Goal: Information Seeking & Learning: Compare options

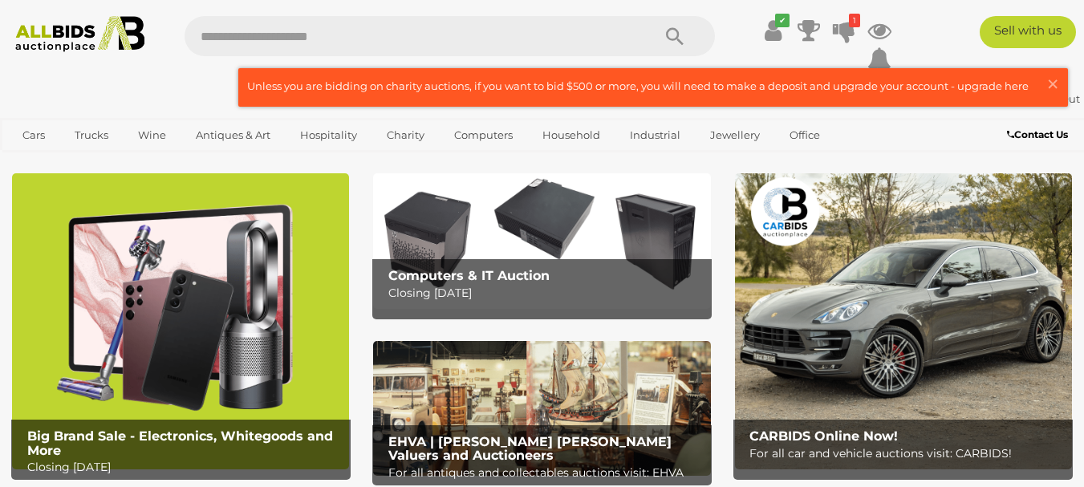
click at [173, 274] on img at bounding box center [180, 320] width 337 height 295
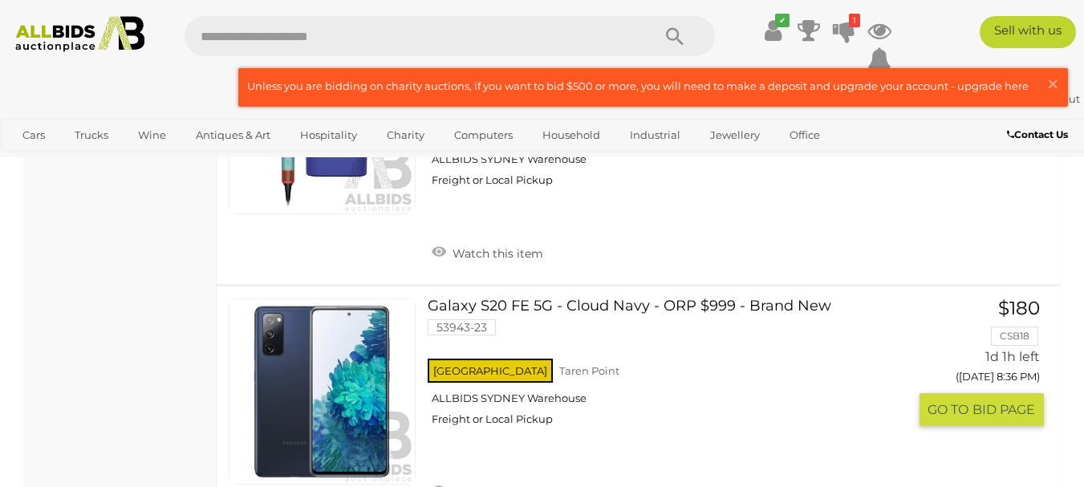
scroll to position [12440, 0]
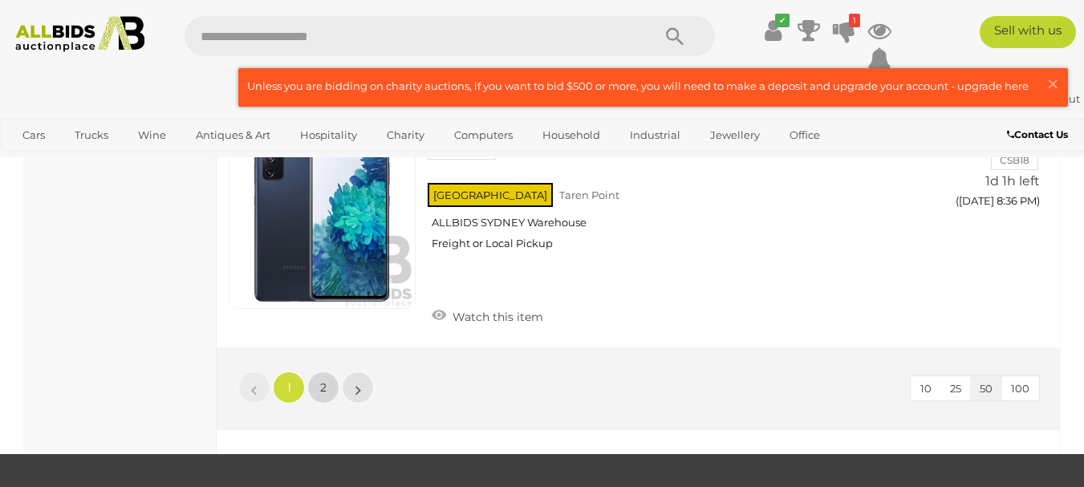
click at [326, 380] on span "2" at bounding box center [323, 387] width 6 height 14
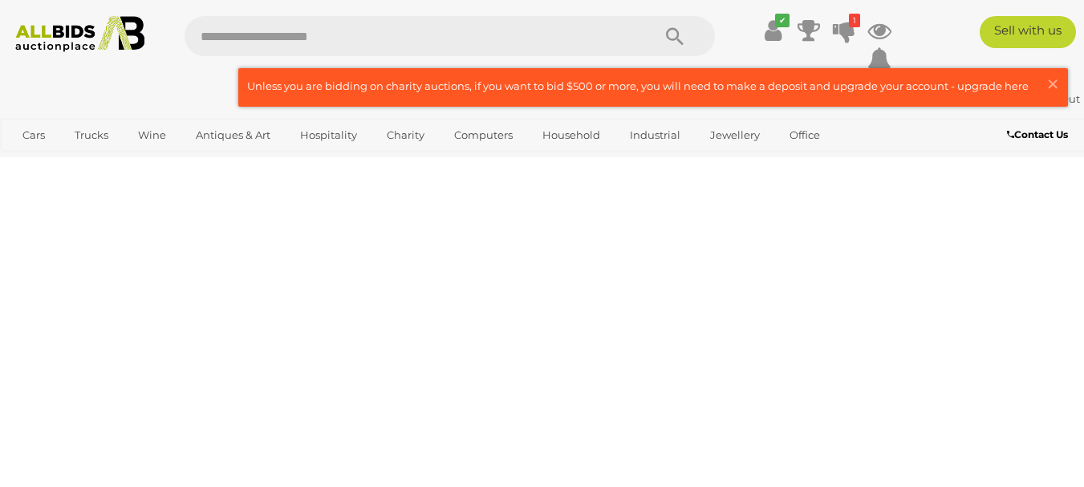
scroll to position [82, 0]
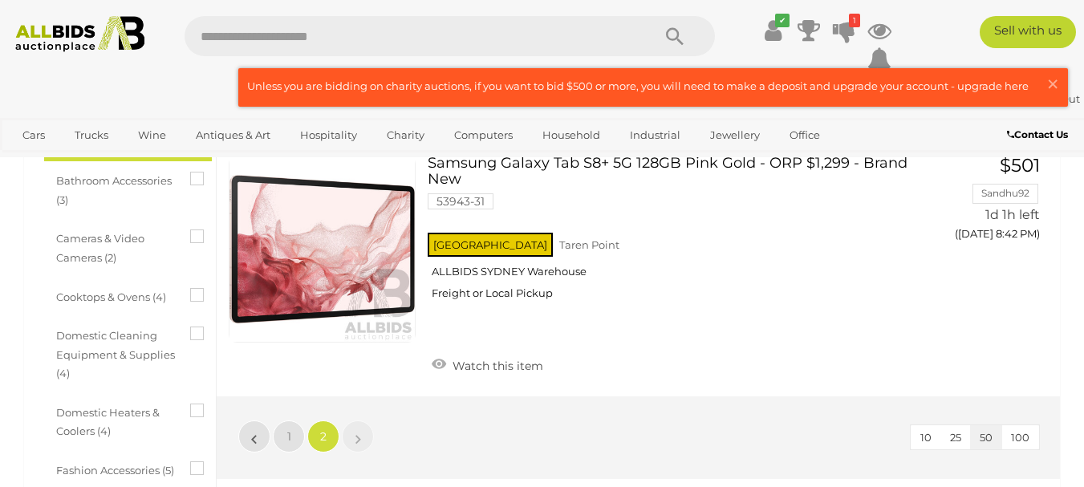
scroll to position [563, 0]
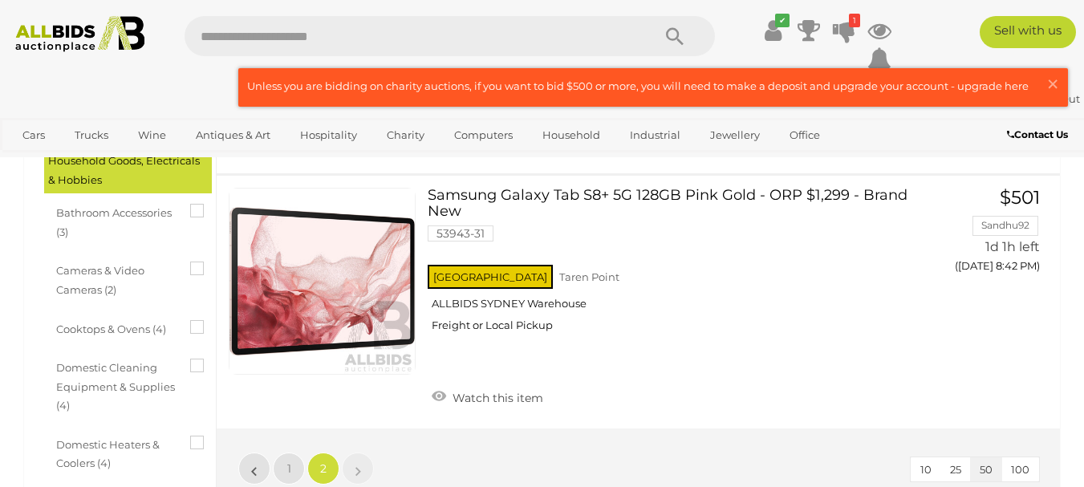
click at [93, 30] on img at bounding box center [80, 34] width 144 height 36
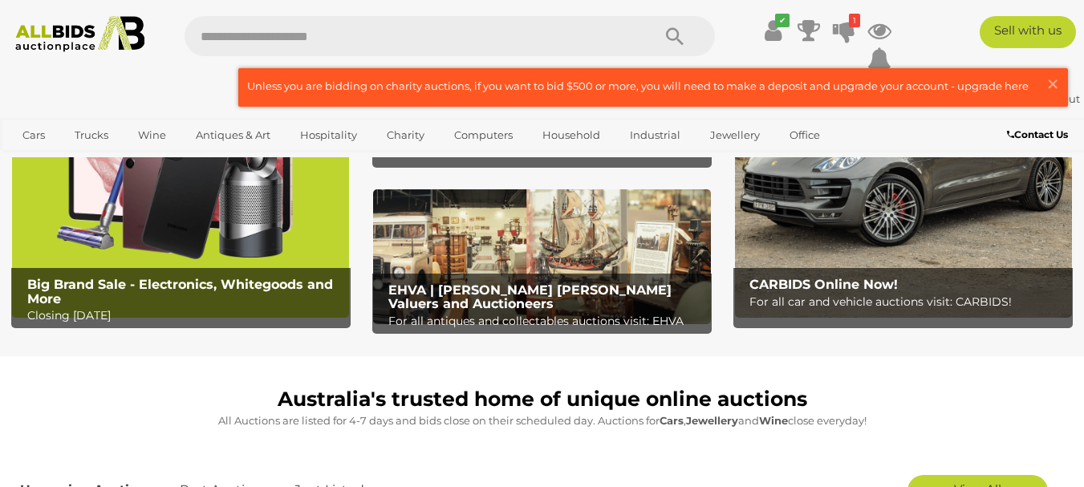
scroll to position [80, 0]
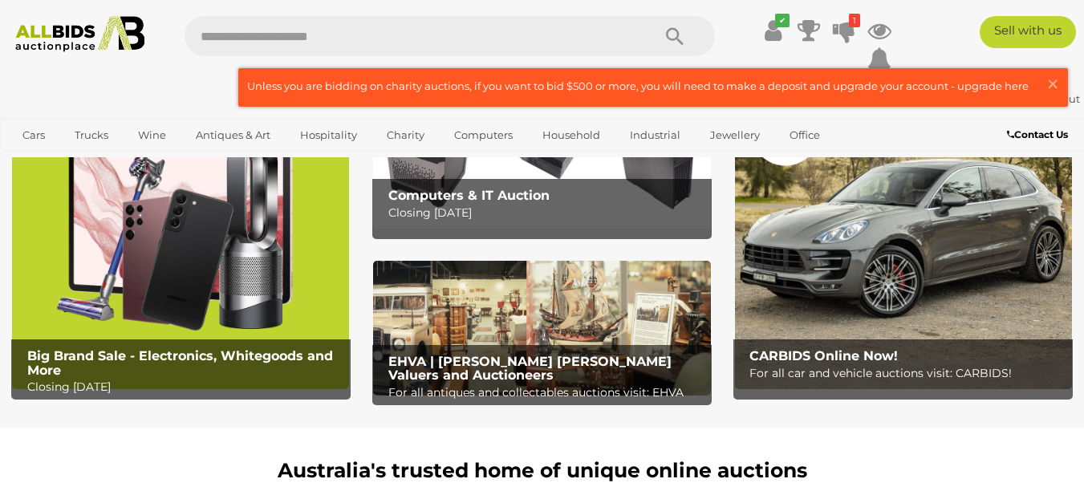
click at [589, 292] on img at bounding box center [541, 328] width 337 height 135
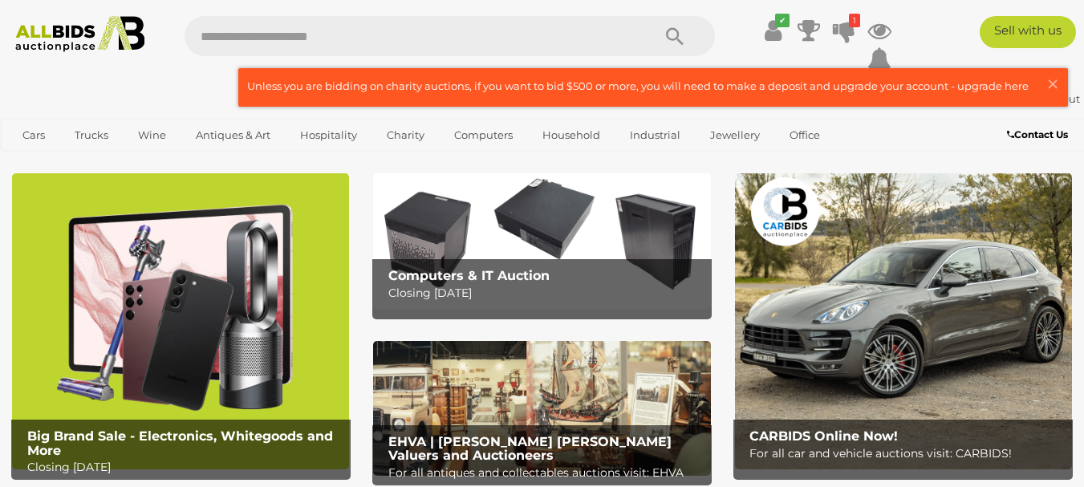
click at [637, 217] on img at bounding box center [541, 240] width 337 height 135
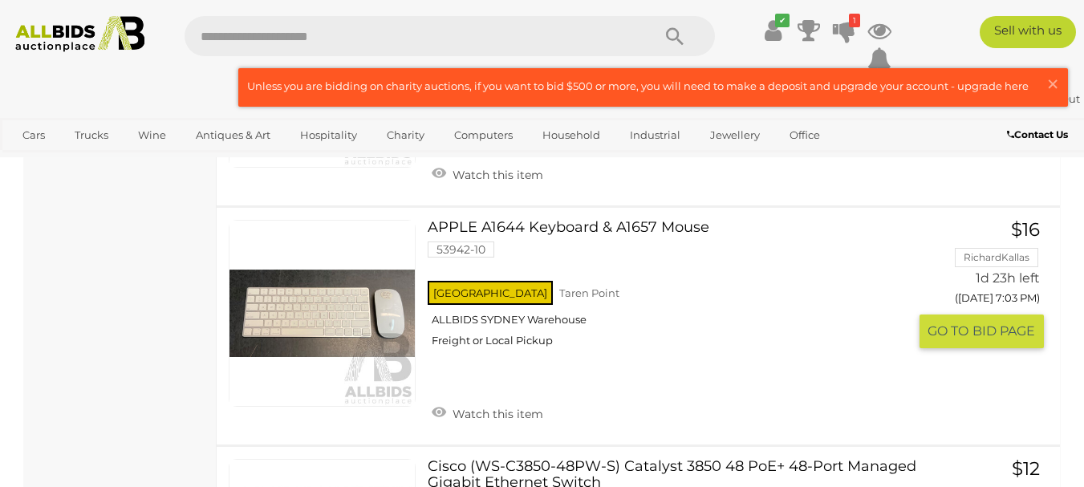
scroll to position [6982, 0]
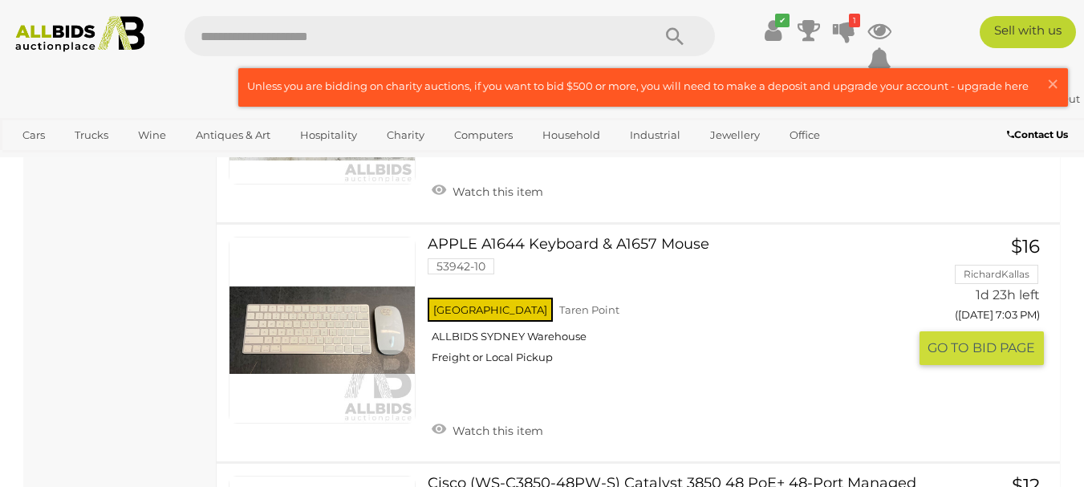
click at [337, 313] on link at bounding box center [322, 330] width 187 height 187
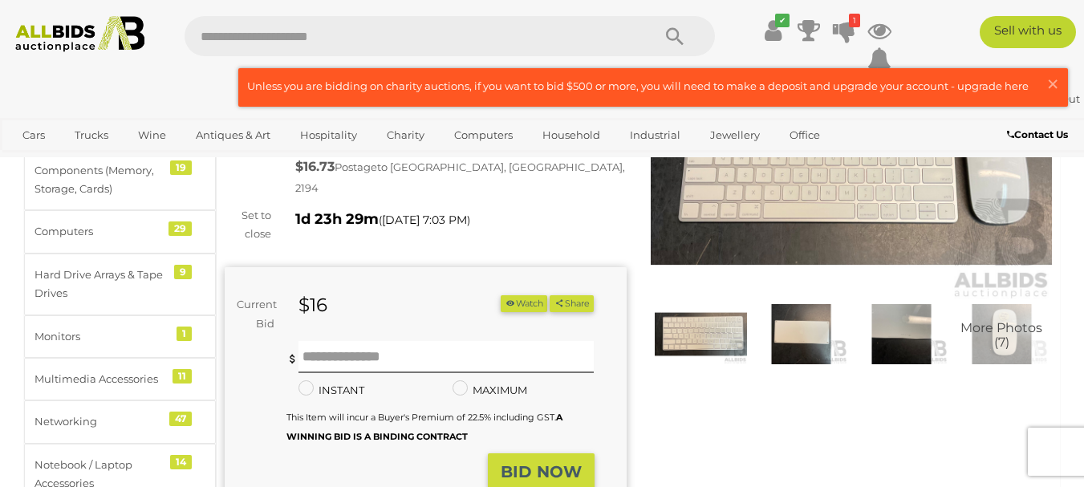
scroll to position [161, 0]
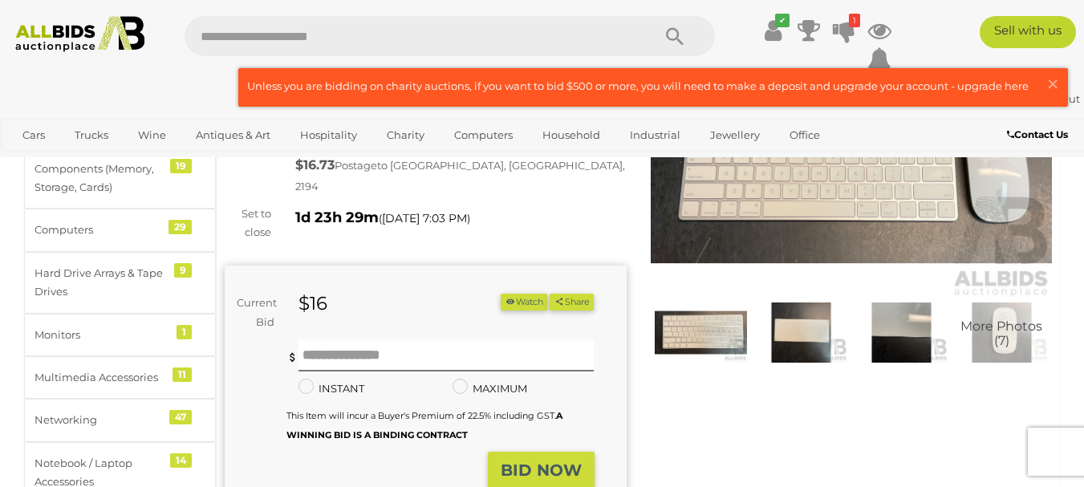
click at [678, 313] on img at bounding box center [701, 332] width 92 height 59
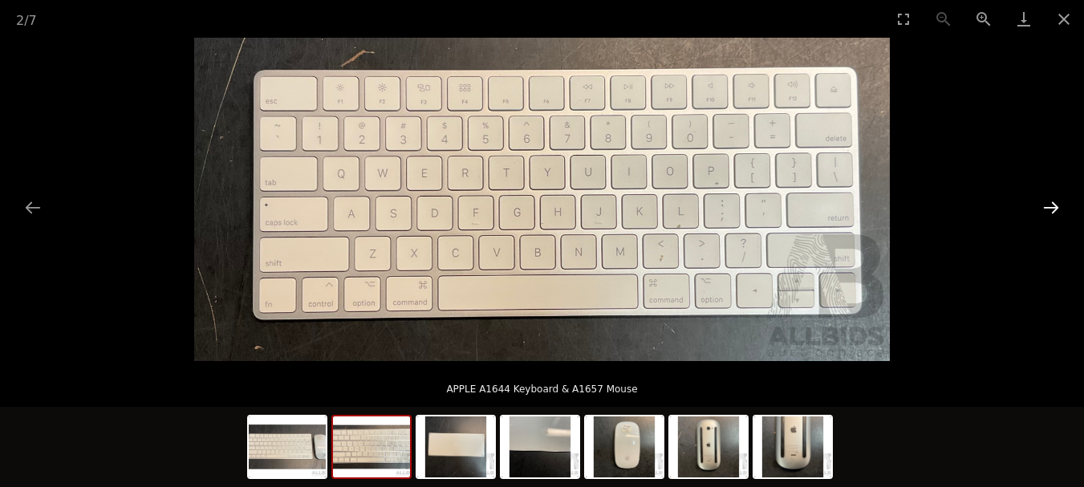
click at [1053, 210] on button "Next slide" at bounding box center [1052, 207] width 34 height 31
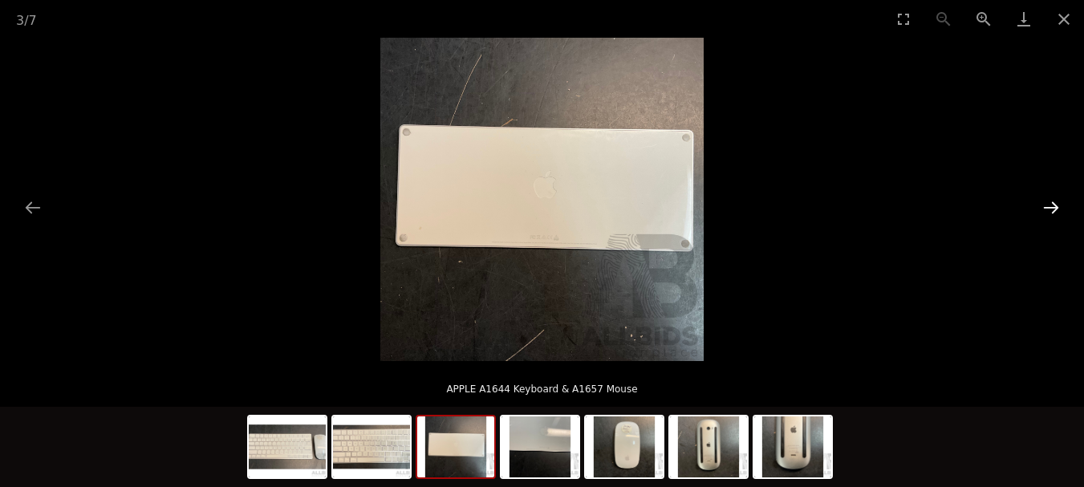
click at [1053, 209] on button "Next slide" at bounding box center [1052, 207] width 34 height 31
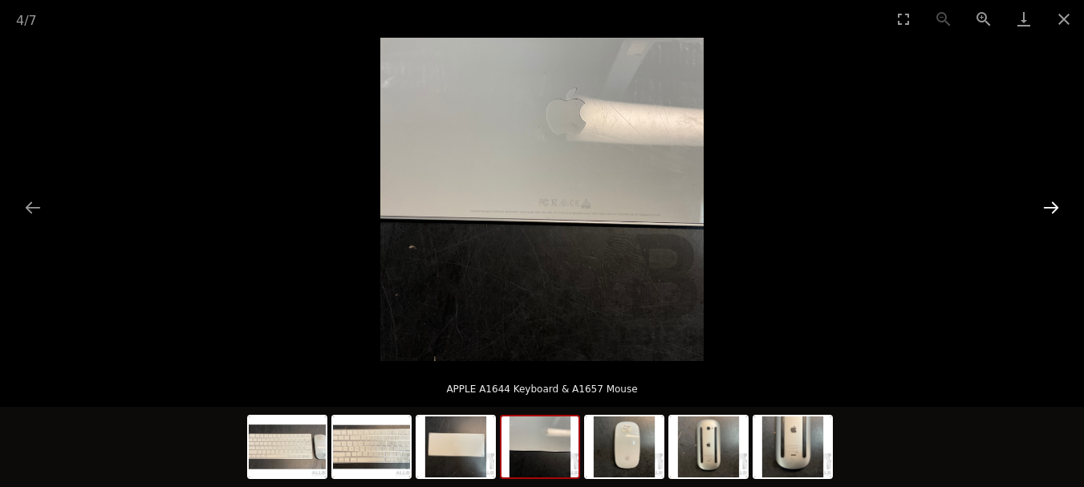
click at [1053, 210] on button "Next slide" at bounding box center [1052, 207] width 34 height 31
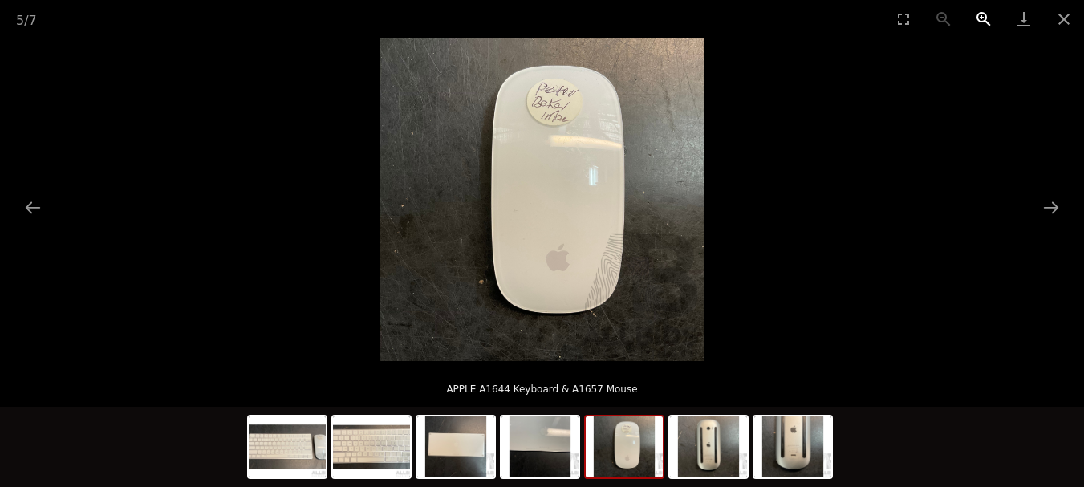
click at [984, 16] on button "Zoom in" at bounding box center [984, 19] width 40 height 38
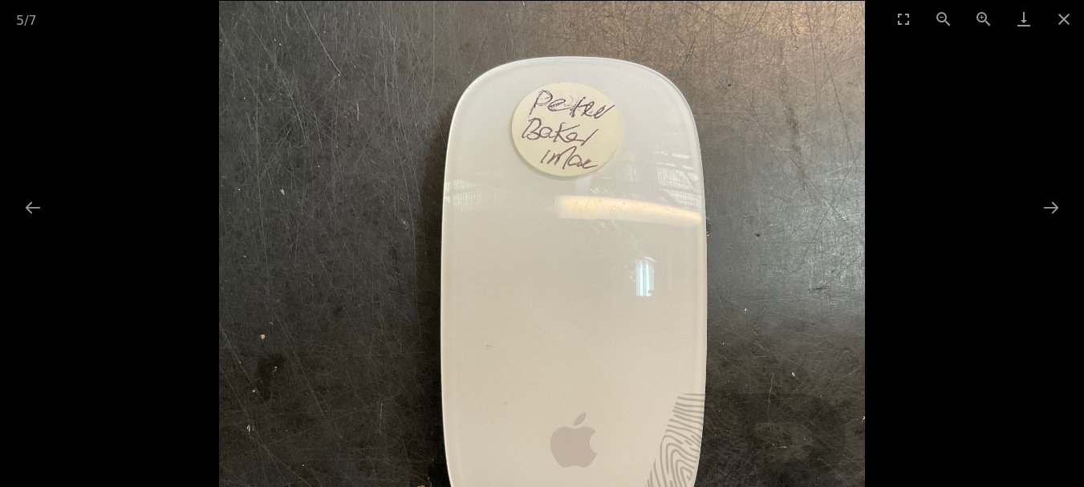
drag, startPoint x: 669, startPoint y: 246, endPoint x: 674, endPoint y: 394, distance: 148.6
click at [674, 398] on img at bounding box center [542, 324] width 647 height 647
click at [1039, 205] on button "Next slide" at bounding box center [1052, 207] width 34 height 31
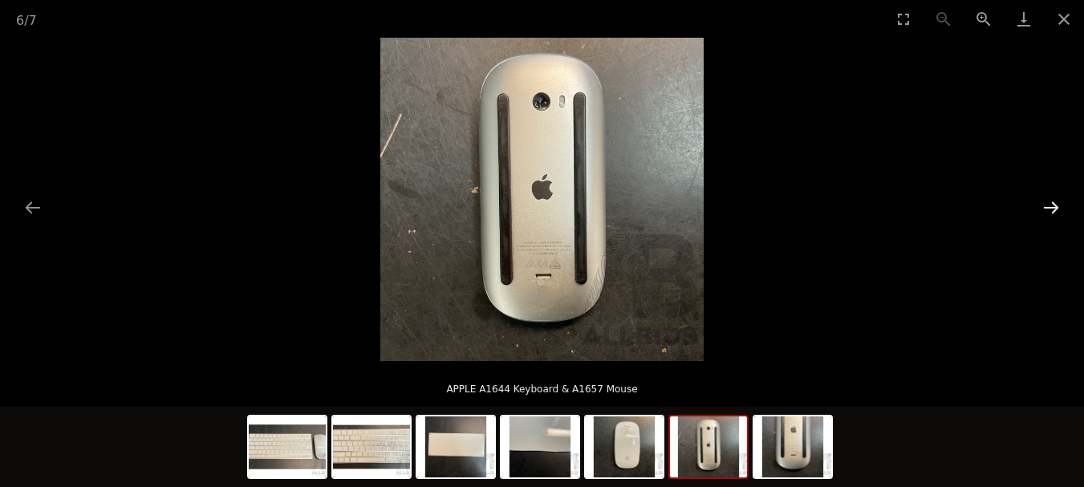
click at [1039, 205] on button "Next slide" at bounding box center [1052, 207] width 34 height 31
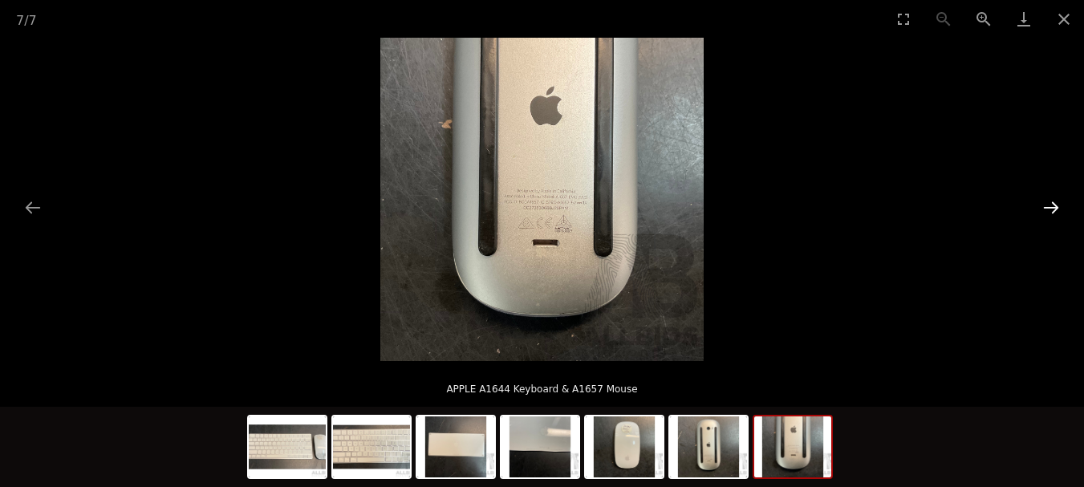
click at [1039, 205] on button "Next slide" at bounding box center [1052, 207] width 34 height 31
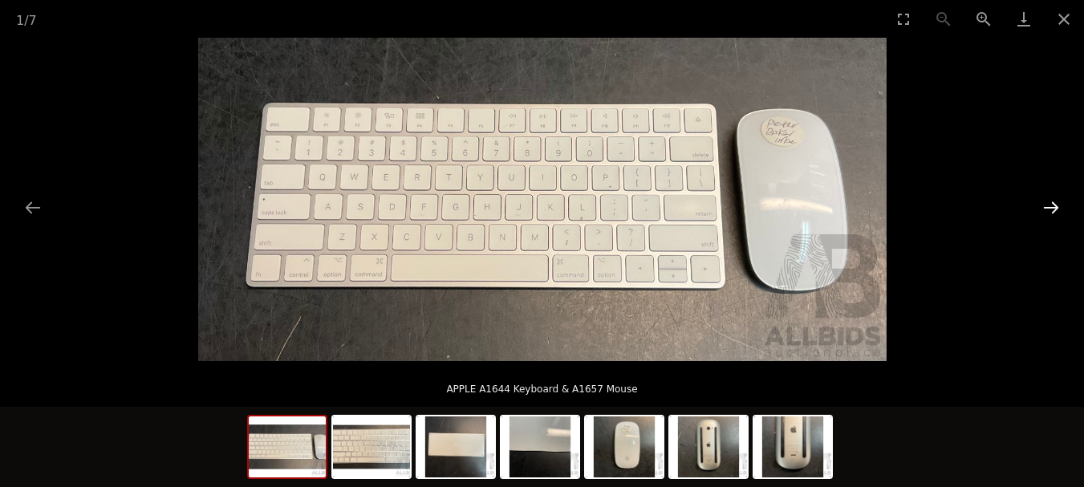
click at [1039, 205] on button "Next slide" at bounding box center [1052, 207] width 34 height 31
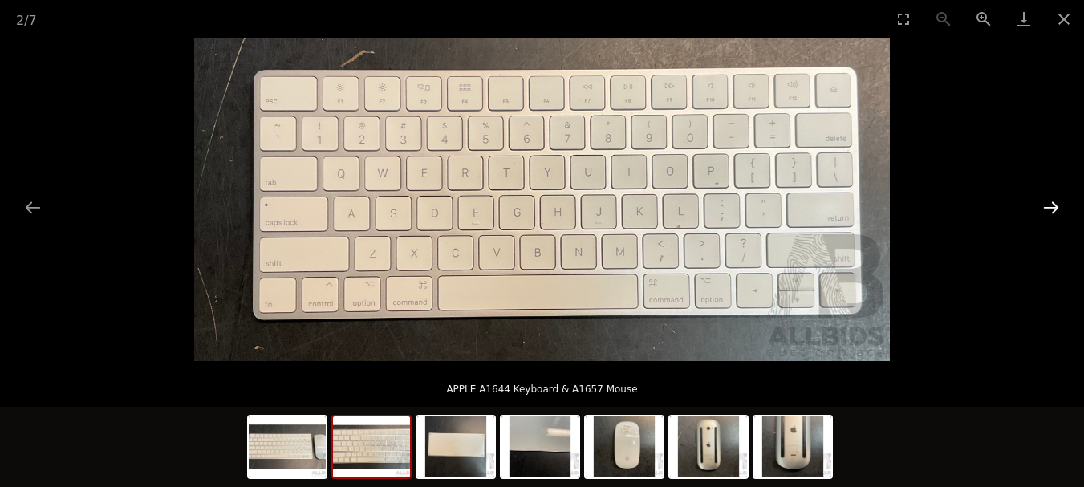
click at [1039, 205] on button "Next slide" at bounding box center [1052, 207] width 34 height 31
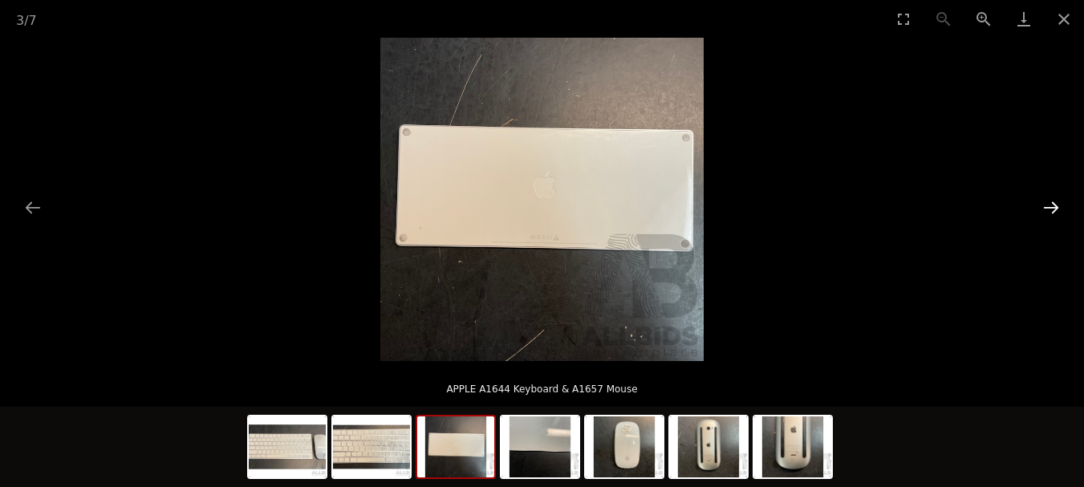
click at [1039, 205] on button "Next slide" at bounding box center [1052, 207] width 34 height 31
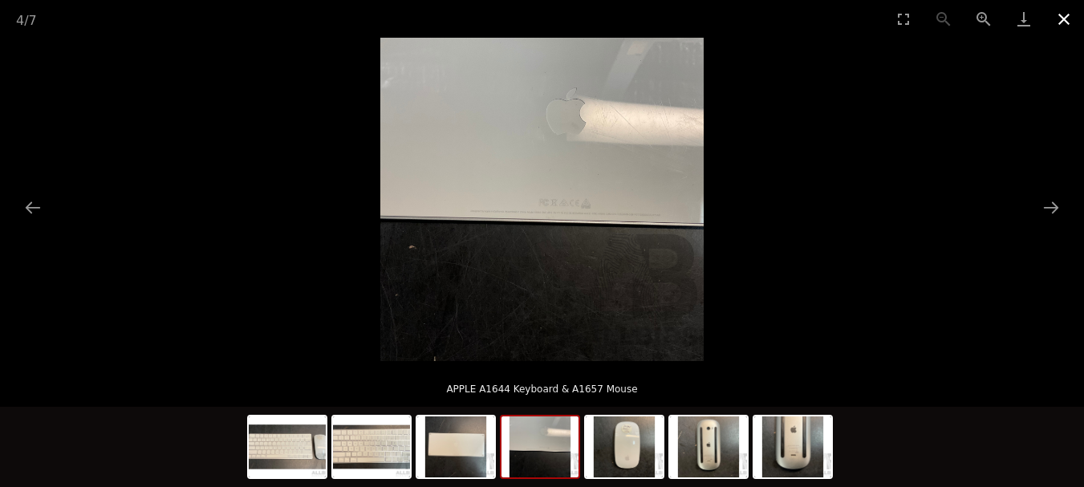
click at [1064, 18] on button "Close gallery" at bounding box center [1064, 19] width 40 height 38
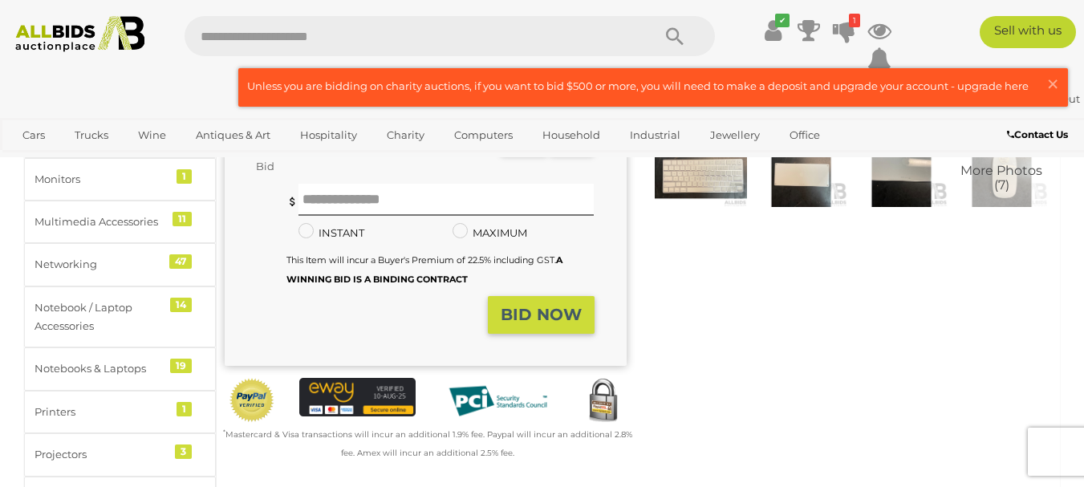
scroll to position [321, 0]
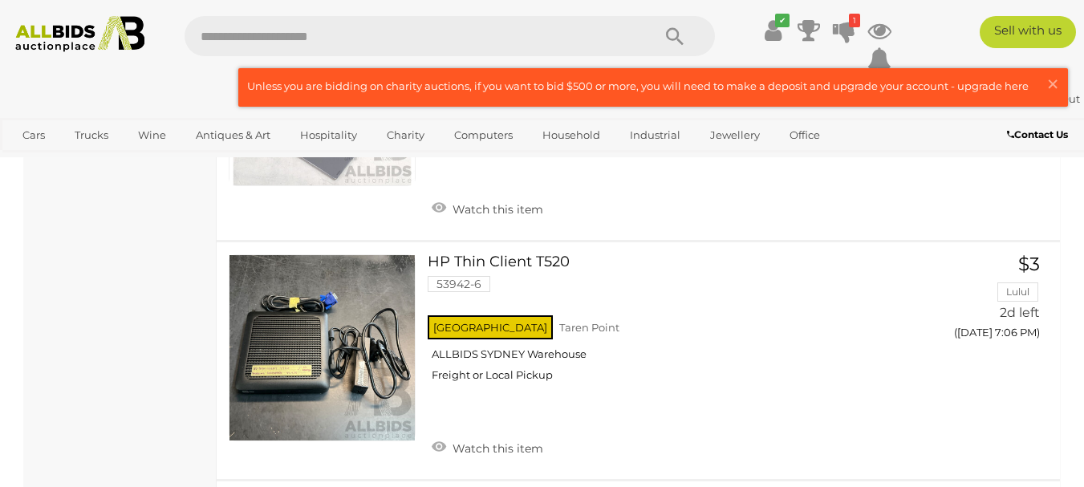
scroll to position [8006, 0]
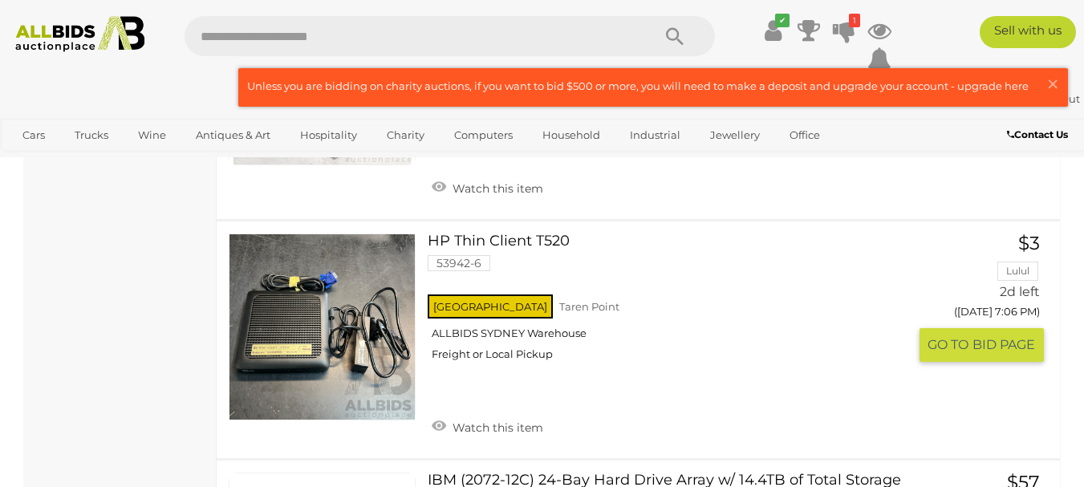
click at [290, 320] on link at bounding box center [322, 327] width 187 height 187
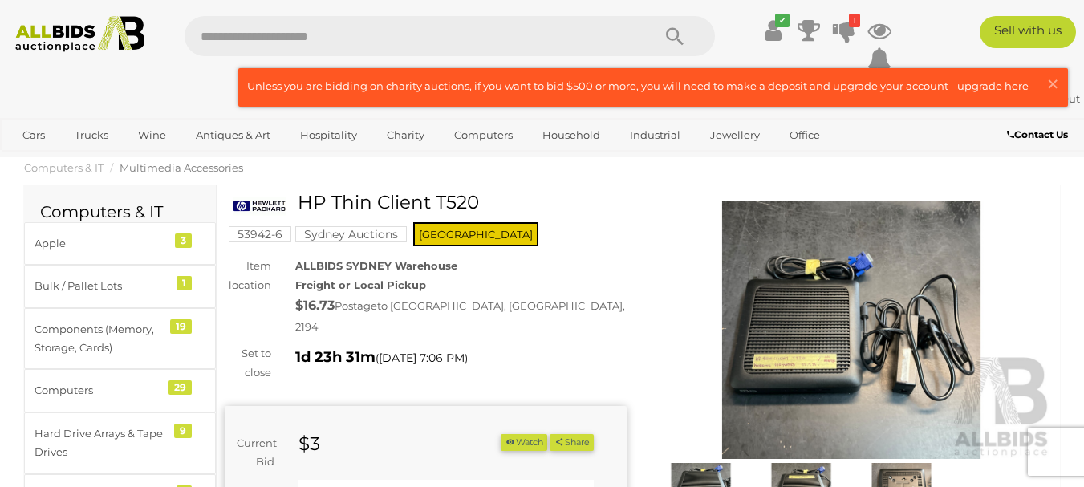
click at [884, 329] on img at bounding box center [852, 330] width 402 height 259
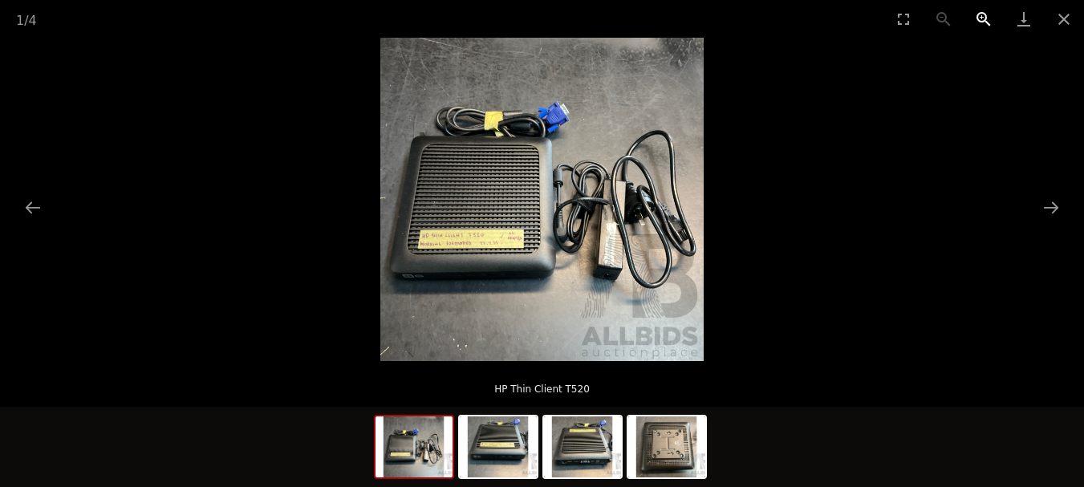
click at [990, 21] on button "Zoom in" at bounding box center [984, 19] width 40 height 38
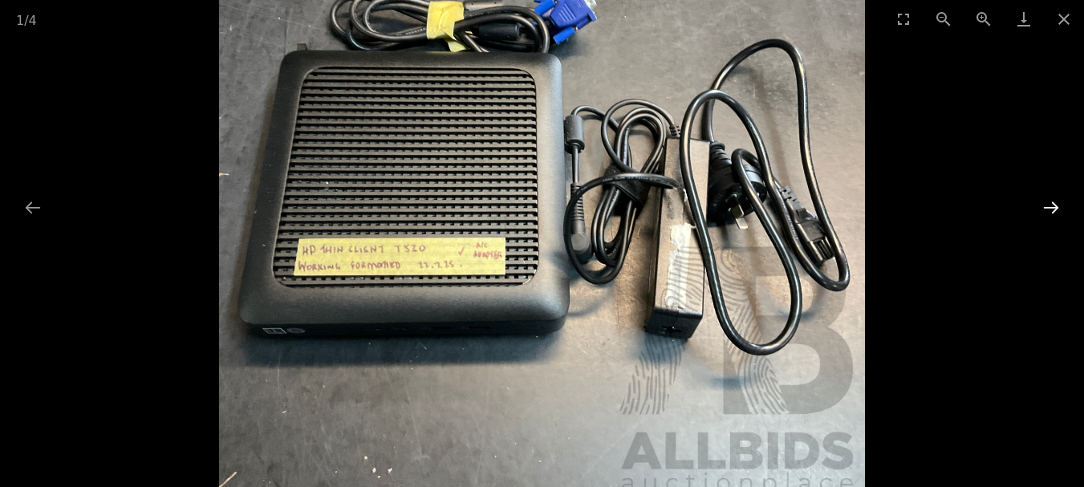
click at [1050, 207] on button "Next slide" at bounding box center [1052, 207] width 34 height 31
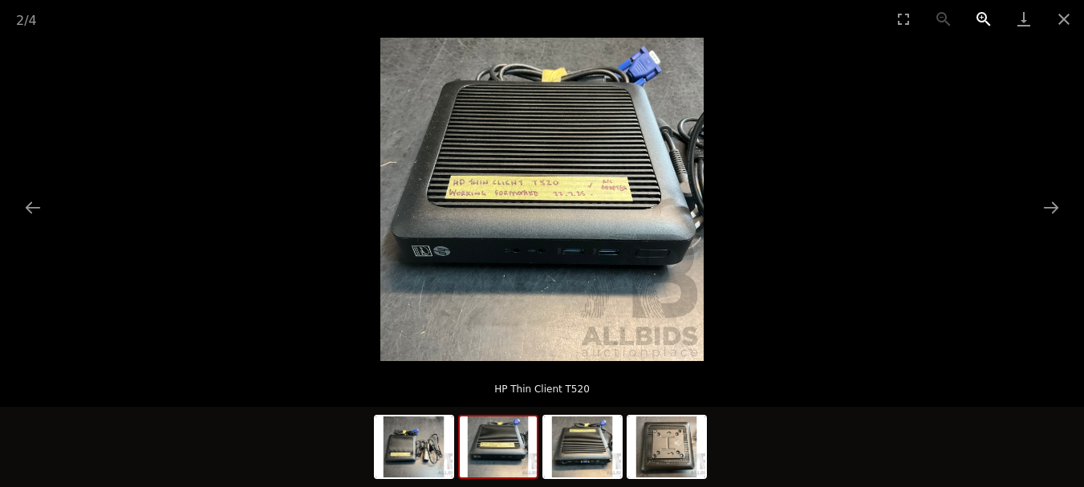
click at [982, 16] on button "Zoom in" at bounding box center [984, 19] width 40 height 38
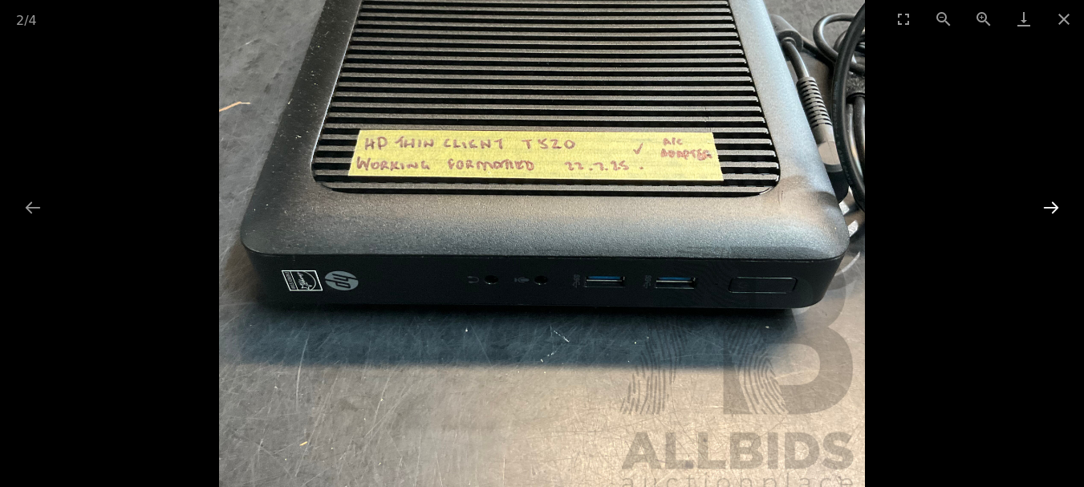
click at [1062, 198] on button "Next slide" at bounding box center [1052, 207] width 34 height 31
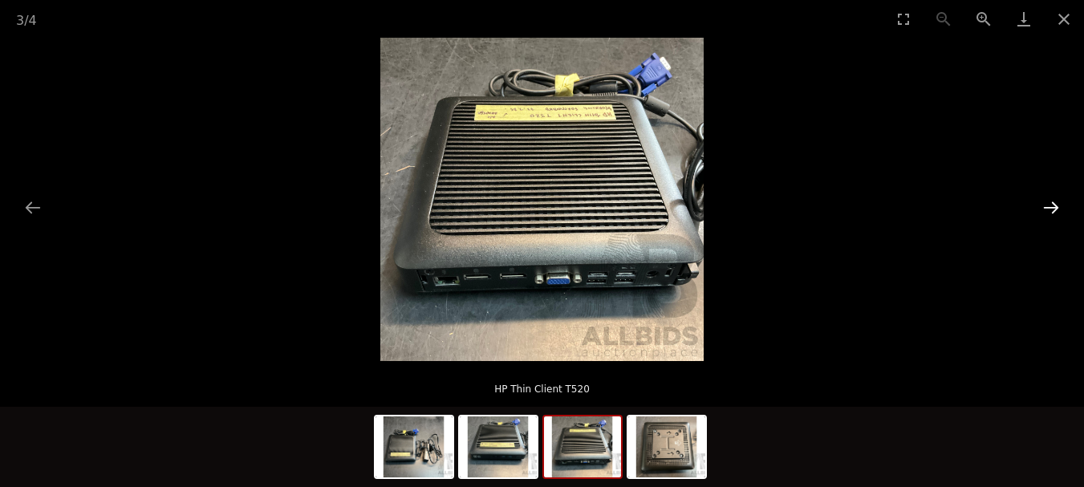
click at [1062, 198] on button "Next slide" at bounding box center [1052, 207] width 34 height 31
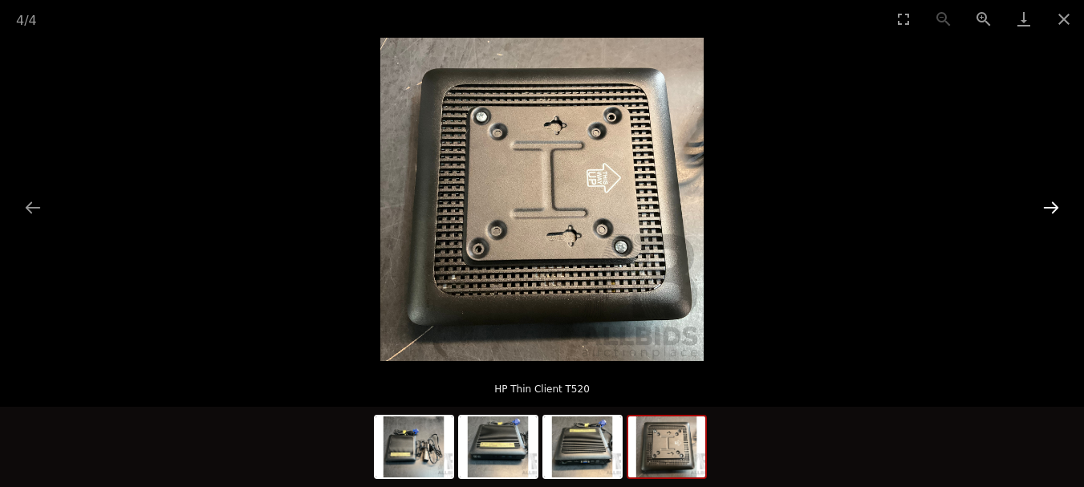
click at [1062, 198] on button "Next slide" at bounding box center [1052, 207] width 34 height 31
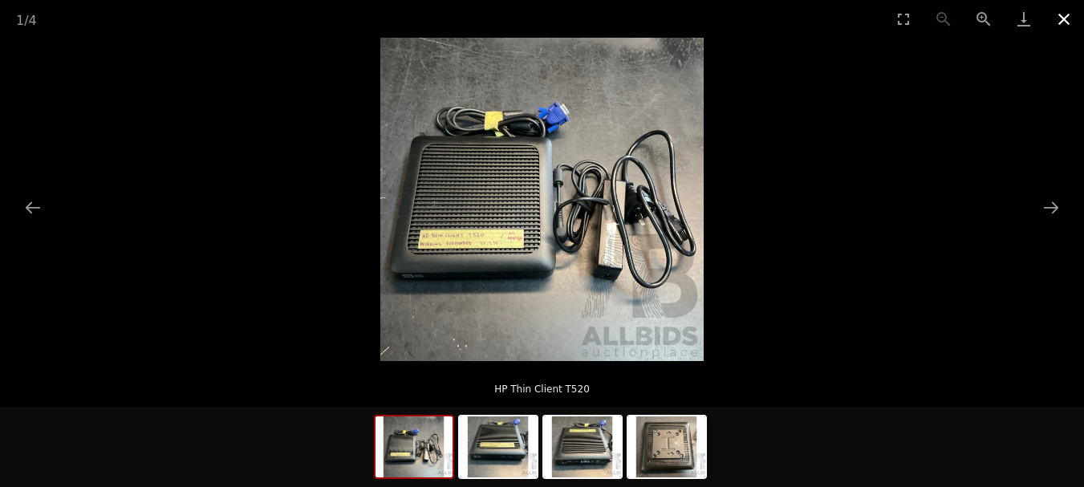
click at [1067, 18] on button "Close gallery" at bounding box center [1064, 19] width 40 height 38
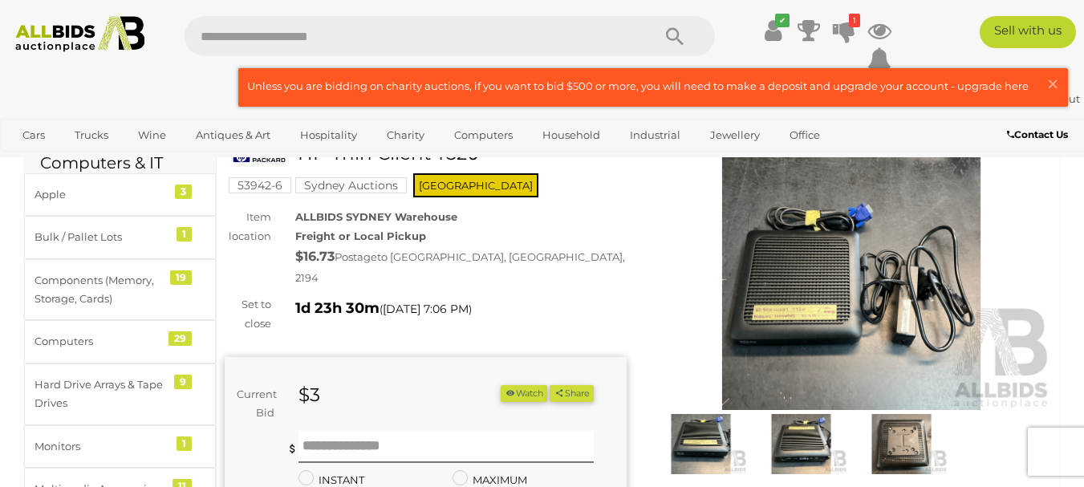
scroll to position [80, 0]
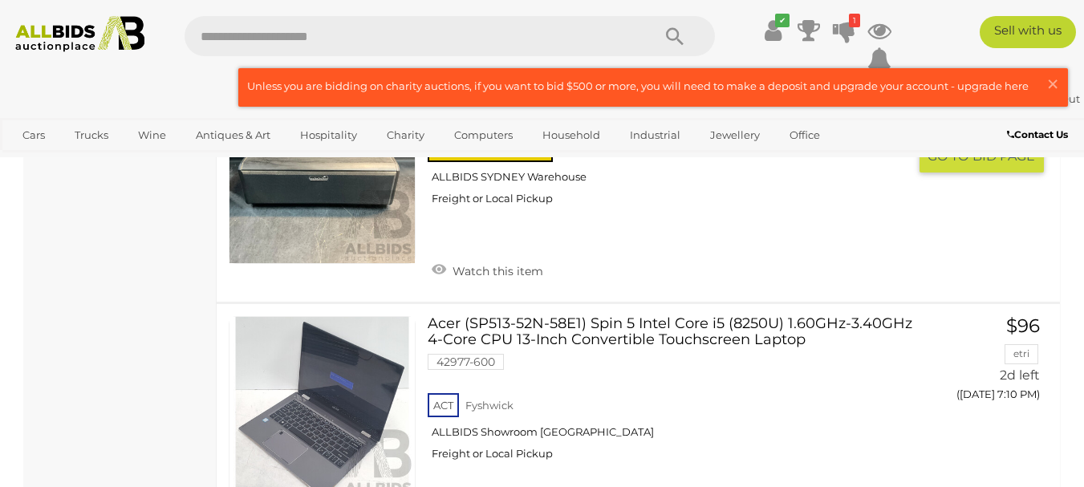
scroll to position [9507, 0]
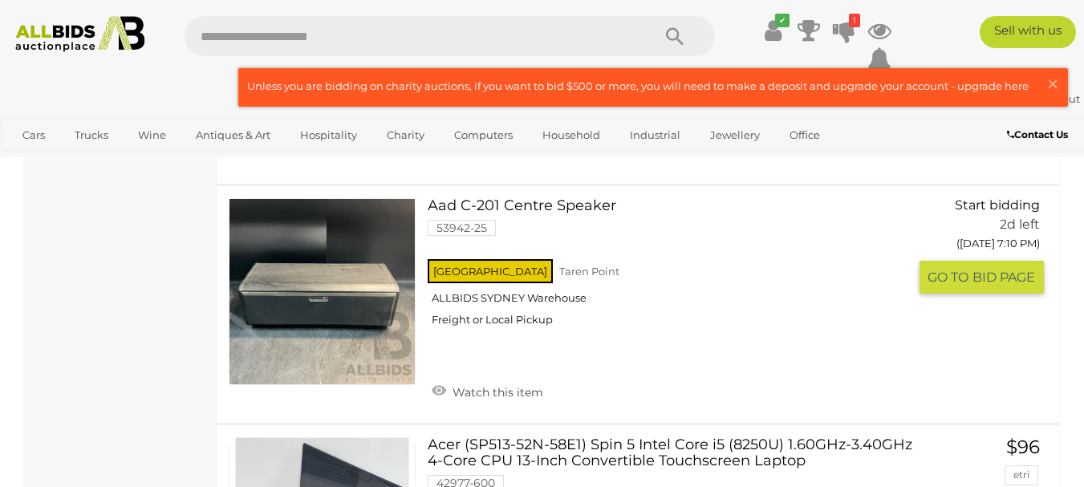
click at [356, 279] on link at bounding box center [322, 291] width 187 height 187
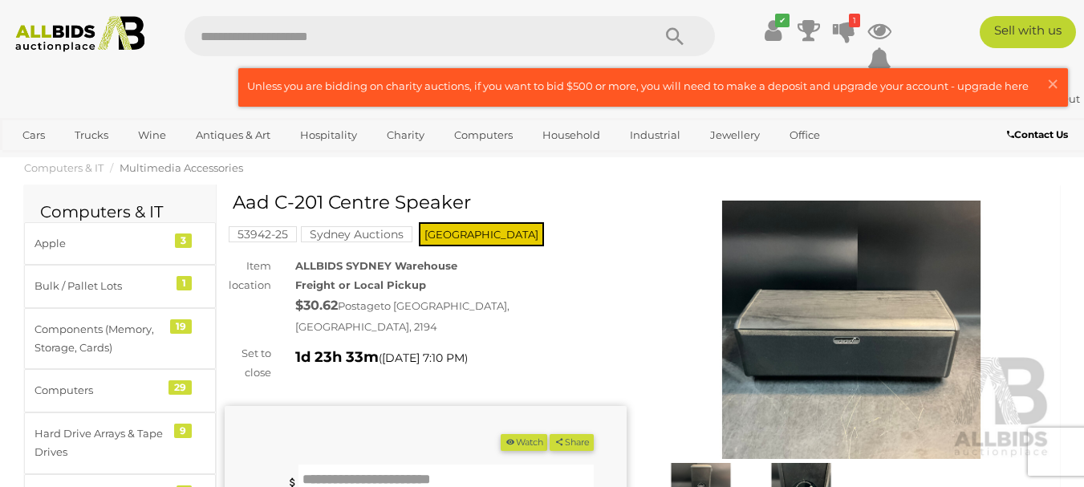
click at [901, 335] on img at bounding box center [852, 330] width 402 height 259
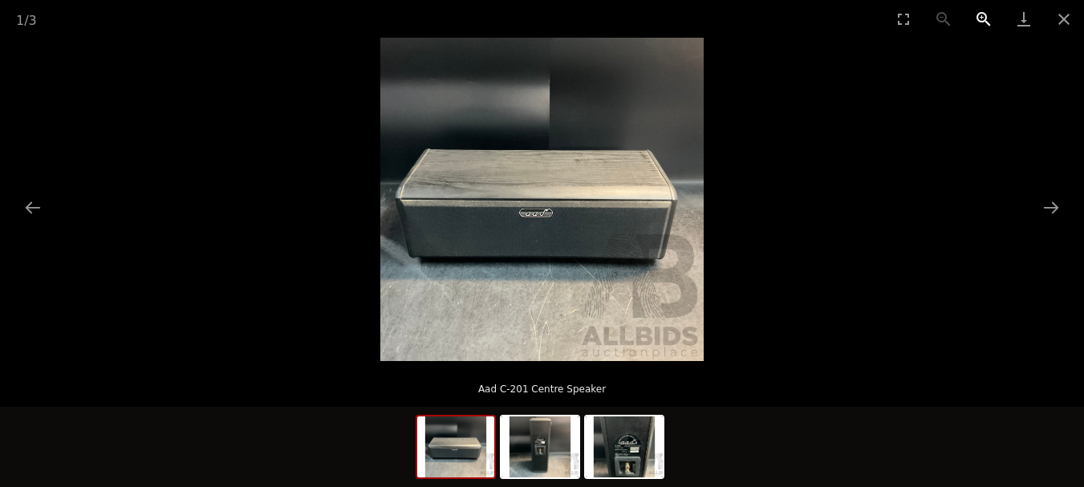
click at [982, 20] on button "Zoom in" at bounding box center [984, 19] width 40 height 38
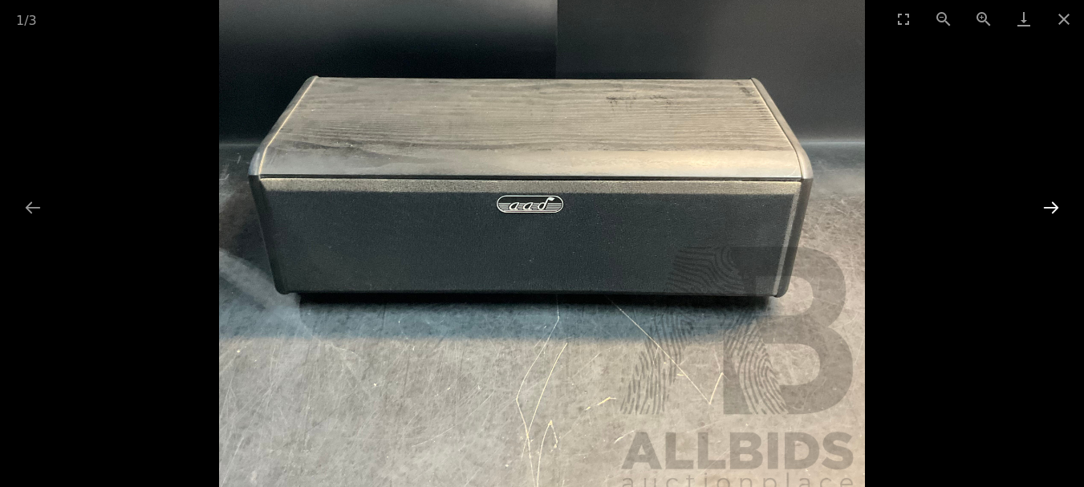
click at [1051, 208] on button "Next slide" at bounding box center [1052, 207] width 34 height 31
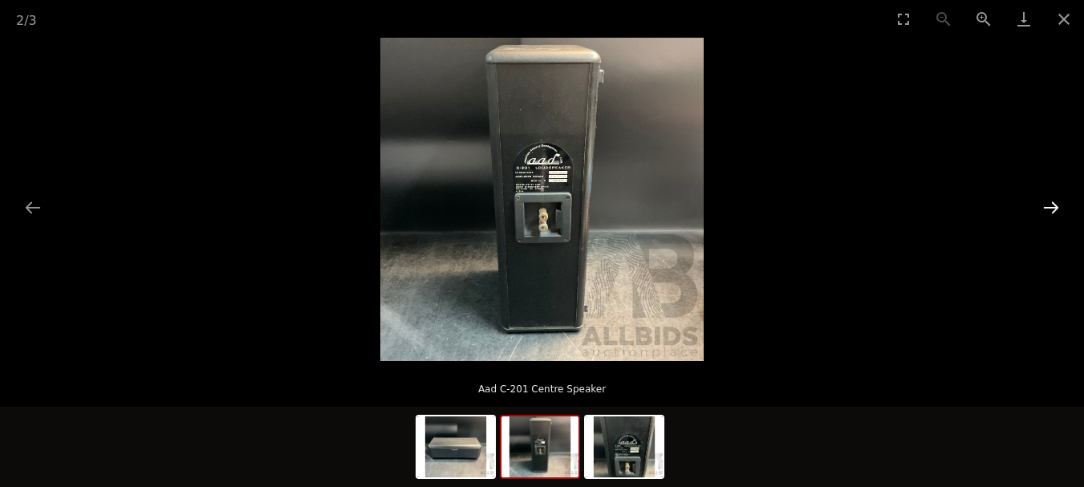
click at [1051, 208] on button "Next slide" at bounding box center [1052, 207] width 34 height 31
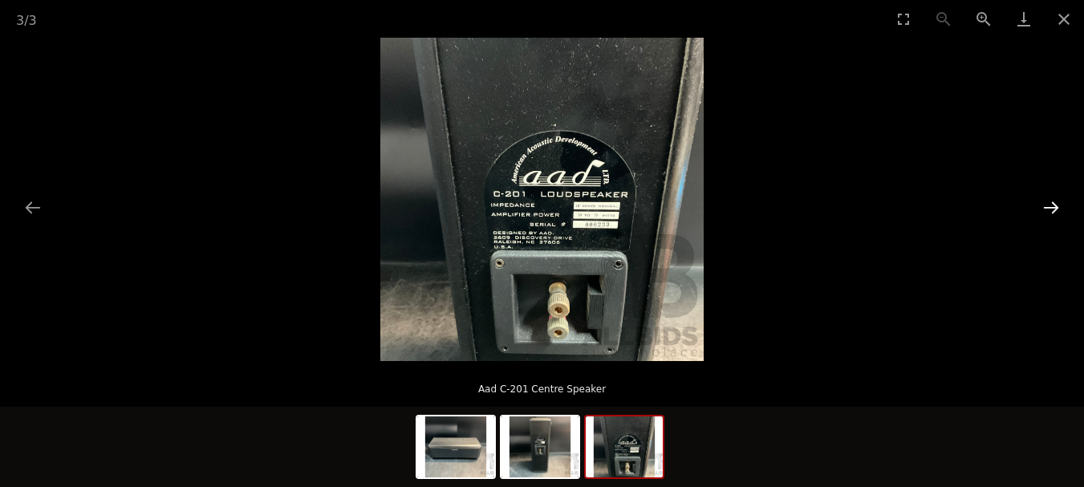
click at [1051, 206] on button "Next slide" at bounding box center [1052, 207] width 34 height 31
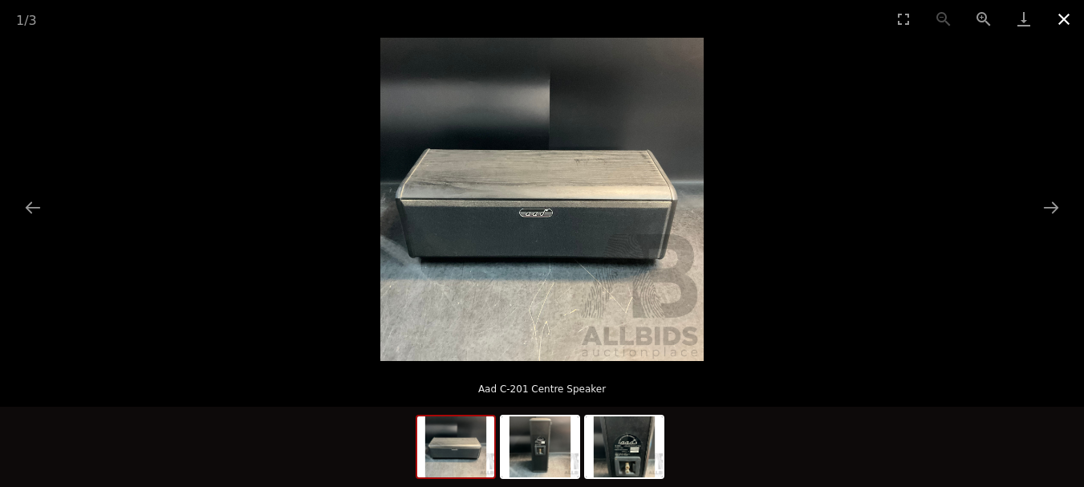
click at [1067, 20] on button "Close gallery" at bounding box center [1064, 19] width 40 height 38
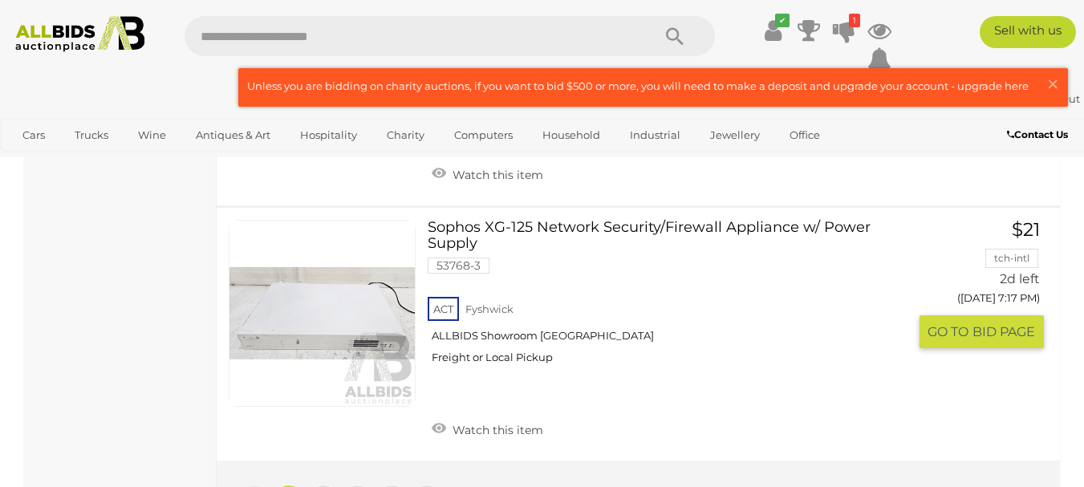
scroll to position [12579, 0]
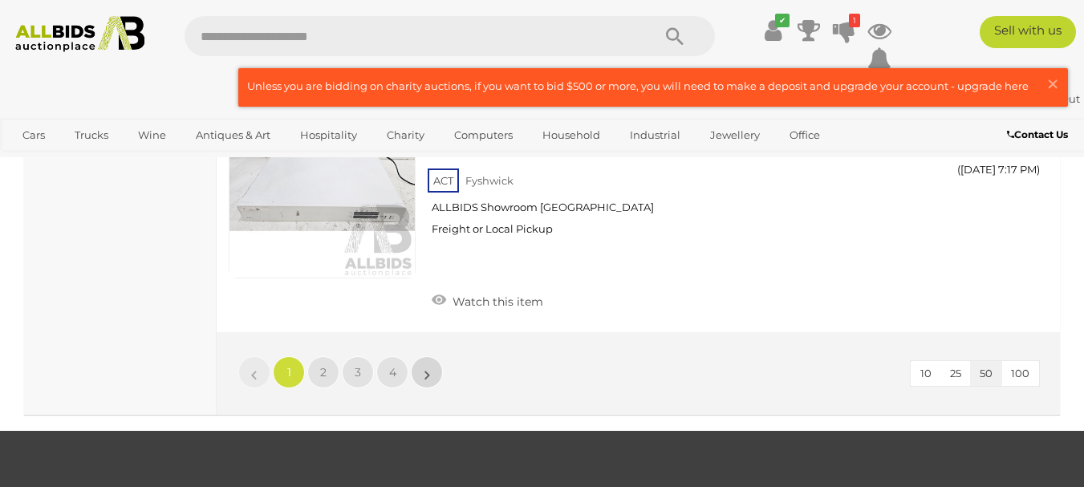
click at [421, 367] on link "»" at bounding box center [427, 372] width 32 height 32
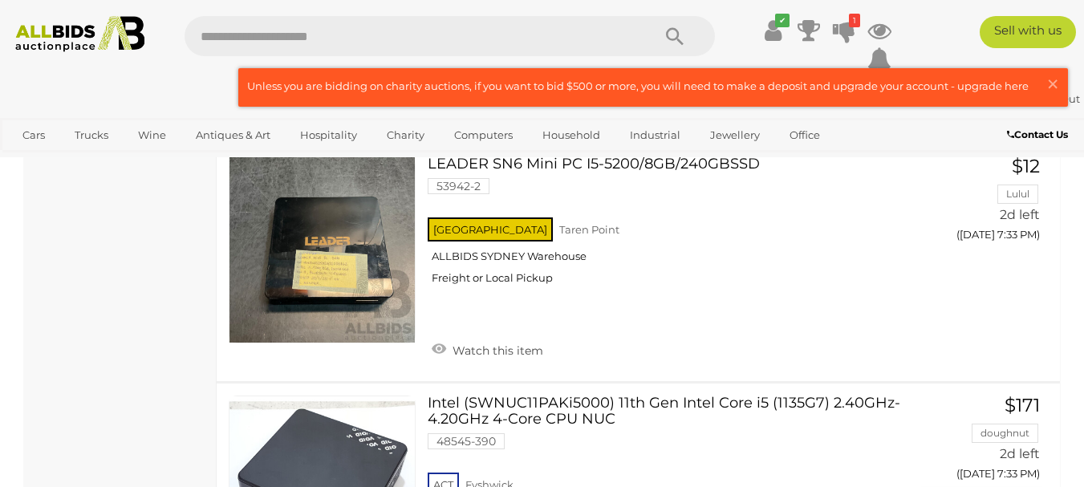
scroll to position [4764, 0]
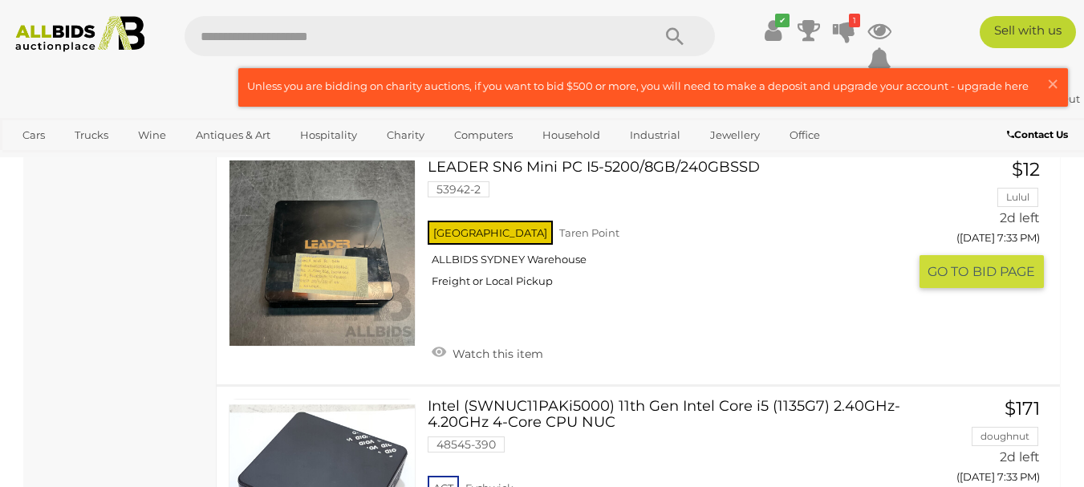
click at [338, 257] on link at bounding box center [322, 253] width 187 height 187
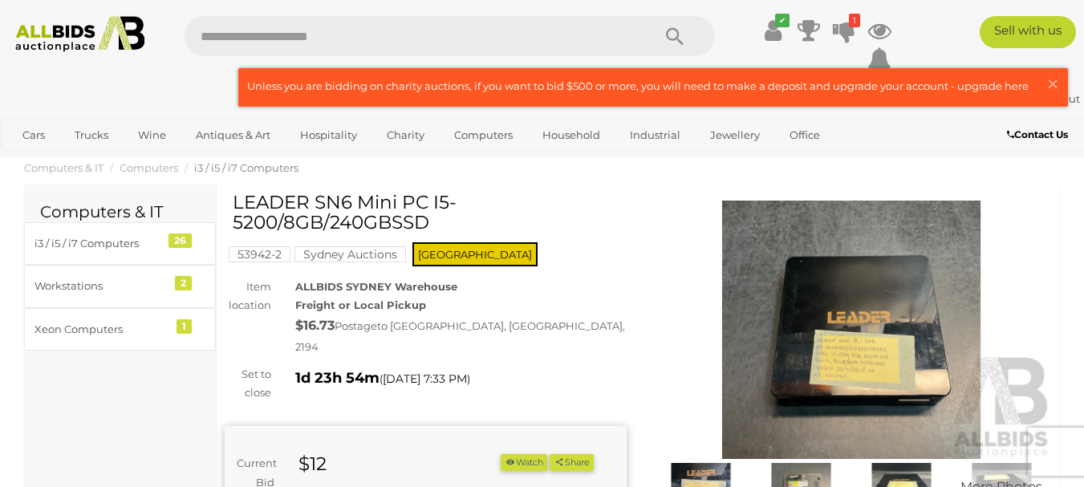
click at [827, 316] on img at bounding box center [852, 330] width 402 height 259
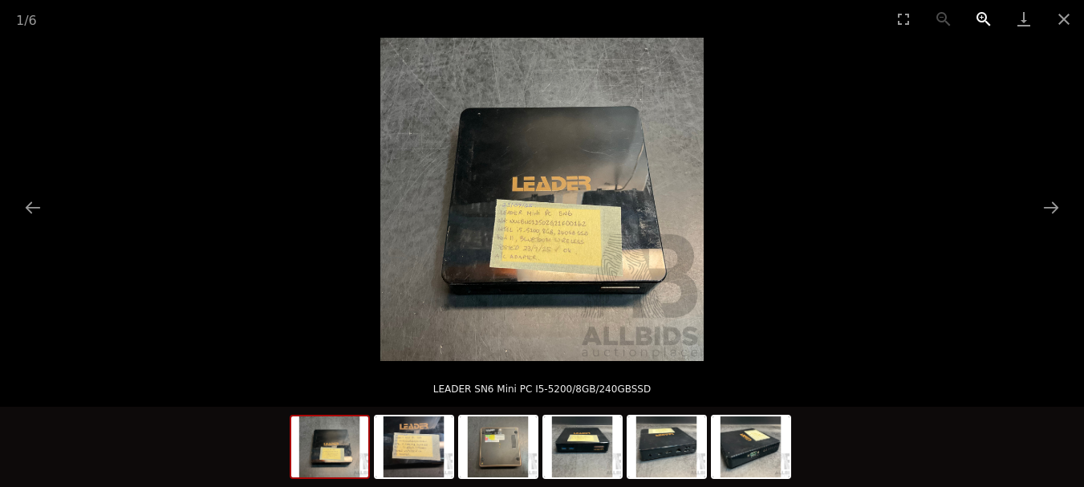
click at [985, 13] on button "Zoom in" at bounding box center [984, 19] width 40 height 38
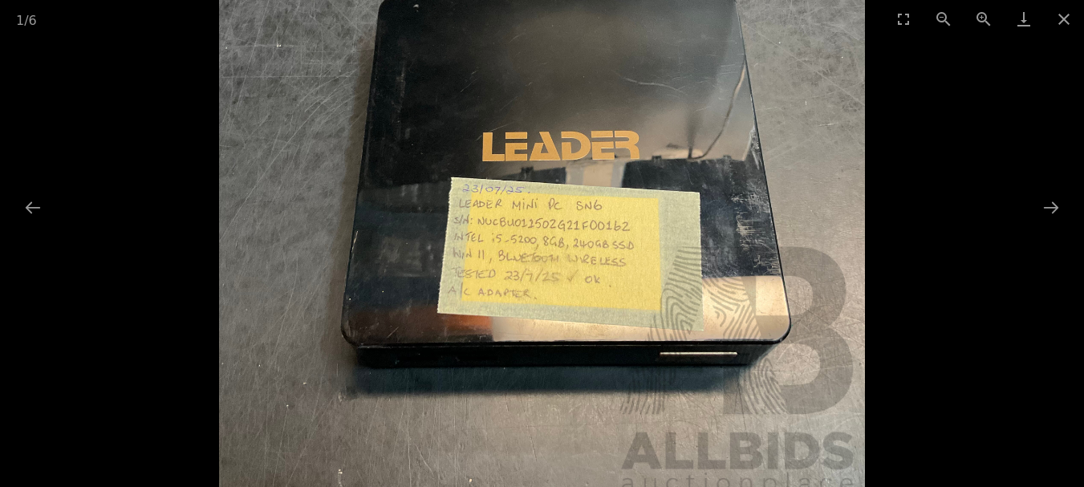
scroll to position [241, 0]
click at [1049, 204] on button "Next slide" at bounding box center [1052, 207] width 34 height 31
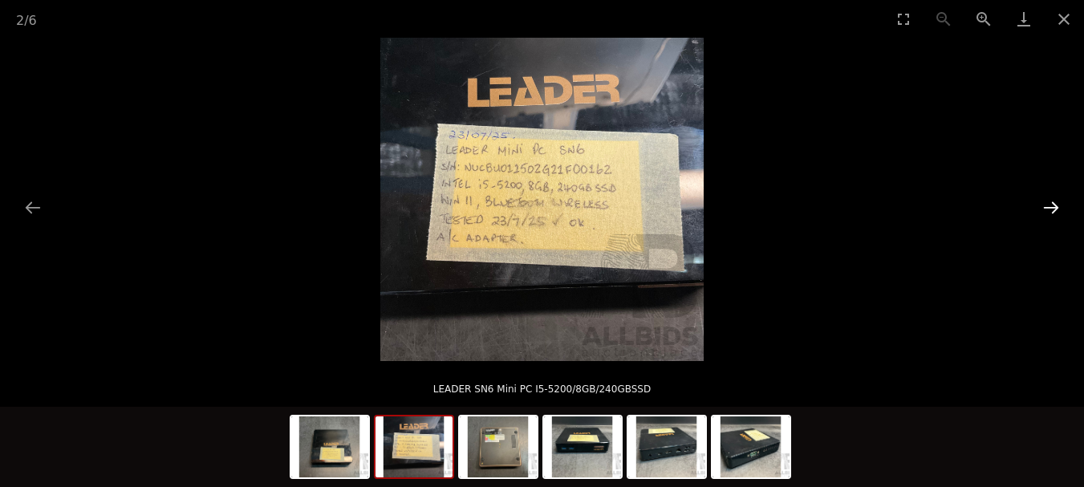
click at [1047, 204] on button "Next slide" at bounding box center [1052, 207] width 34 height 31
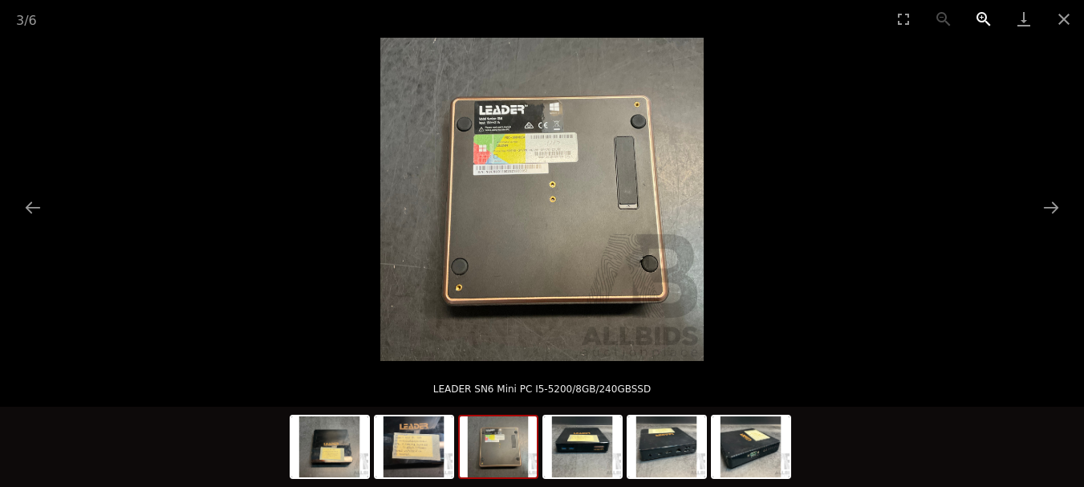
click at [982, 14] on button "Zoom in" at bounding box center [984, 19] width 40 height 38
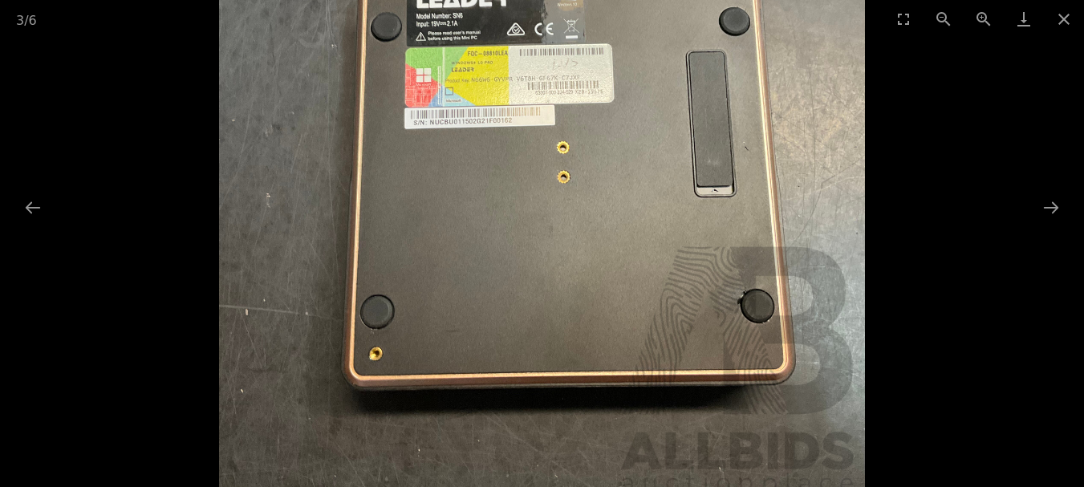
scroll to position [161, 0]
click at [1053, 212] on button "Next slide" at bounding box center [1052, 207] width 34 height 31
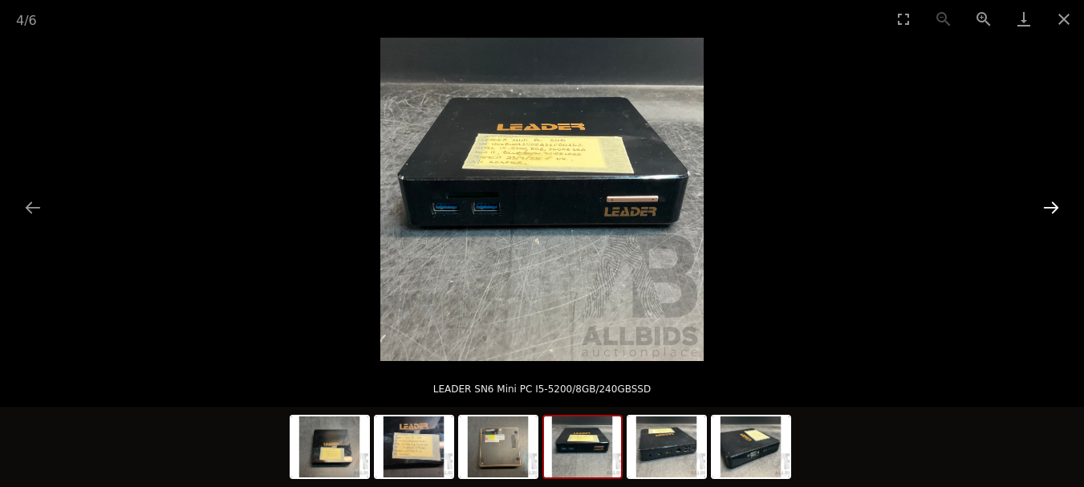
click at [1054, 211] on button "Next slide" at bounding box center [1052, 207] width 34 height 31
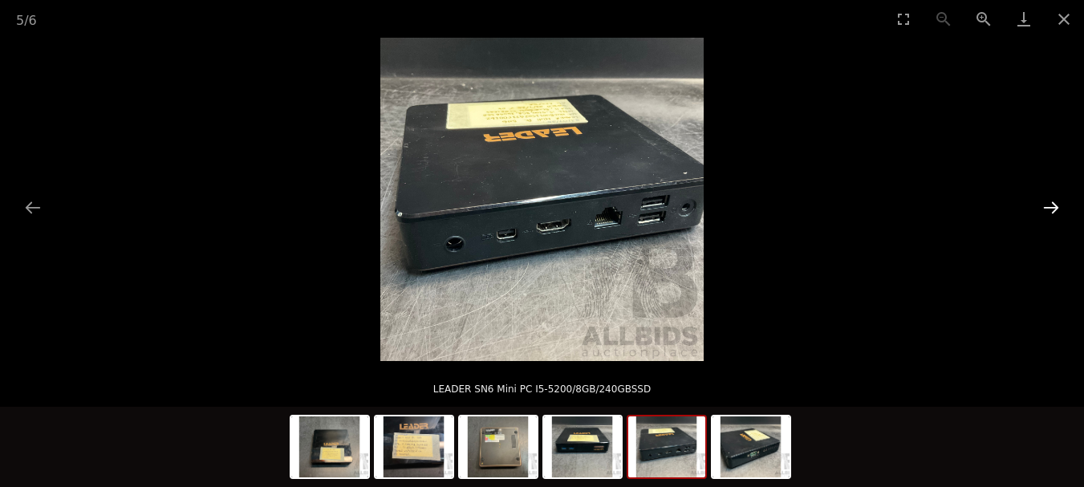
click at [1054, 211] on button "Next slide" at bounding box center [1052, 207] width 34 height 31
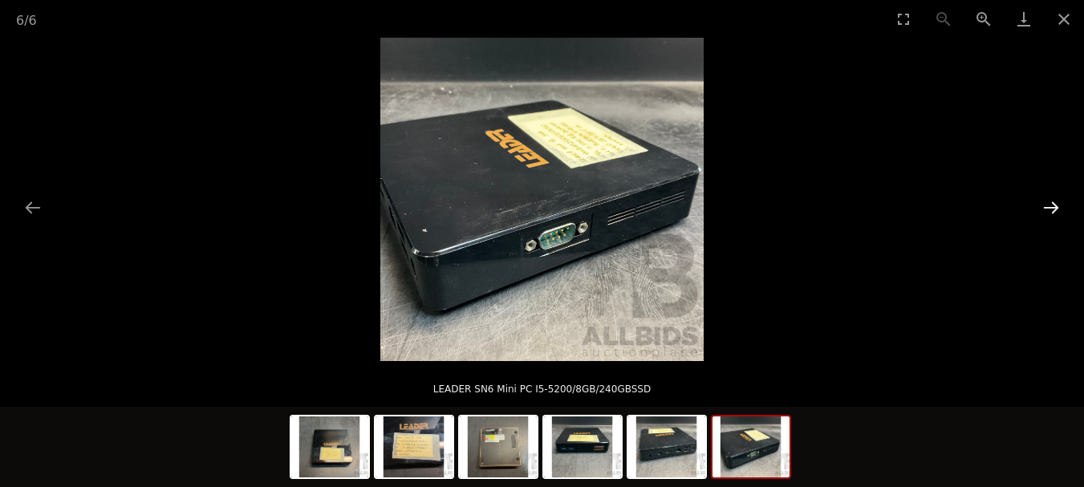
click at [1054, 211] on button "Next slide" at bounding box center [1052, 207] width 34 height 31
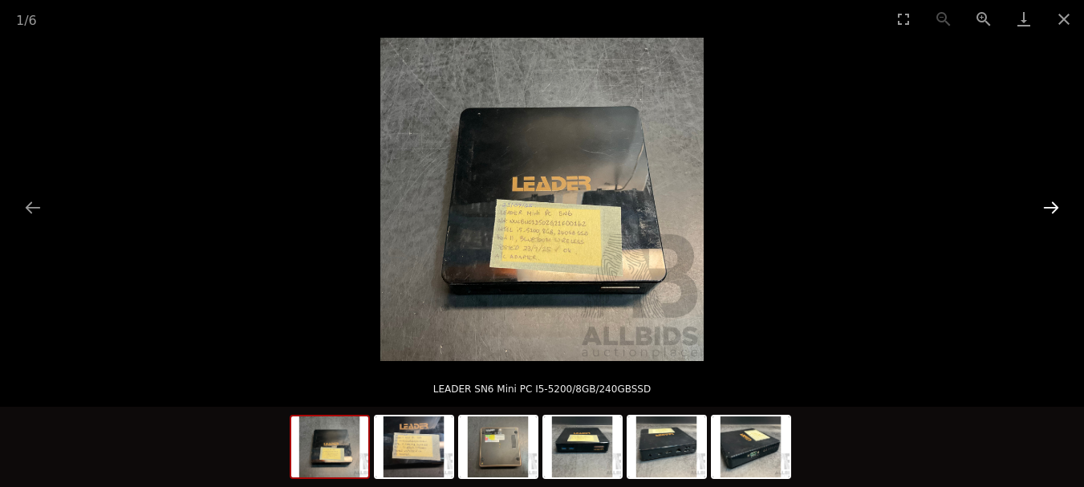
click at [1054, 211] on button "Next slide" at bounding box center [1052, 207] width 34 height 31
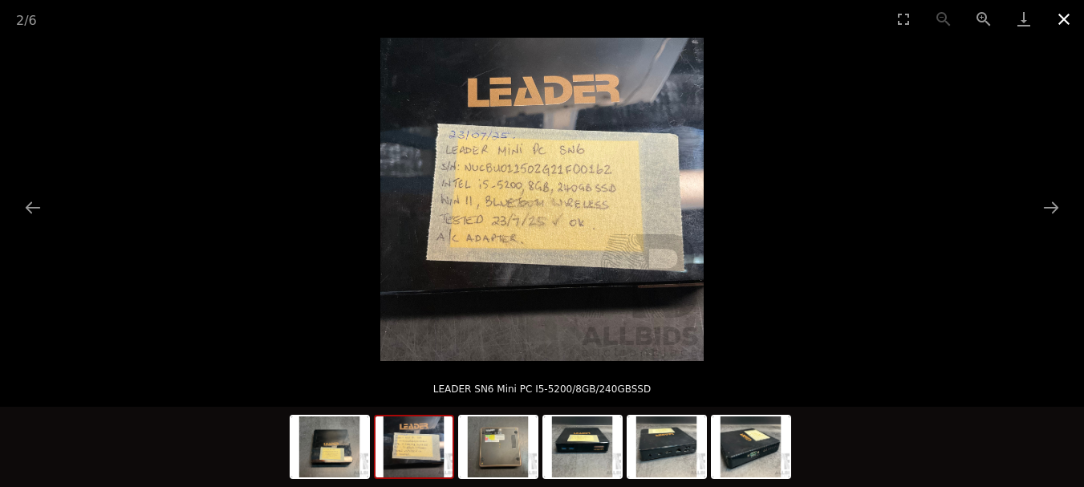
click at [1067, 23] on button "Close gallery" at bounding box center [1064, 19] width 40 height 38
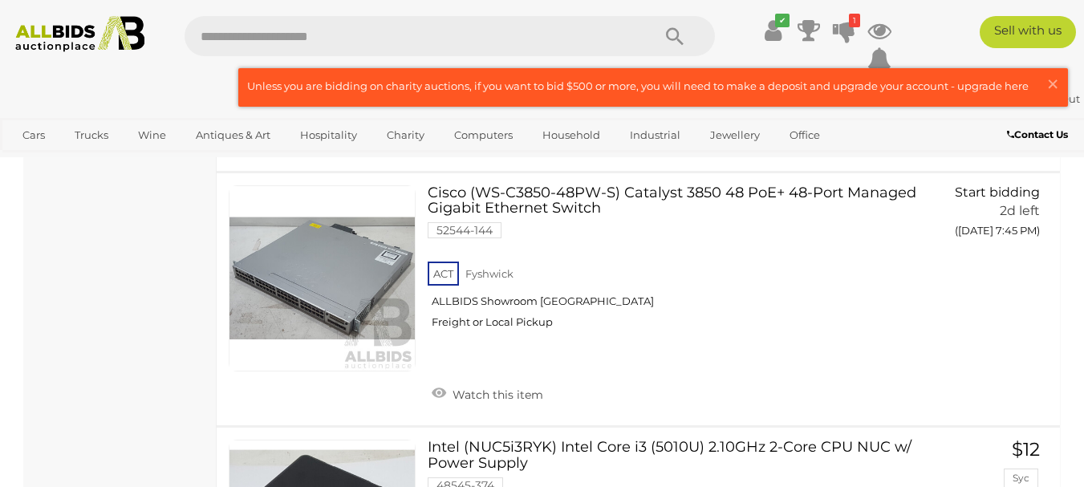
scroll to position [8439, 0]
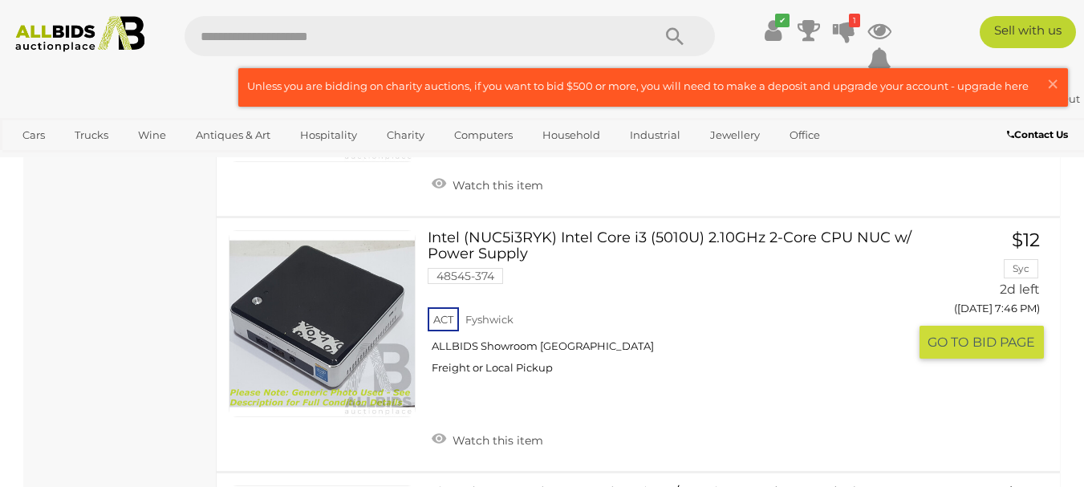
click at [342, 359] on img at bounding box center [322, 323] width 185 height 185
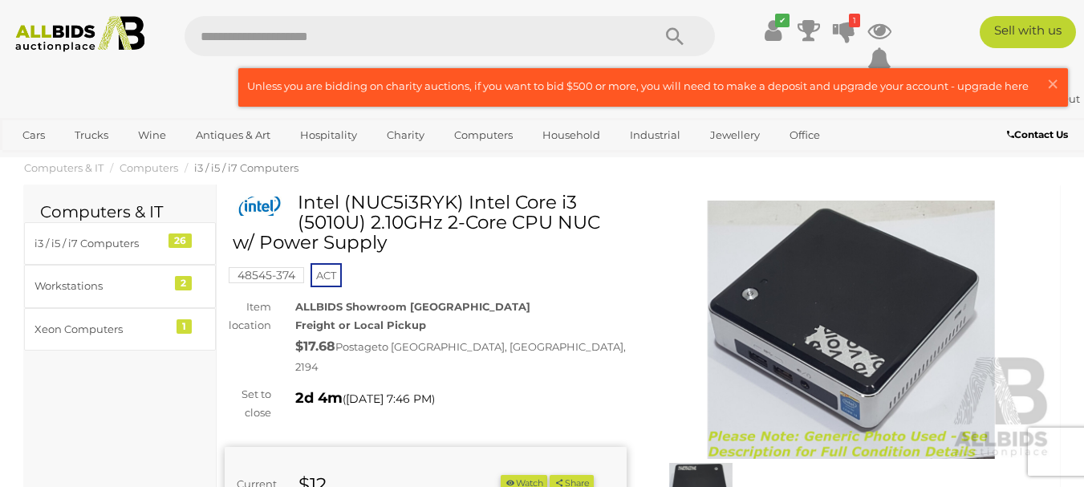
click at [850, 307] on img at bounding box center [852, 330] width 402 height 259
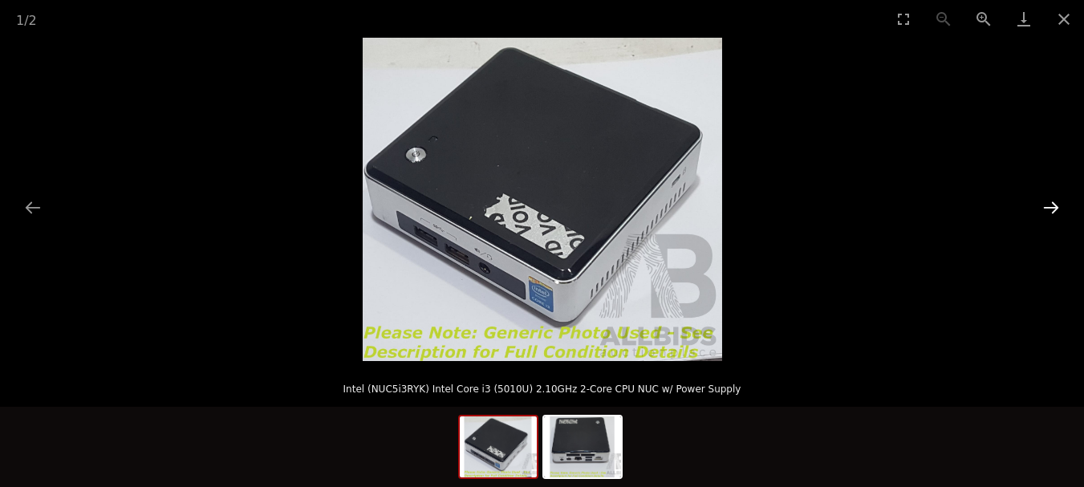
click at [1055, 205] on button "Next slide" at bounding box center [1052, 207] width 34 height 31
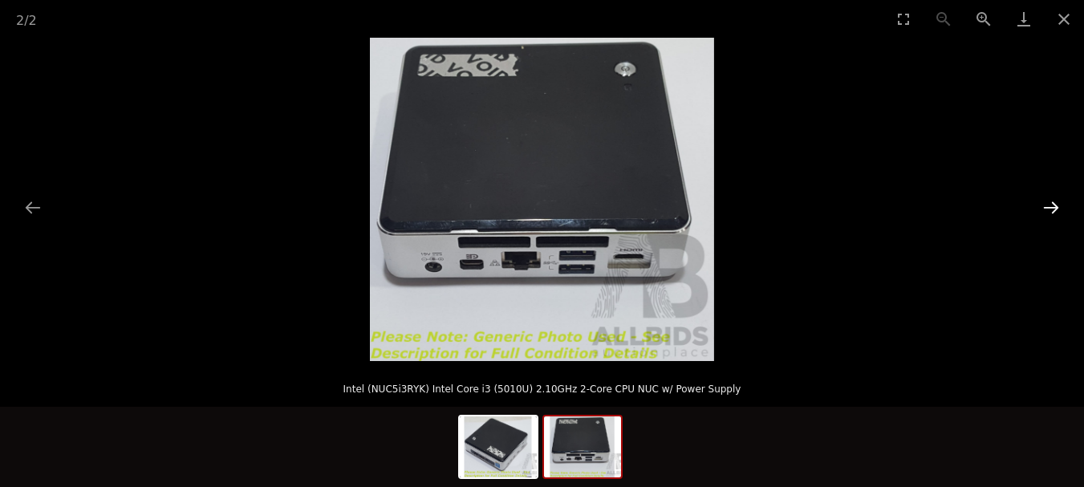
click at [1054, 206] on button "Next slide" at bounding box center [1052, 207] width 34 height 31
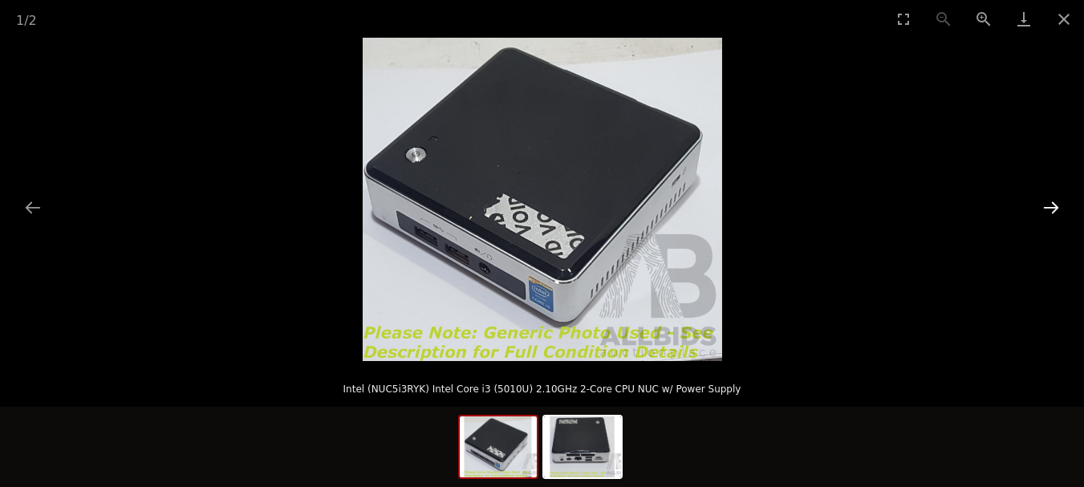
click at [1054, 206] on button "Next slide" at bounding box center [1052, 207] width 34 height 31
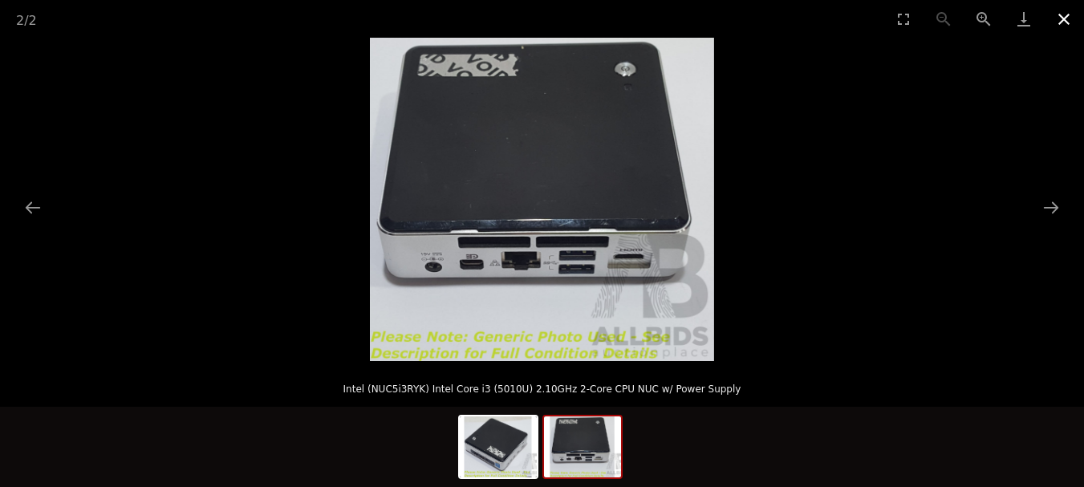
click at [1061, 17] on button "Close gallery" at bounding box center [1064, 19] width 40 height 38
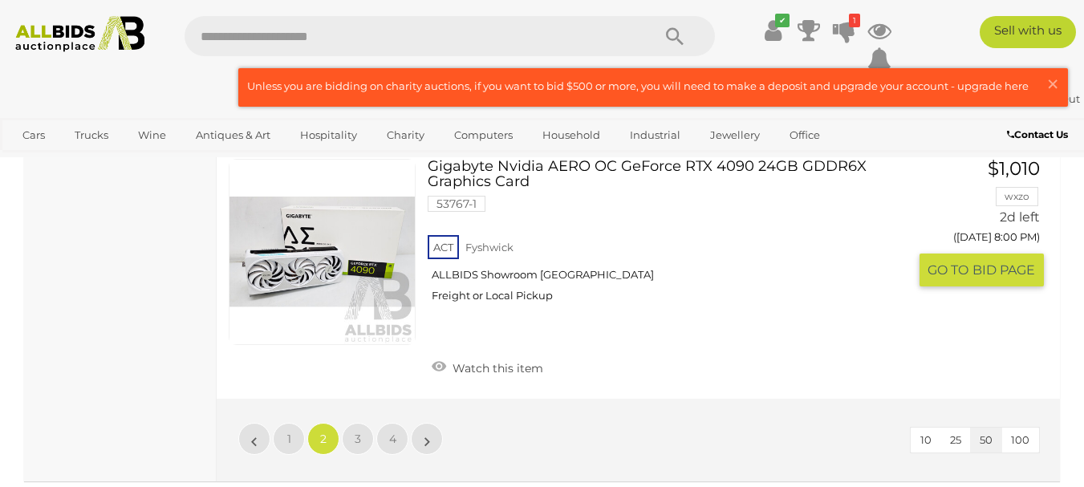
scroll to position [12491, 0]
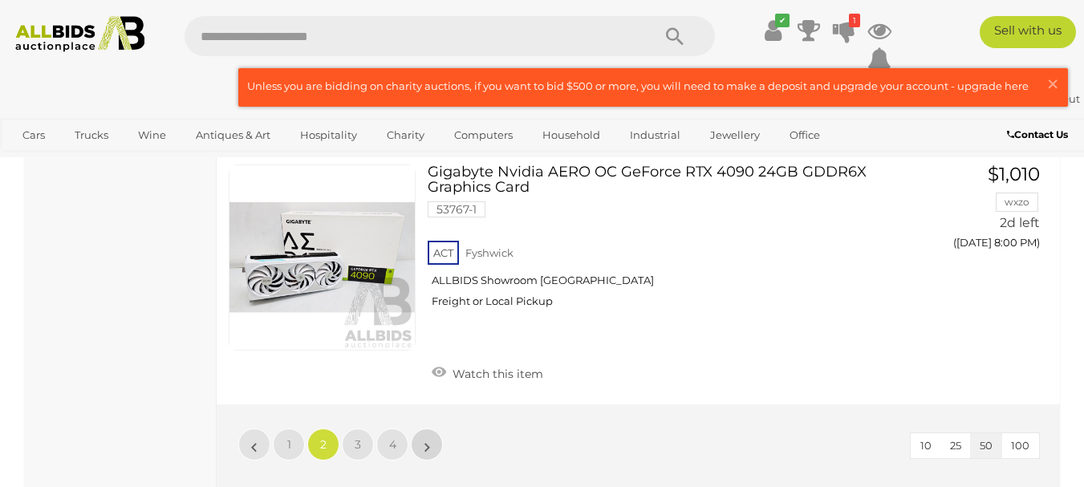
click at [430, 429] on link "»" at bounding box center [427, 445] width 32 height 32
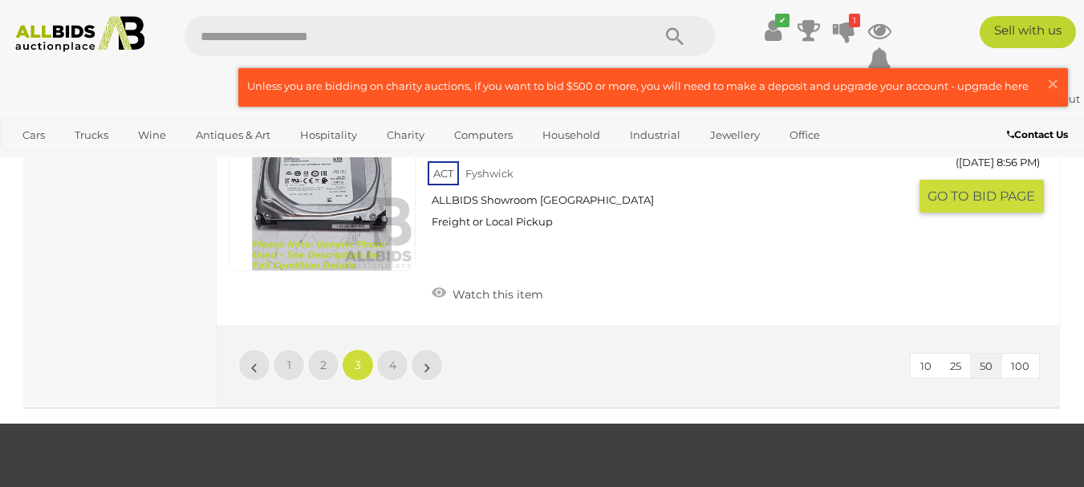
scroll to position [12790, 0]
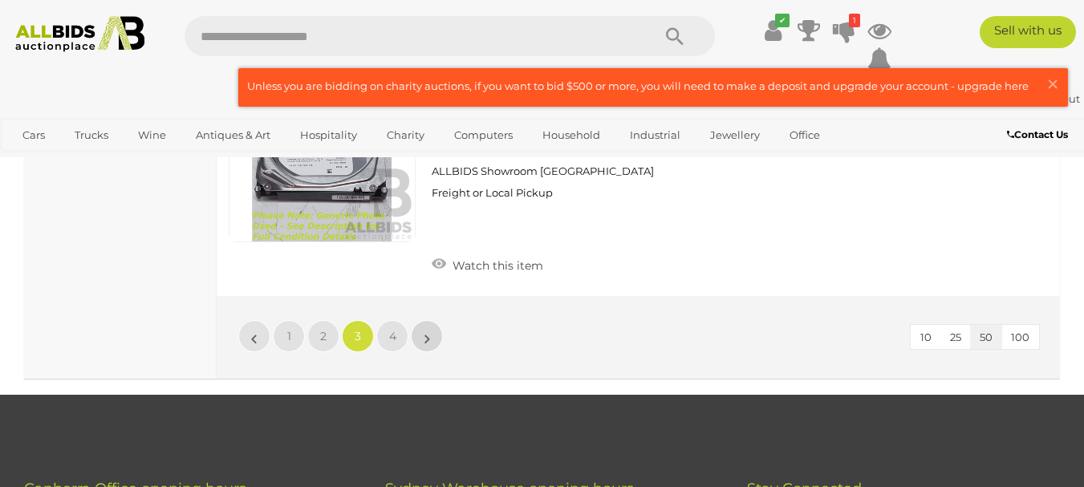
click at [434, 320] on link "»" at bounding box center [427, 336] width 32 height 32
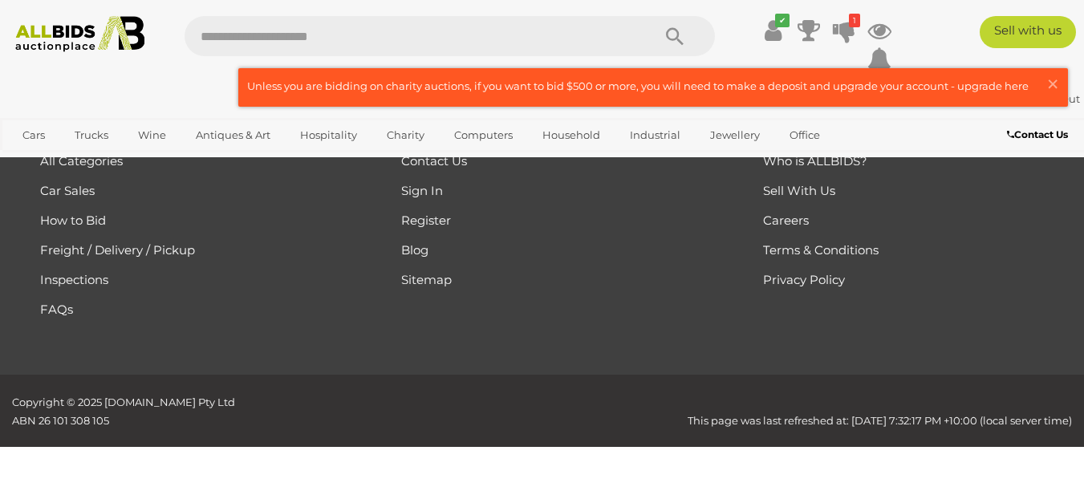
scroll to position [270, 0]
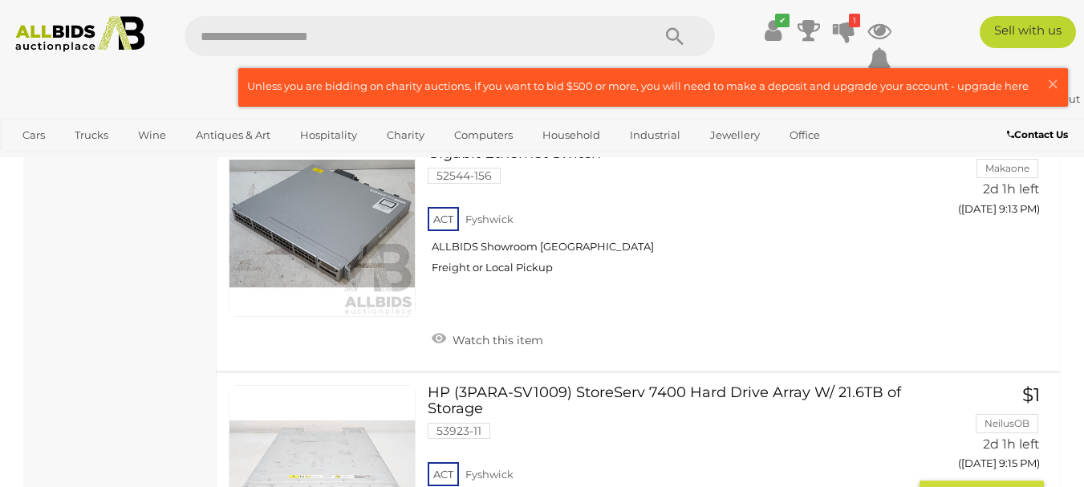
scroll to position [3560, 0]
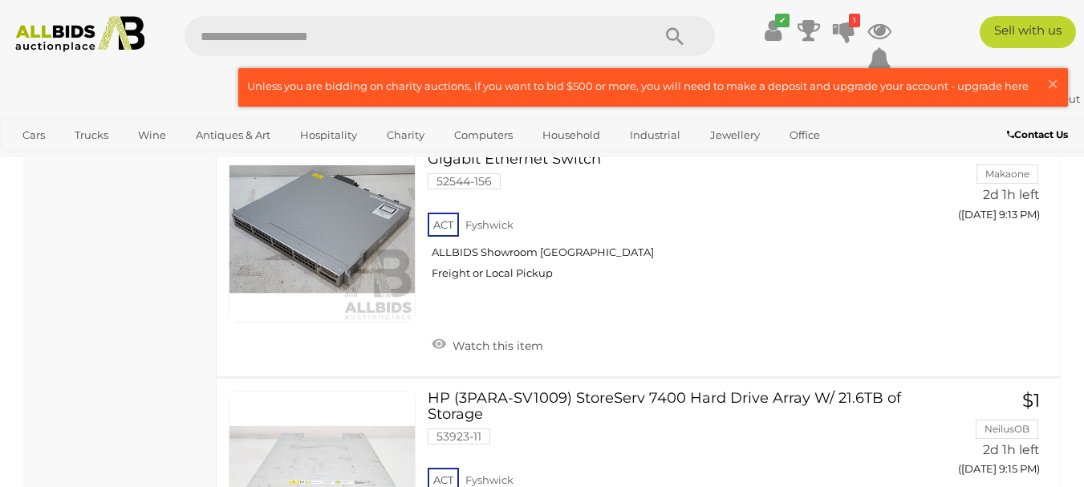
click at [327, 88] on link at bounding box center [653, 87] width 828 height 37
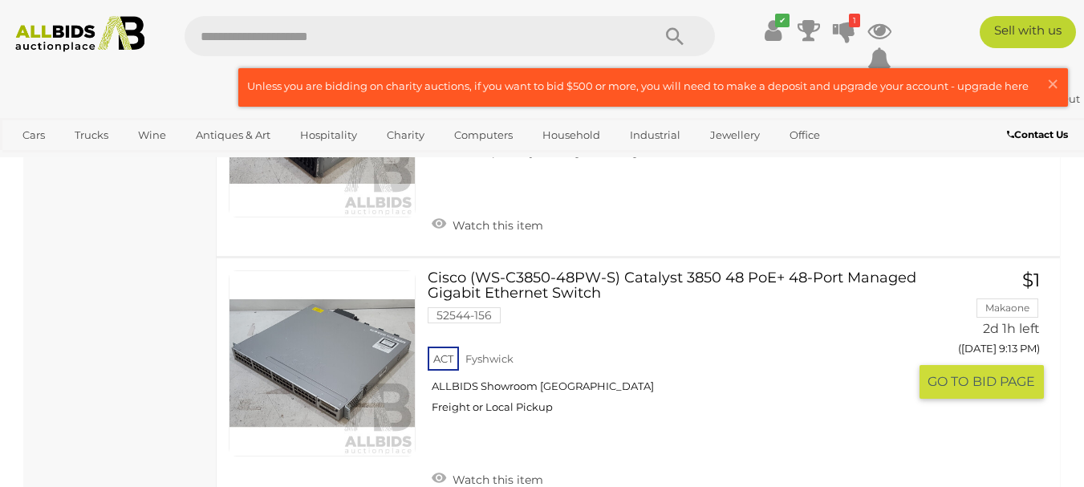
scroll to position [3400, 0]
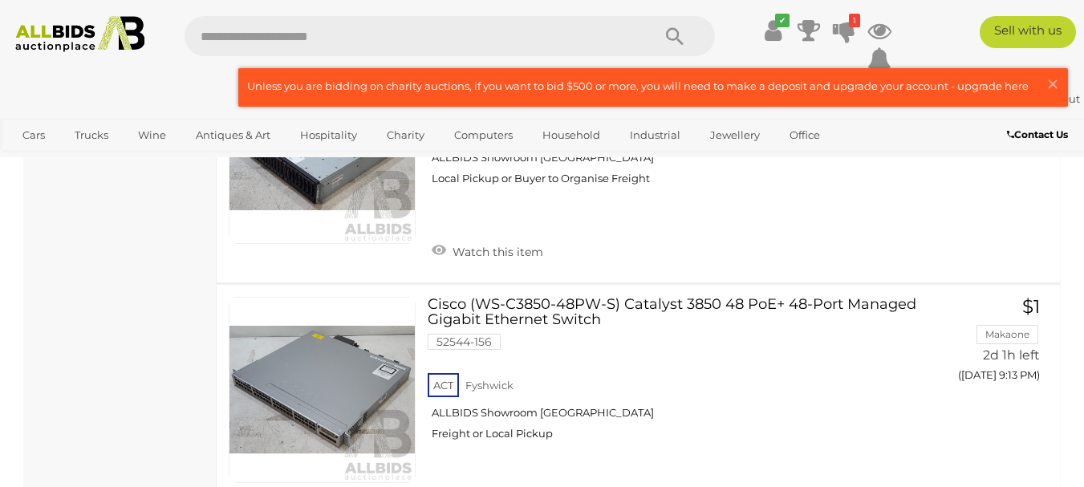
click at [566, 79] on link at bounding box center [653, 87] width 828 height 37
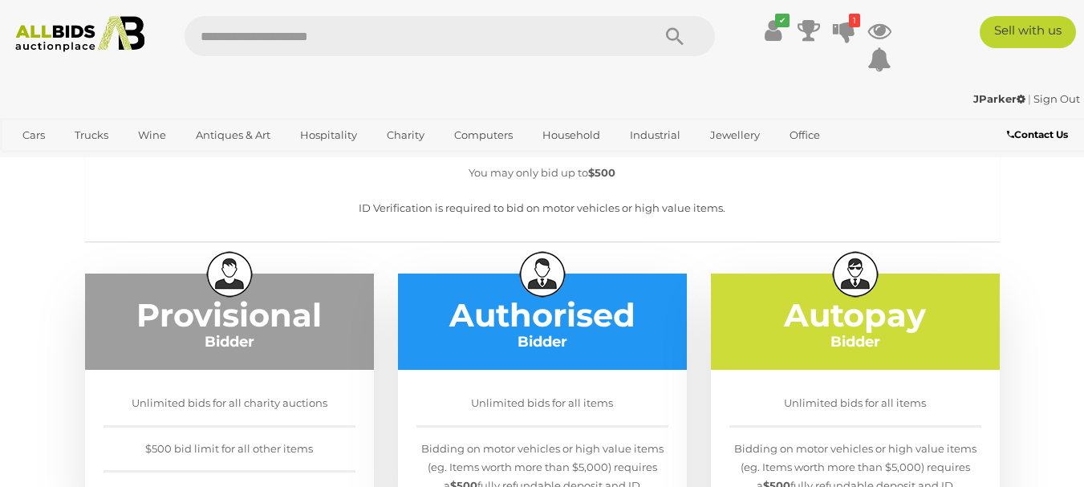
scroll to position [161, 0]
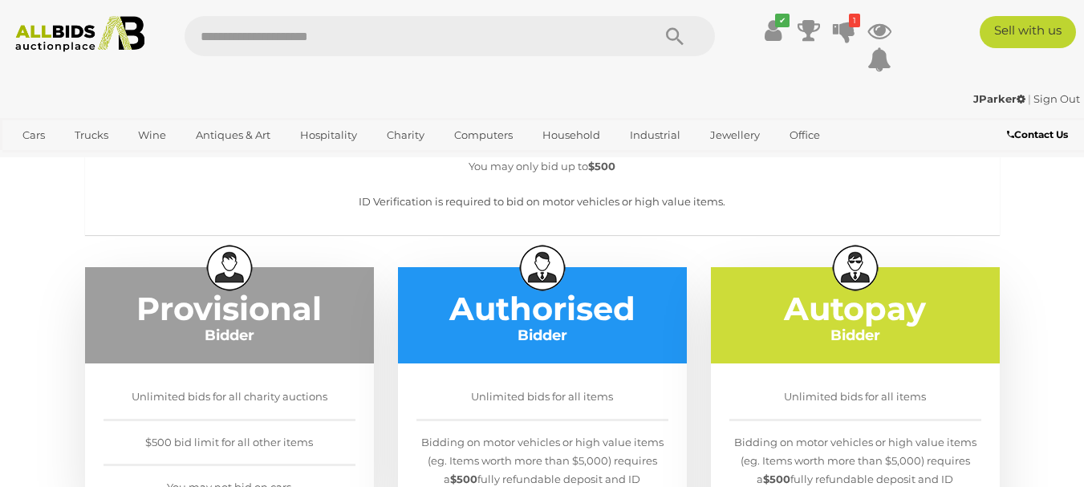
click at [459, 205] on link "ID Verification is required to bid on motor vehicles or high value items." at bounding box center [542, 201] width 367 height 13
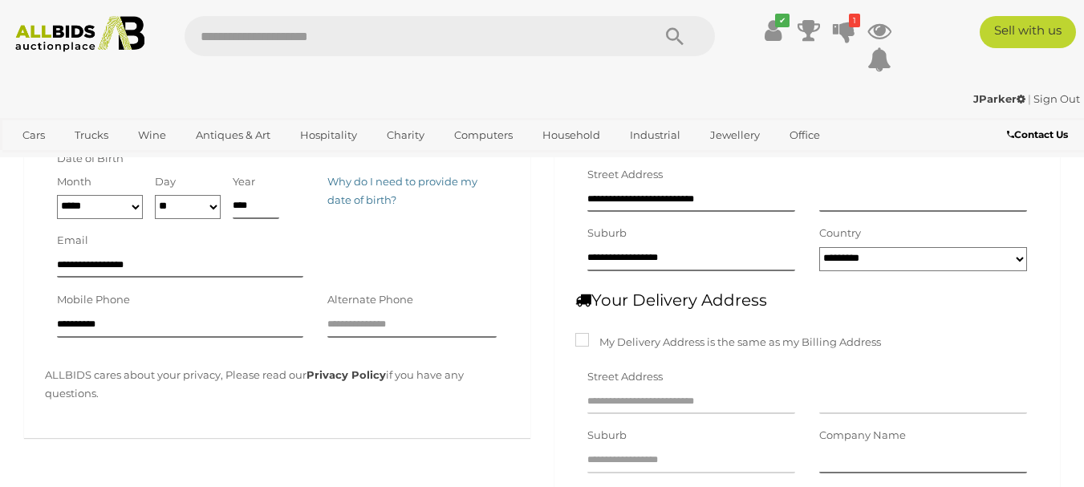
scroll to position [401, 0]
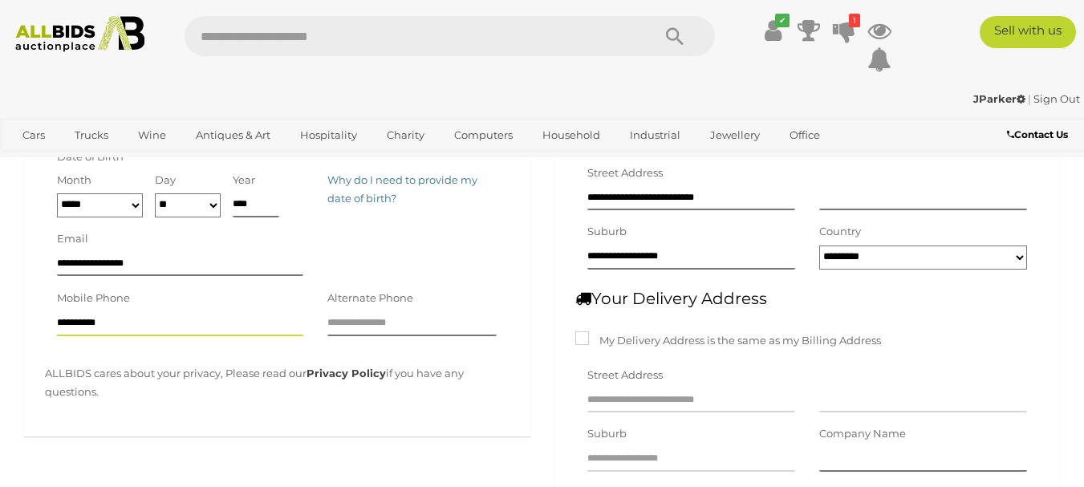
drag, startPoint x: 140, startPoint y: 323, endPoint x: 68, endPoint y: 333, distance: 72.2
click at [68, 333] on input "**********" at bounding box center [180, 324] width 246 height 24
type input "**********"
click at [211, 441] on div "No Edits Required It appears your account has all the information you need to u…" at bounding box center [277, 116] width 531 height 688
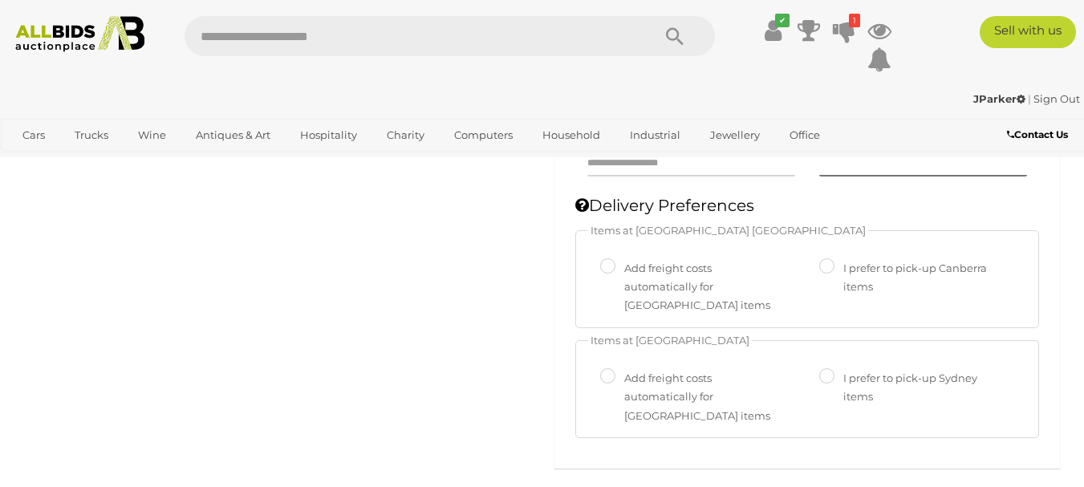
scroll to position [722, 0]
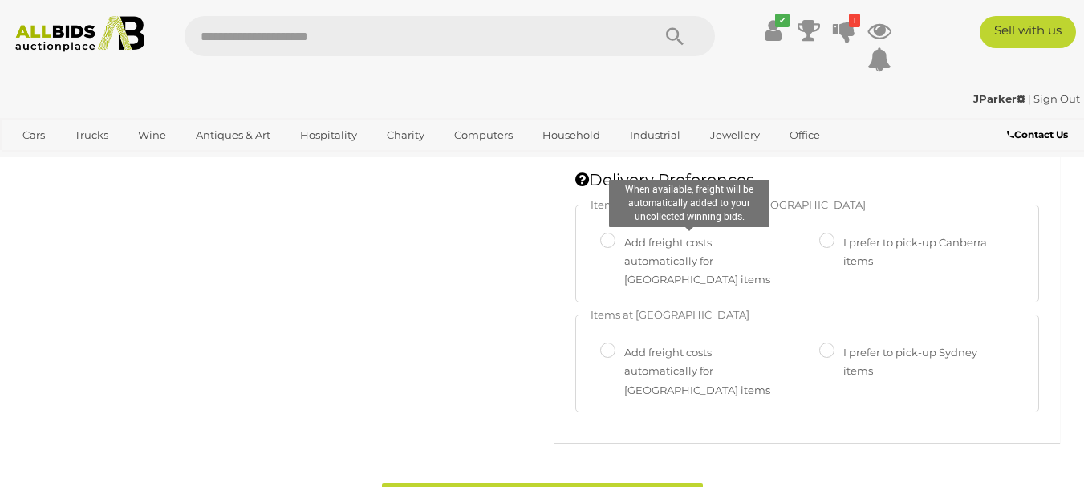
click at [454, 313] on div "Save your details Your delivery address will be used for all freight labels" at bounding box center [542, 2] width 1084 height 1103
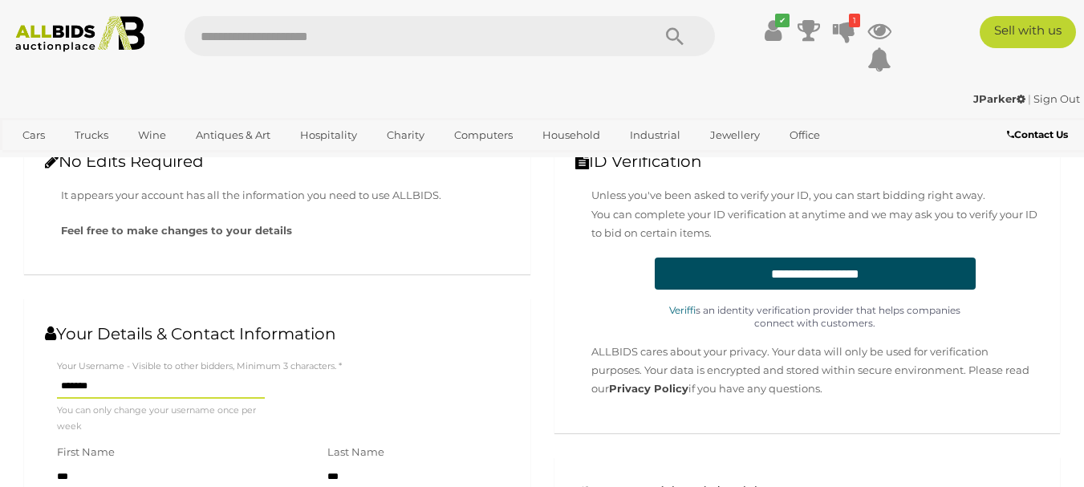
scroll to position [80, 0]
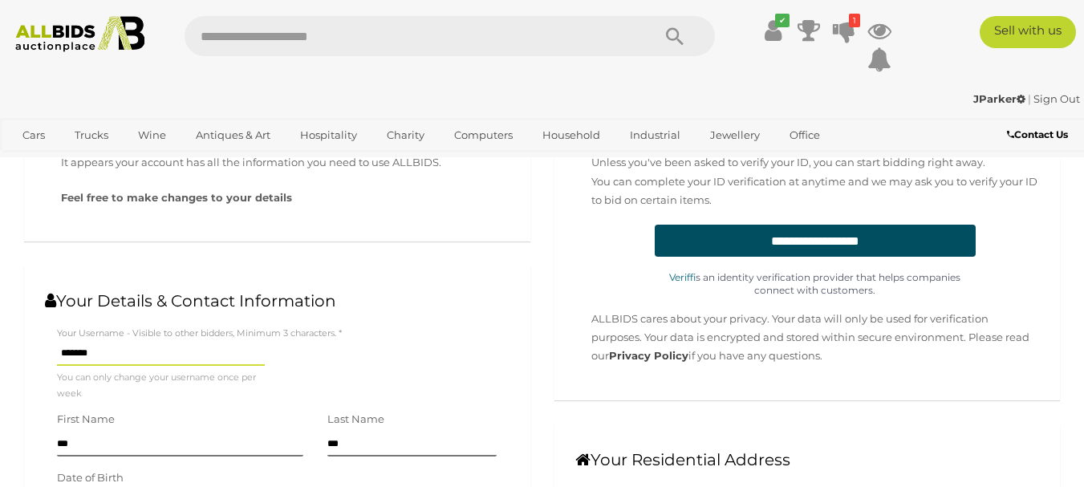
click at [819, 255] on input "**********" at bounding box center [815, 241] width 321 height 32
type input "**********"
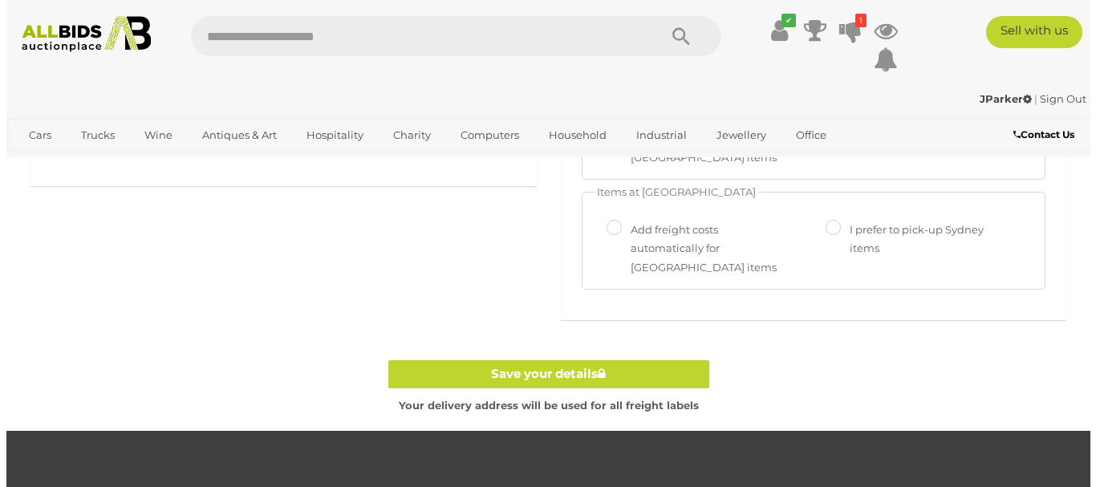
scroll to position [642, 0]
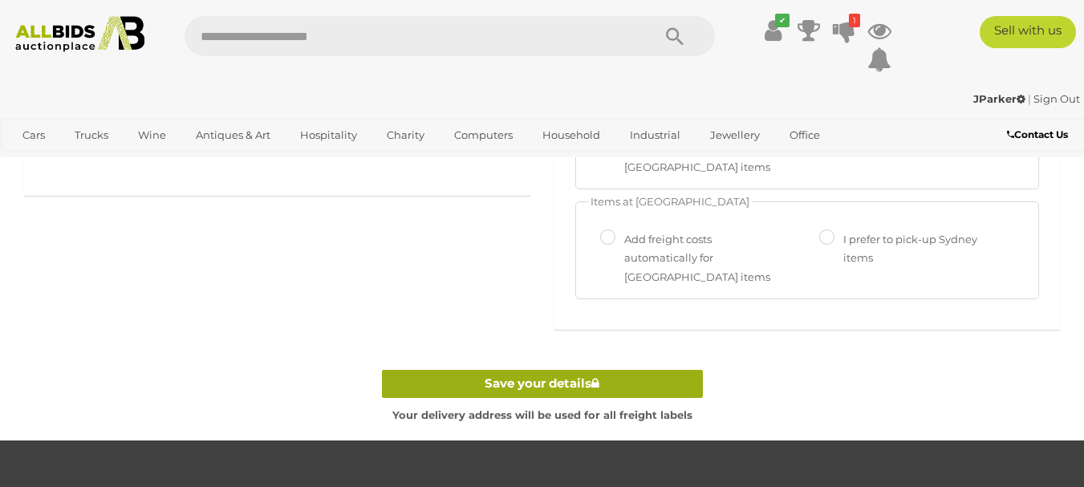
click at [555, 376] on link "Save your details" at bounding box center [542, 384] width 321 height 28
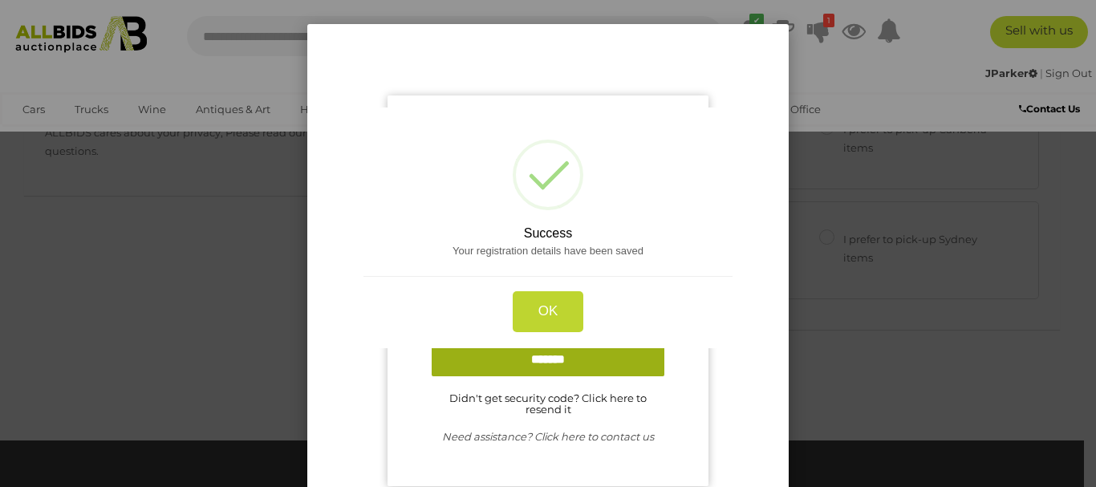
click at [554, 357] on input "button" at bounding box center [548, 360] width 233 height 34
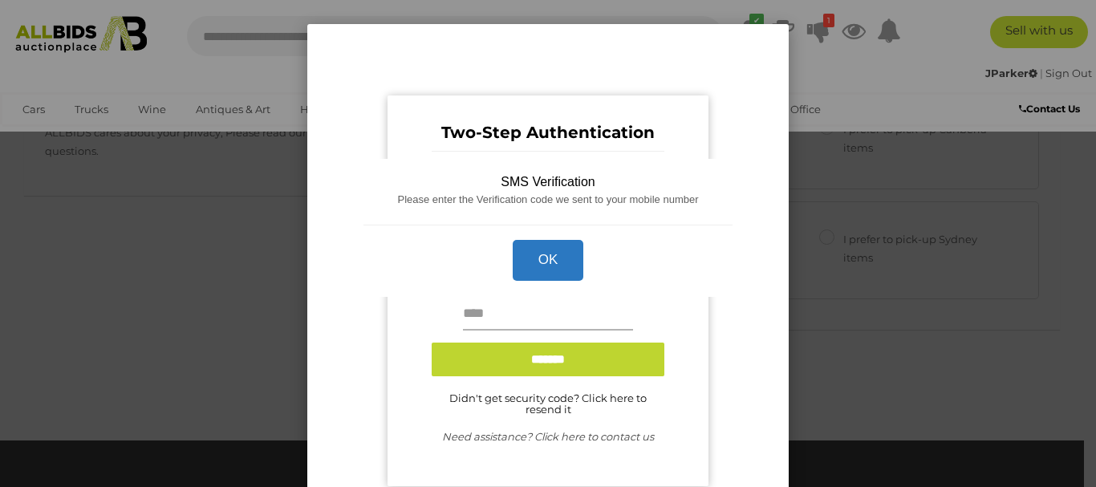
click at [563, 312] on input "text" at bounding box center [548, 315] width 170 height 32
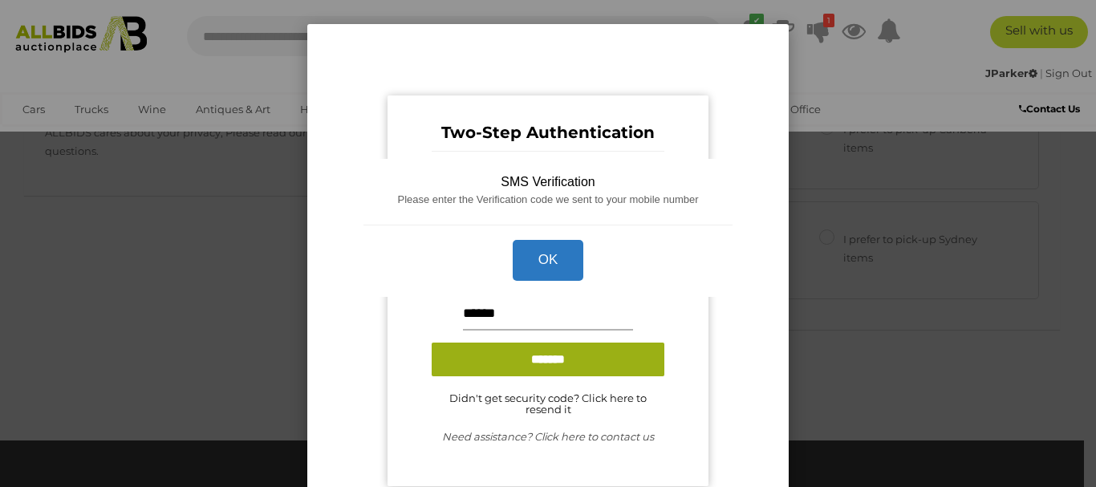
type input "******"
click at [564, 368] on input "button" at bounding box center [548, 360] width 233 height 34
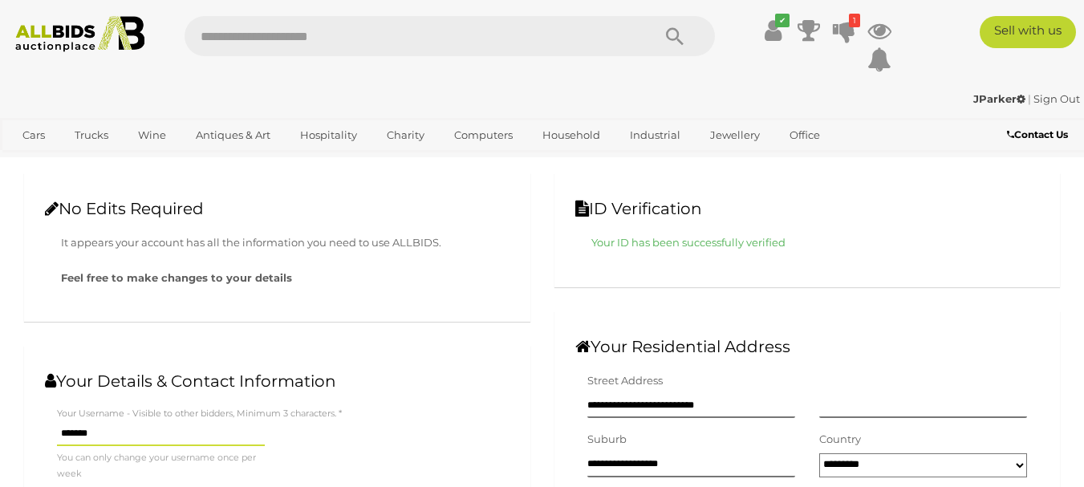
click at [37, 30] on img at bounding box center [80, 34] width 144 height 36
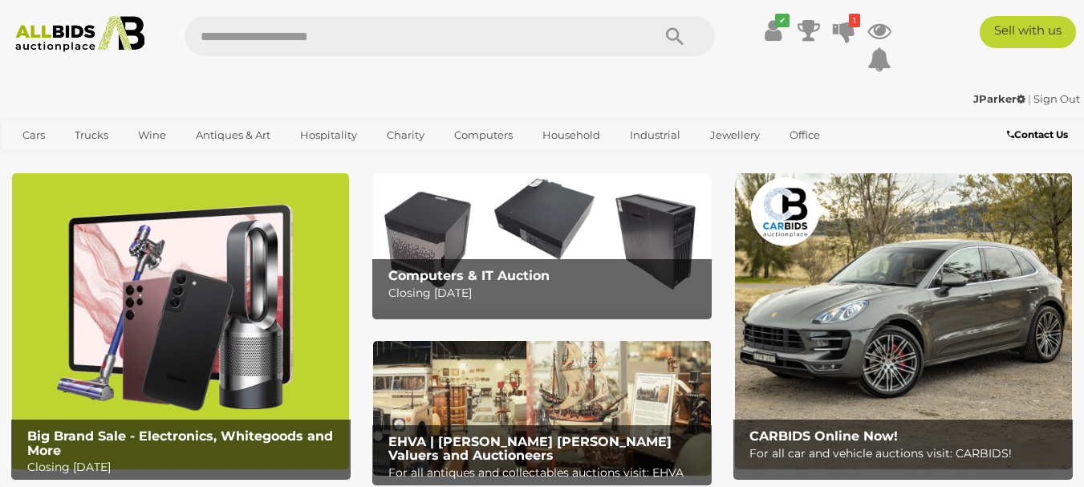
click at [514, 207] on img at bounding box center [541, 240] width 337 height 135
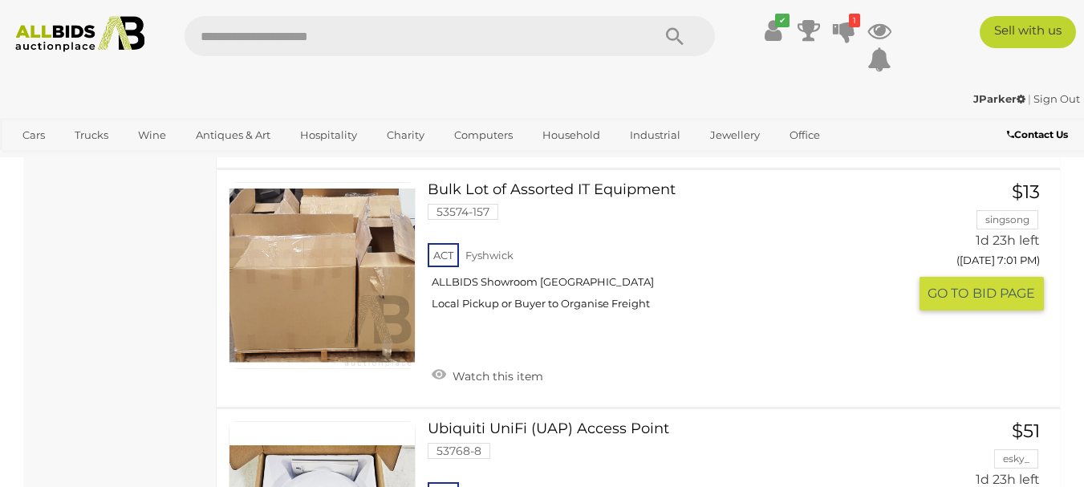
scroll to position [6629, 0]
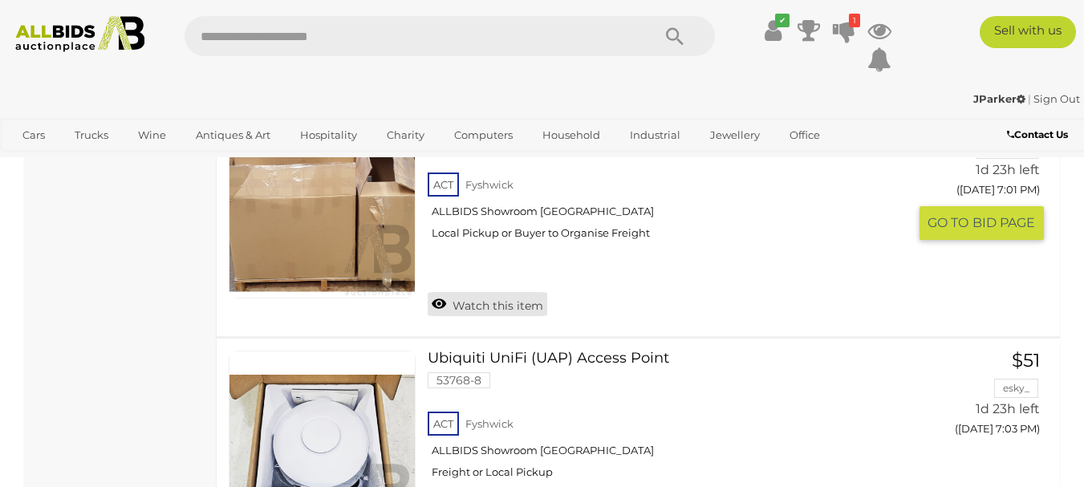
click at [486, 306] on link "Watch this item" at bounding box center [488, 304] width 120 height 24
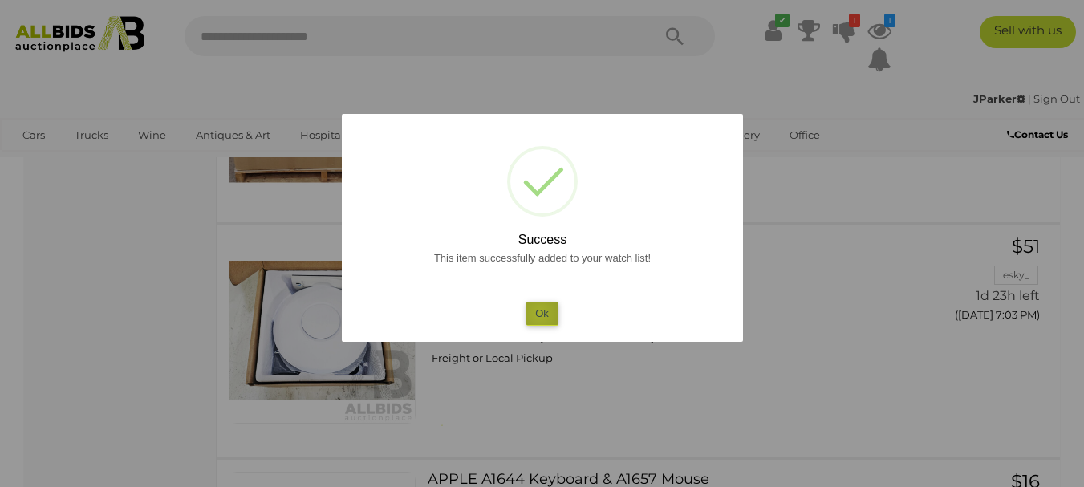
click at [539, 314] on button "Ok" at bounding box center [542, 313] width 33 height 23
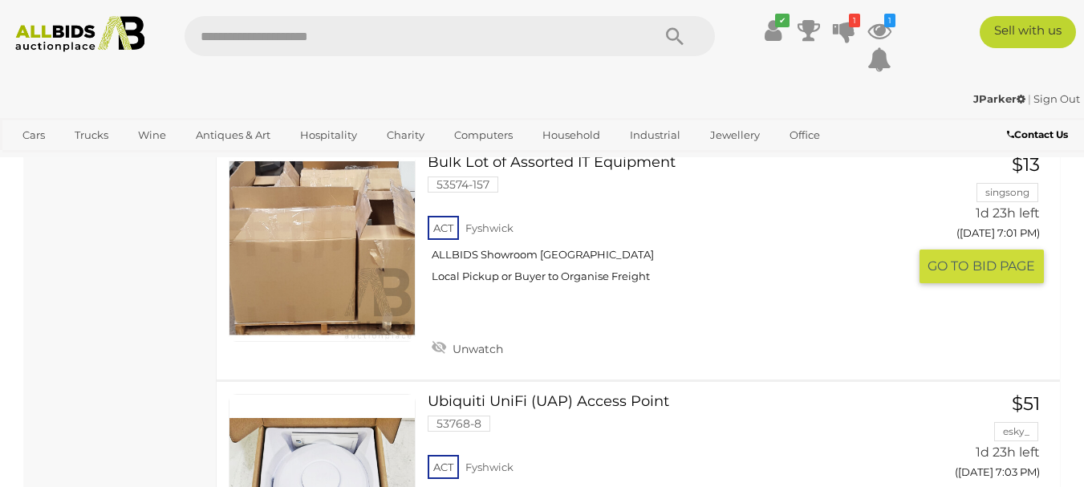
scroll to position [6549, 0]
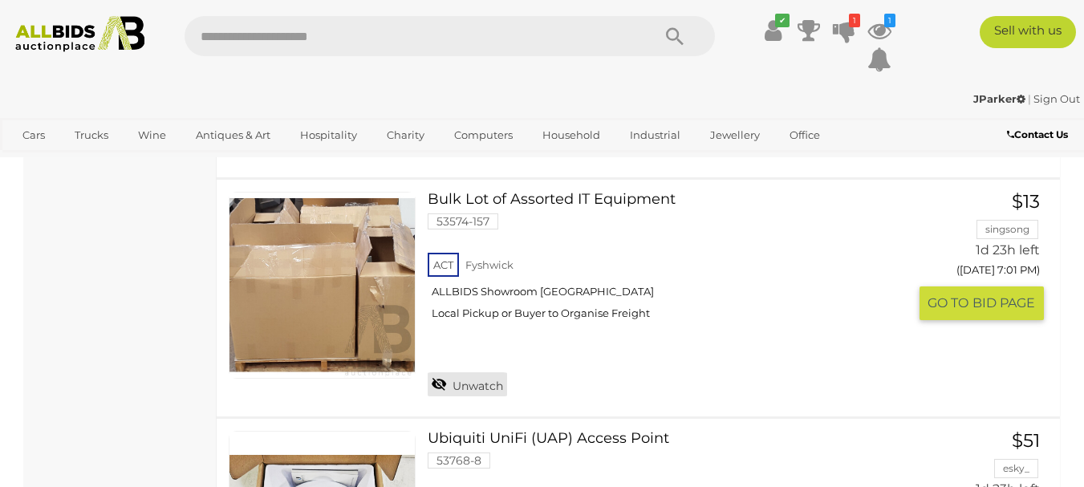
click at [433, 381] on link "Unwatch" at bounding box center [467, 384] width 79 height 24
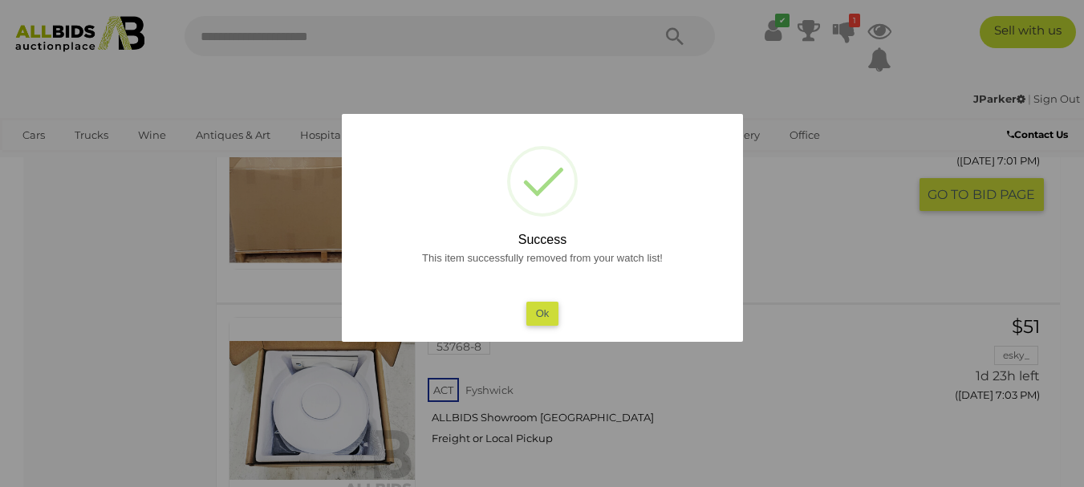
click at [543, 319] on button "Ok" at bounding box center [542, 313] width 33 height 23
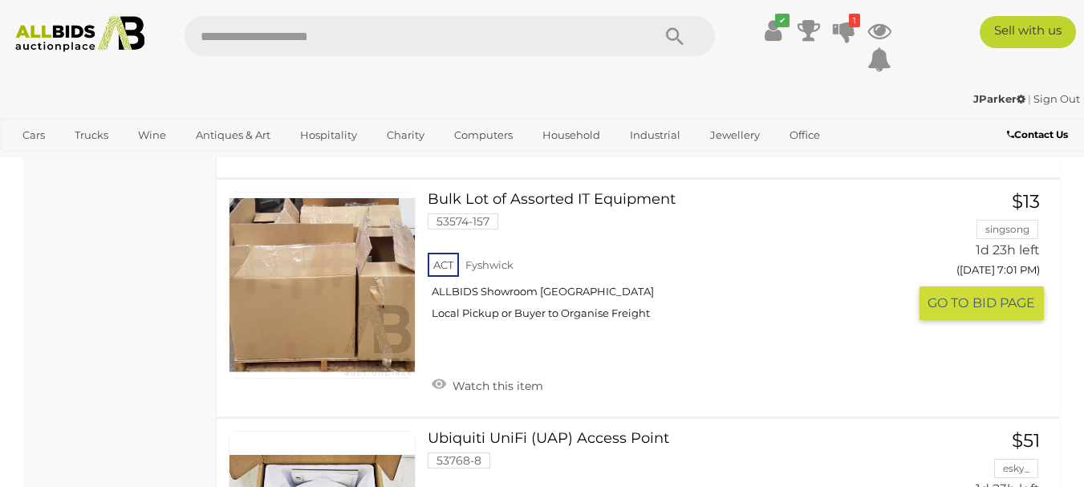
click at [543, 291] on div "ACT Fyshwick ALLBIDS Showroom Fyshwick Local Pickup or Buyer to Organise Freight" at bounding box center [668, 291] width 480 height 83
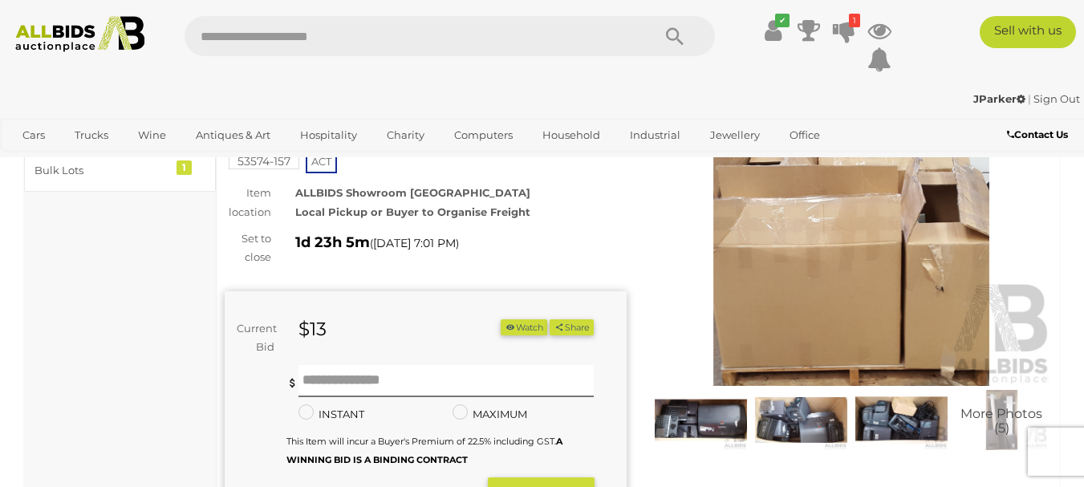
scroll to position [80, 0]
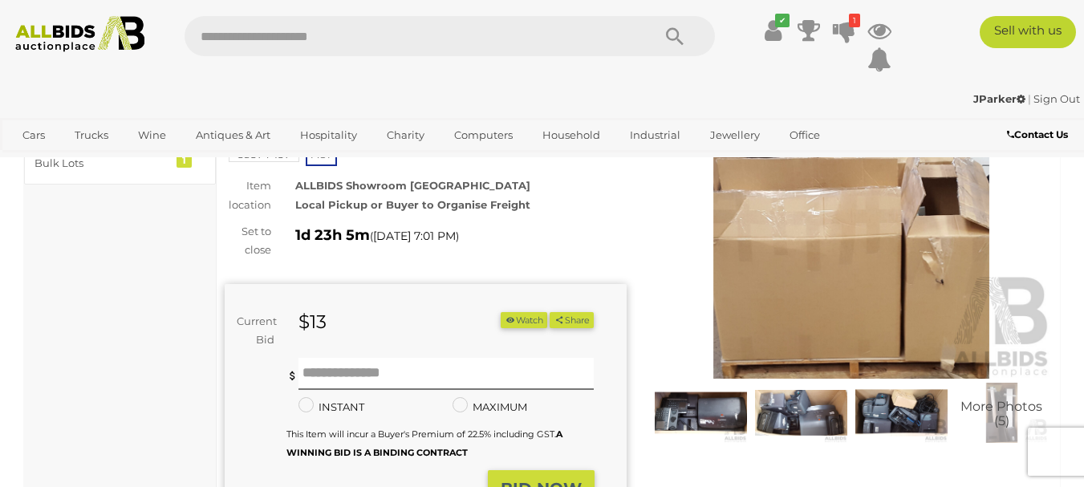
click at [932, 261] on img at bounding box center [852, 249] width 402 height 259
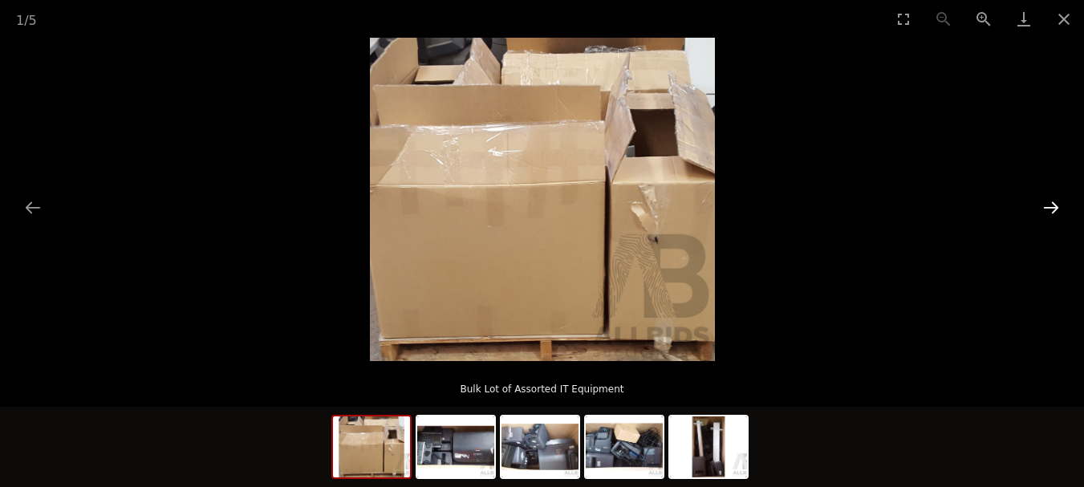
click at [1050, 214] on button "Next slide" at bounding box center [1052, 207] width 34 height 31
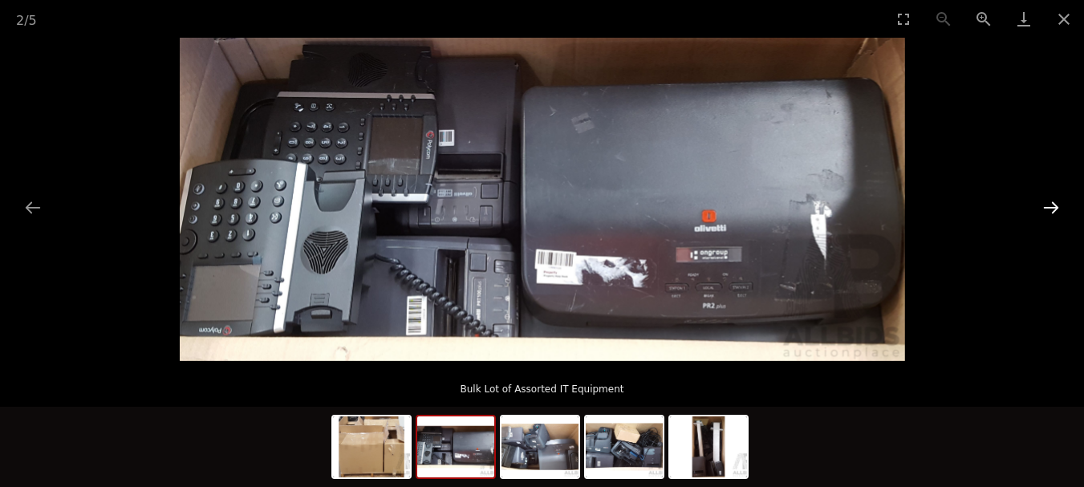
click at [1047, 211] on button "Next slide" at bounding box center [1052, 207] width 34 height 31
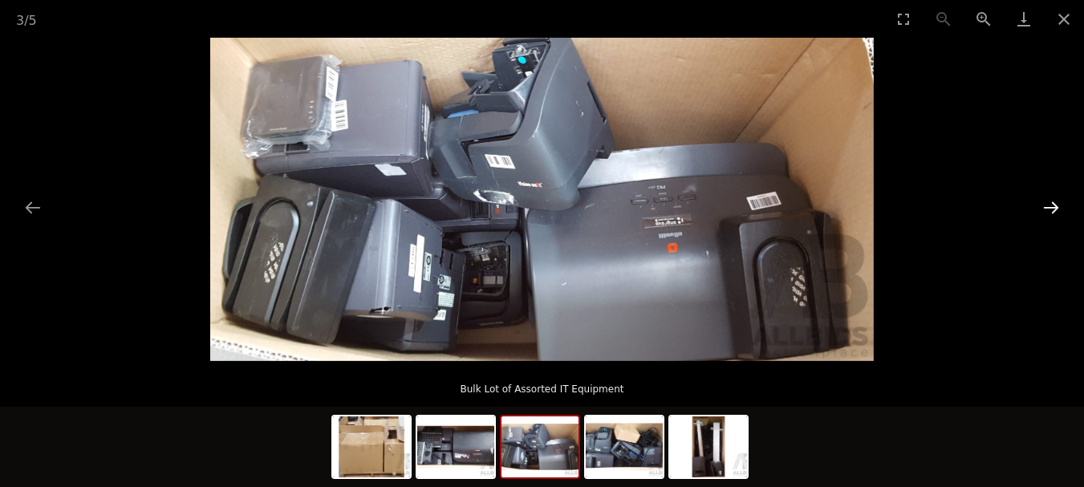
click at [1047, 211] on button "Next slide" at bounding box center [1052, 207] width 34 height 31
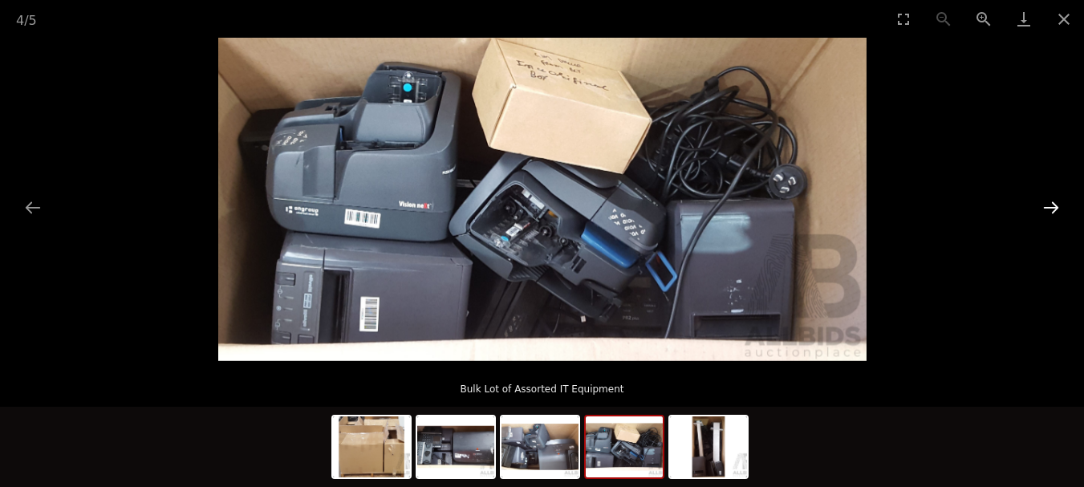
click at [1040, 206] on button "Next slide" at bounding box center [1052, 207] width 34 height 31
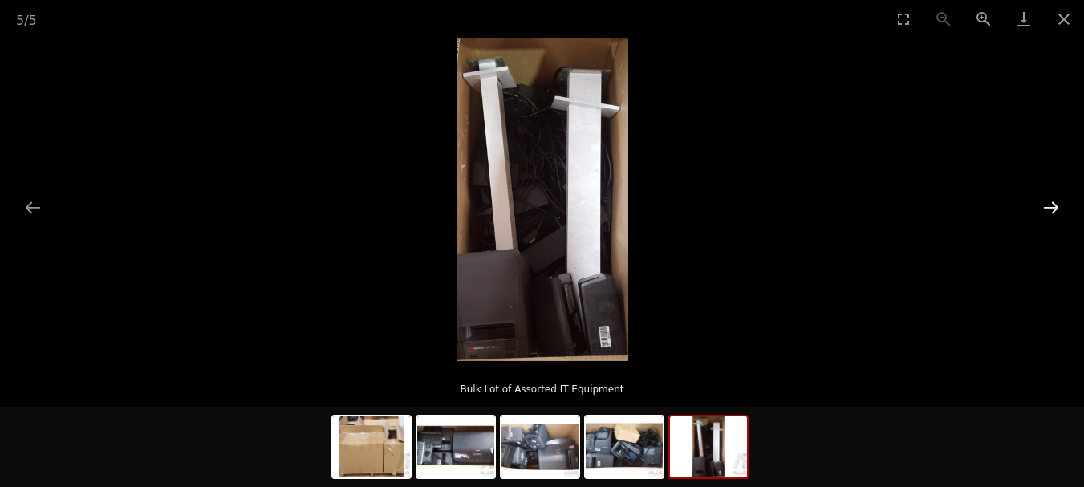
click at [1039, 206] on button "Next slide" at bounding box center [1052, 207] width 34 height 31
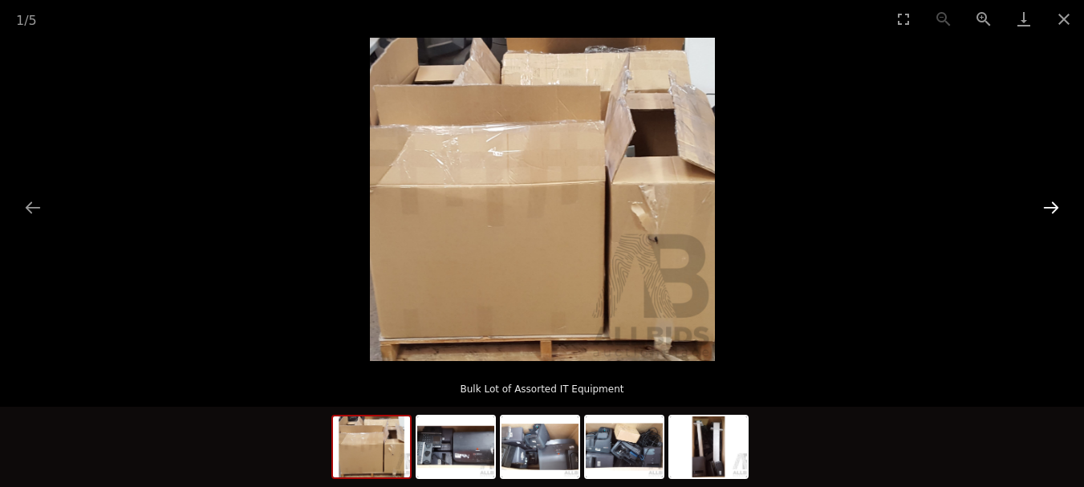
click at [1039, 206] on button "Next slide" at bounding box center [1052, 207] width 34 height 31
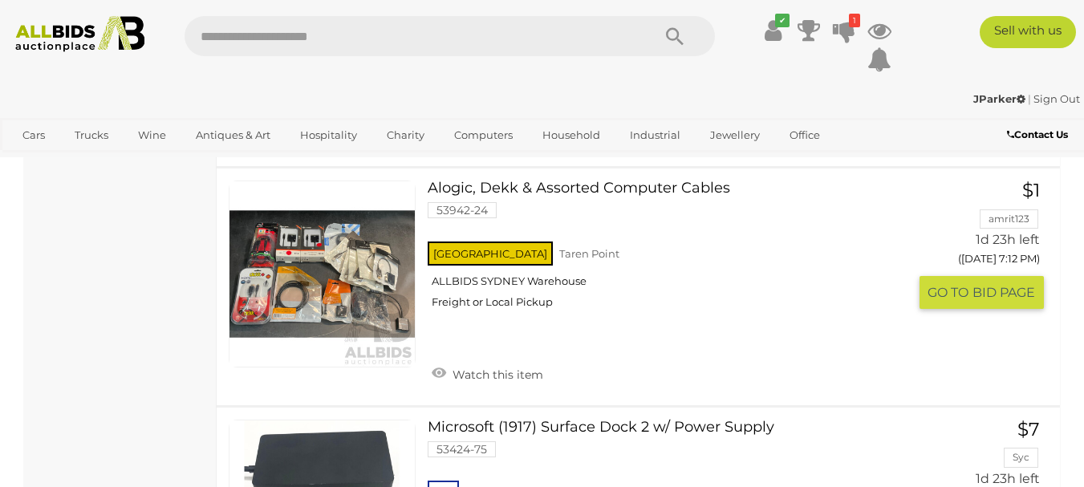
scroll to position [10986, 0]
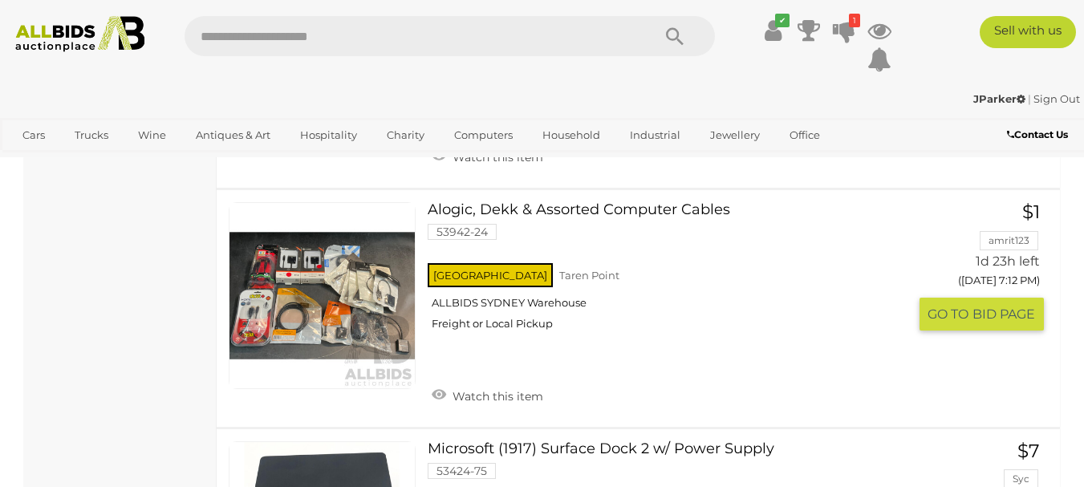
click at [315, 303] on link at bounding box center [322, 295] width 187 height 187
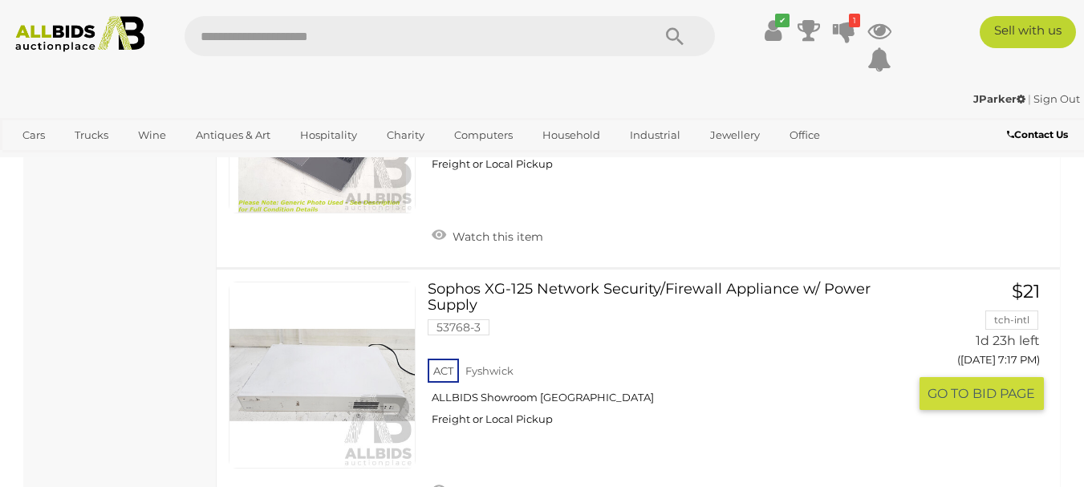
scroll to position [12564, 0]
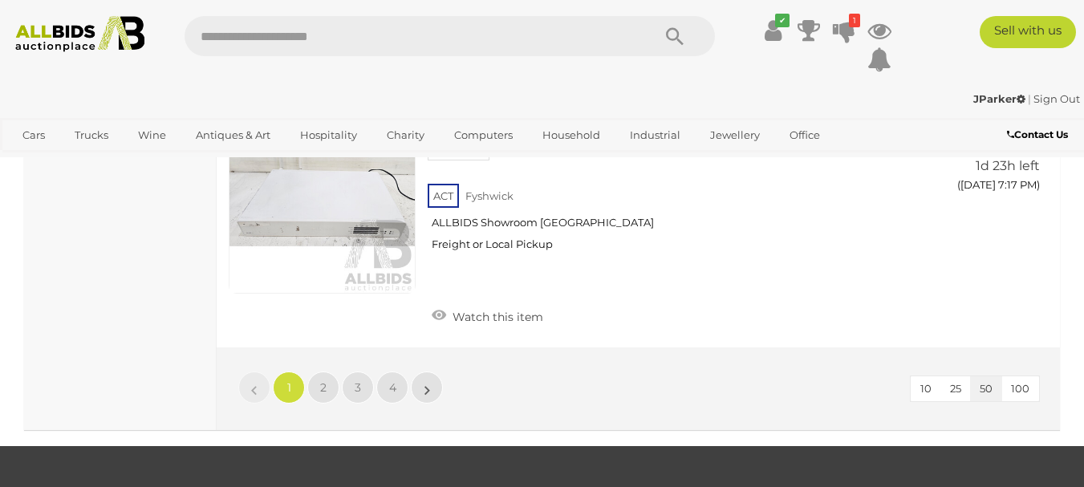
click at [425, 396] on li "»" at bounding box center [427, 388] width 31 height 32
click at [430, 383] on link "»" at bounding box center [427, 388] width 32 height 32
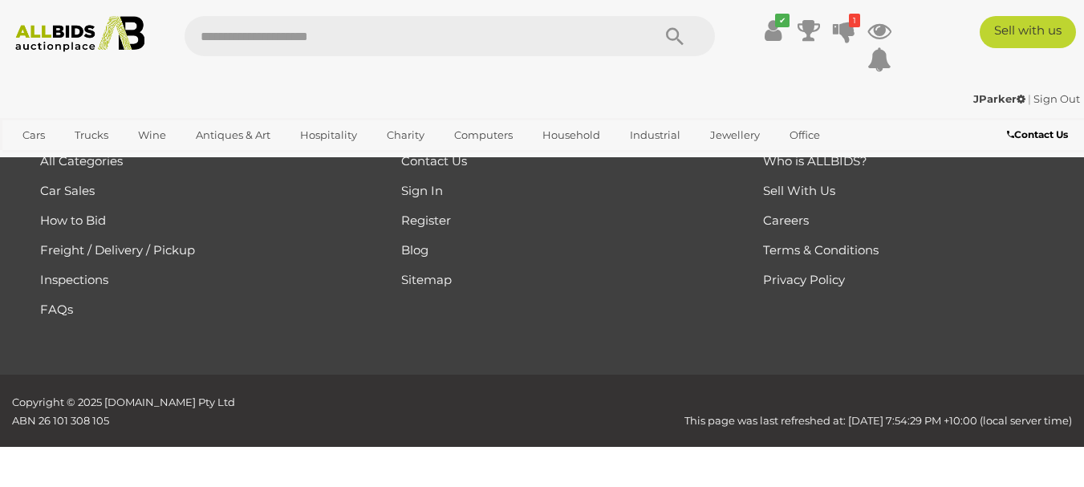
scroll to position [270, 0]
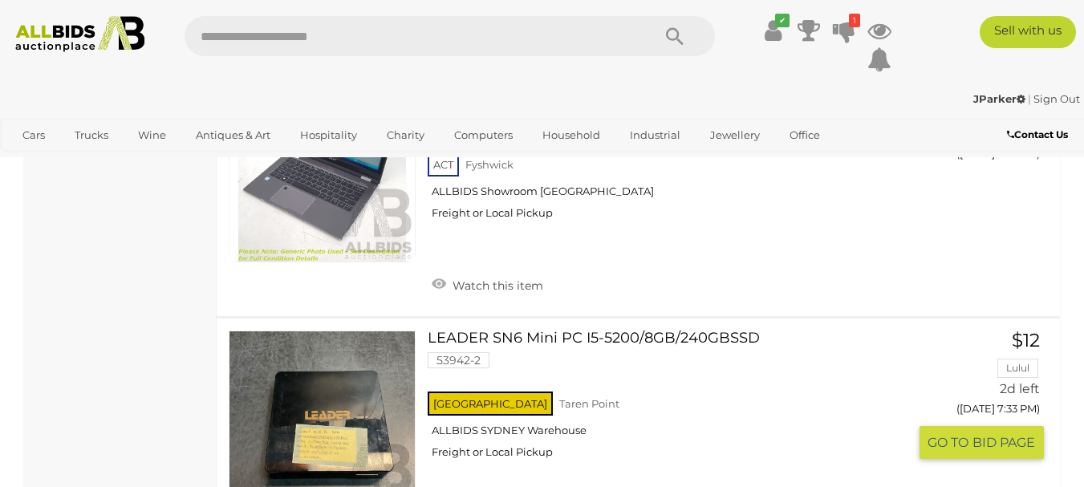
scroll to position [4764, 0]
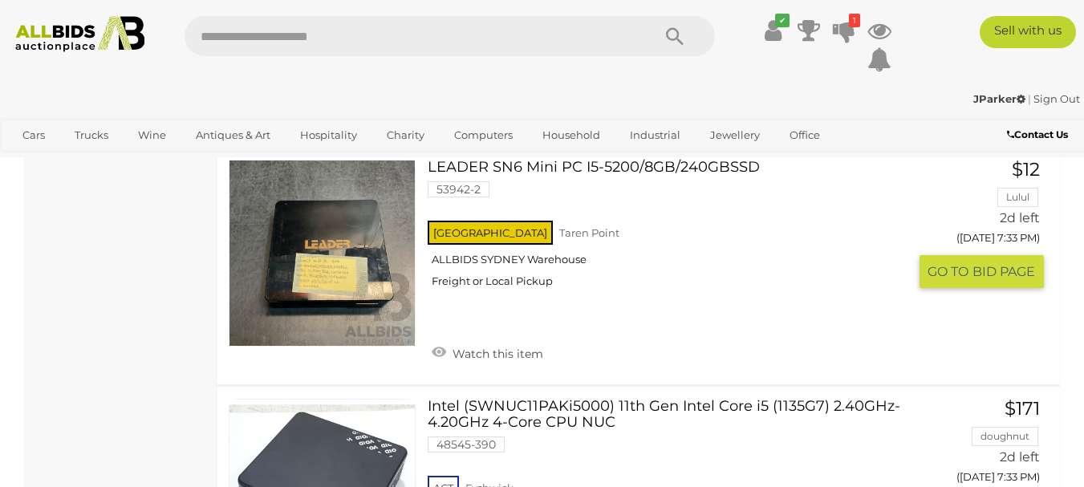
click at [660, 173] on link "LEADER SN6 Mini PC I5-5200/8GB/240GBSSD 53942-2 NSW Taren Point ALLBIDS SYDNEY …" at bounding box center [674, 230] width 468 height 140
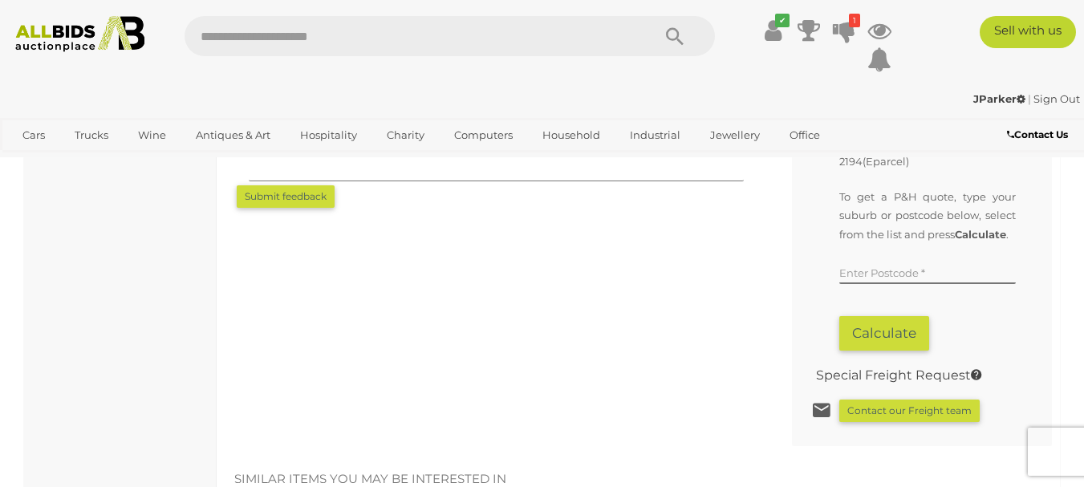
scroll to position [1284, 0]
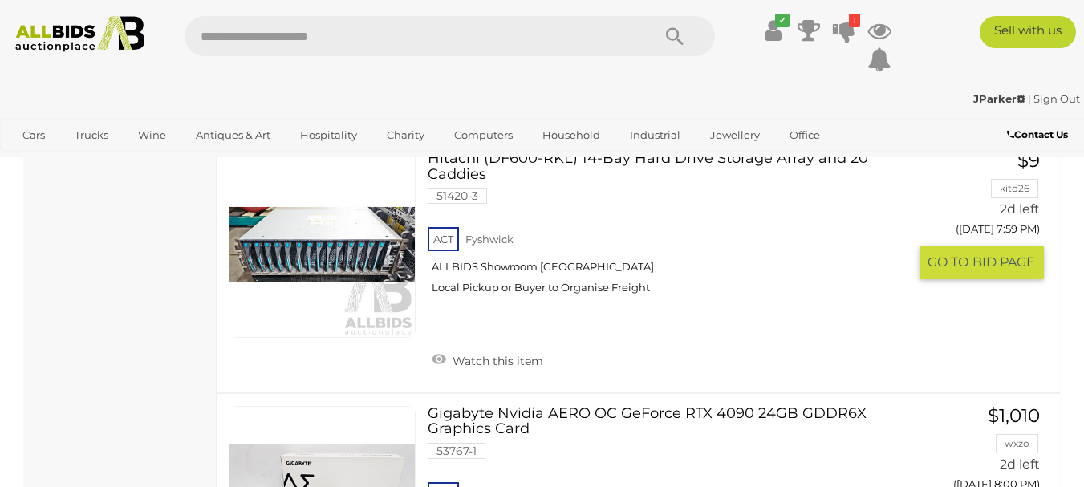
scroll to position [12730, 0]
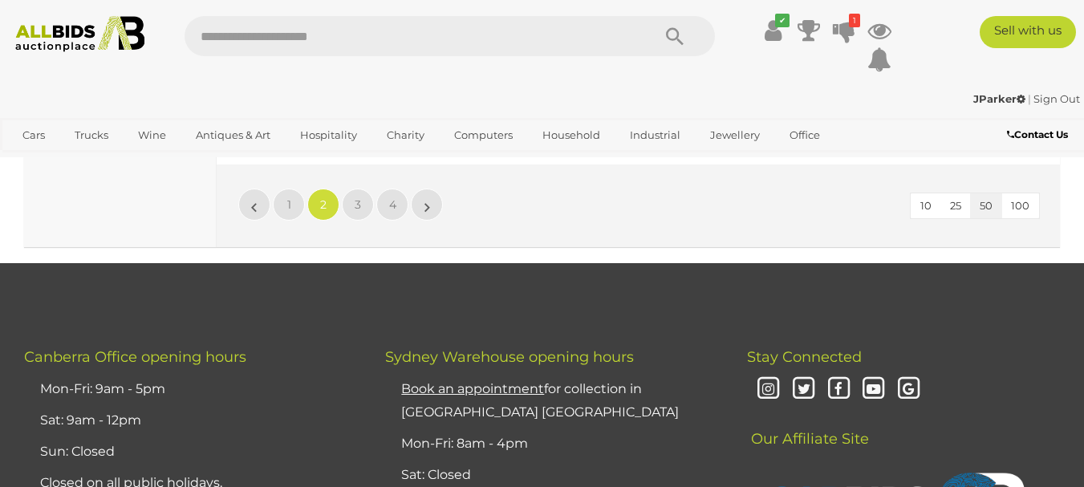
click at [428, 189] on li "»" at bounding box center [427, 205] width 31 height 32
click at [424, 189] on link "»" at bounding box center [427, 205] width 32 height 32
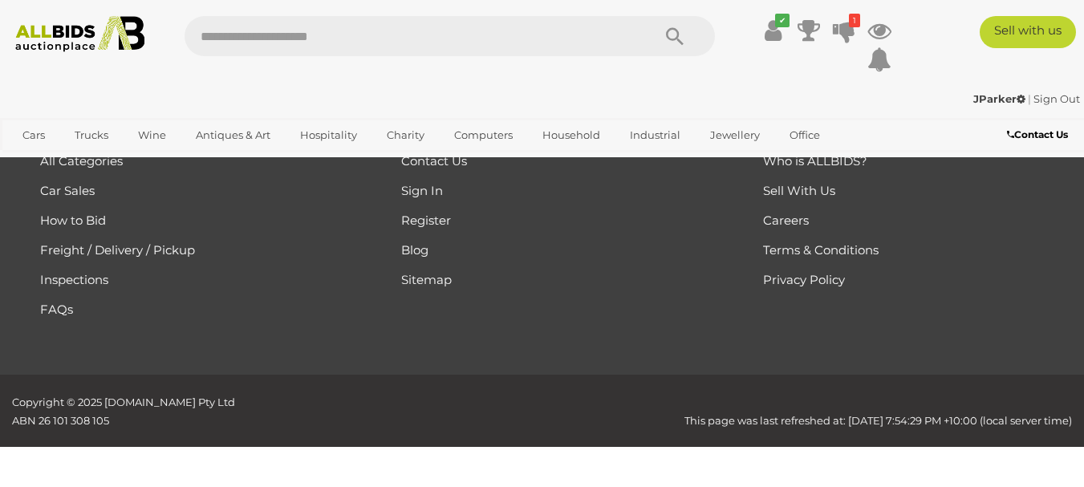
scroll to position [270, 0]
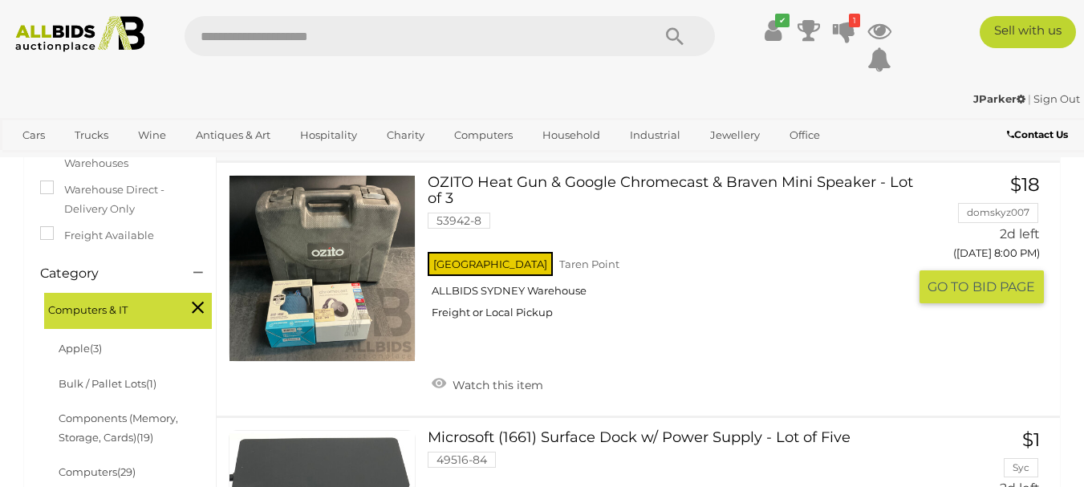
click at [323, 303] on link at bounding box center [322, 268] width 187 height 187
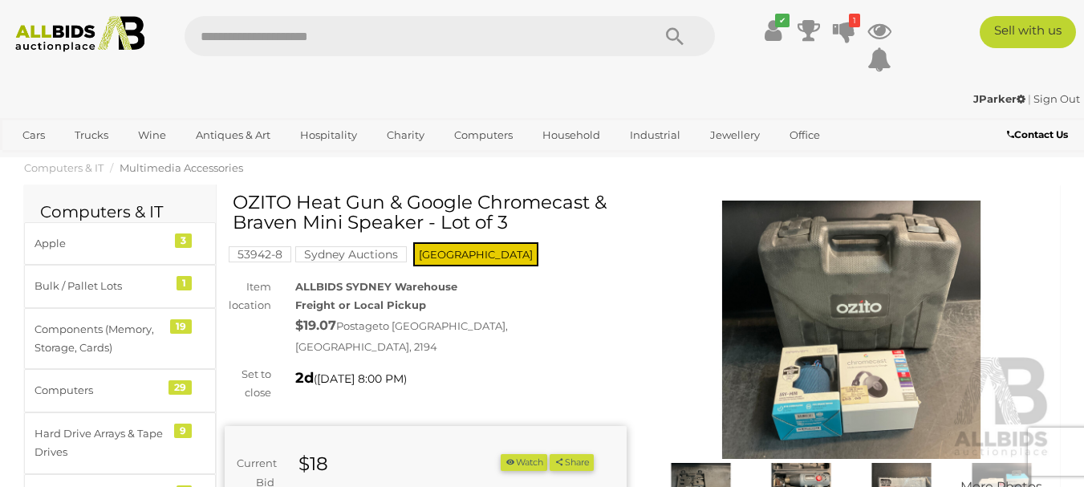
click at [946, 307] on img at bounding box center [852, 330] width 402 height 259
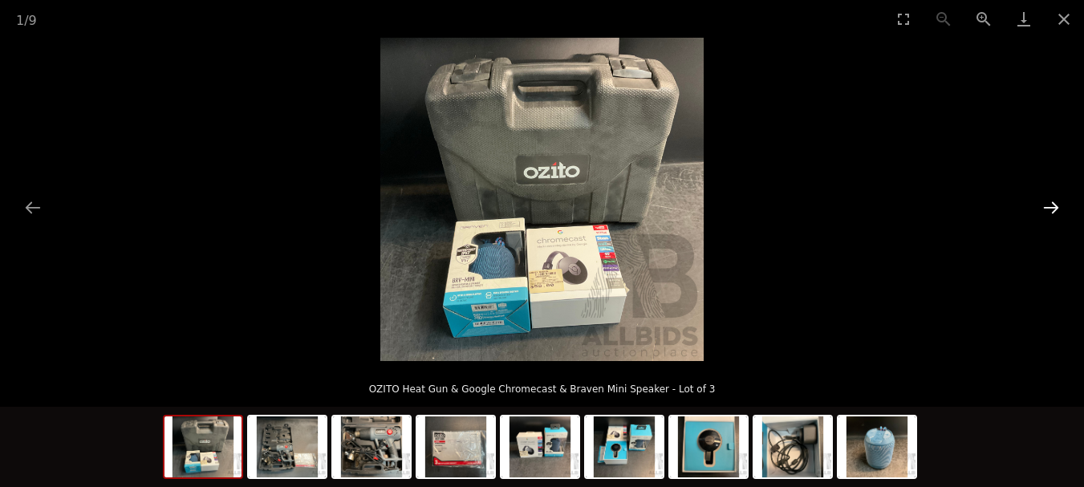
click at [1049, 208] on button "Next slide" at bounding box center [1052, 207] width 34 height 31
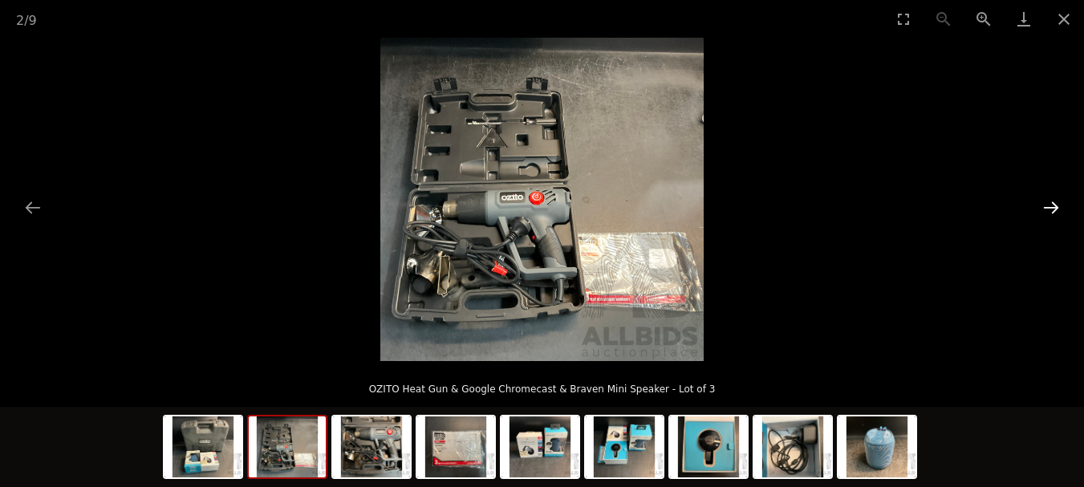
click at [1048, 210] on button "Next slide" at bounding box center [1052, 207] width 34 height 31
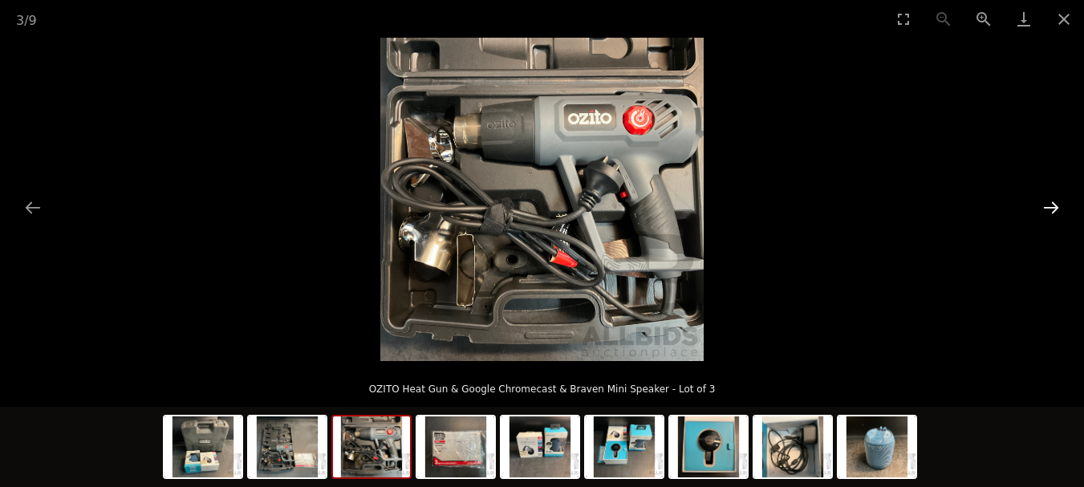
click at [1048, 210] on button "Next slide" at bounding box center [1052, 207] width 34 height 31
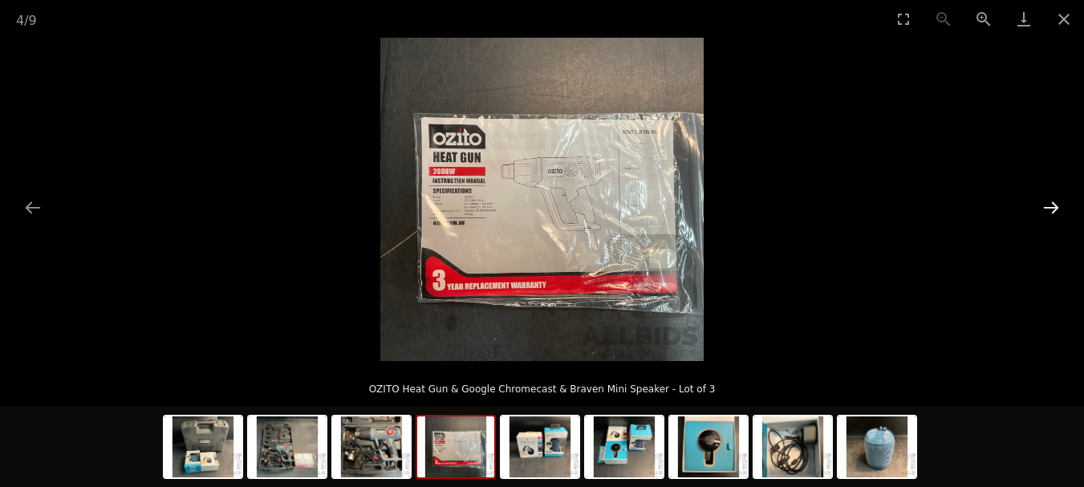
click at [1048, 210] on button "Next slide" at bounding box center [1052, 207] width 34 height 31
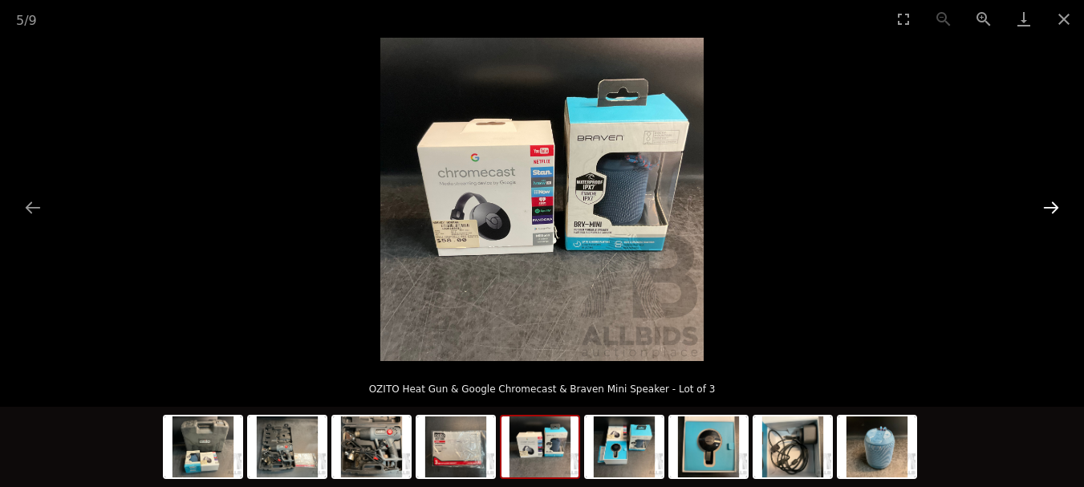
click at [1048, 210] on button "Next slide" at bounding box center [1052, 207] width 34 height 31
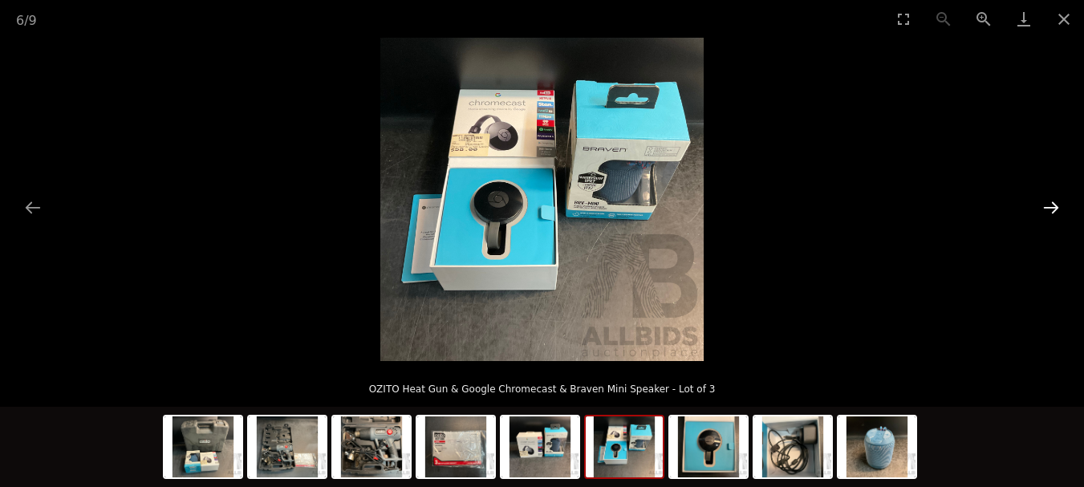
click at [1048, 210] on button "Next slide" at bounding box center [1052, 207] width 34 height 31
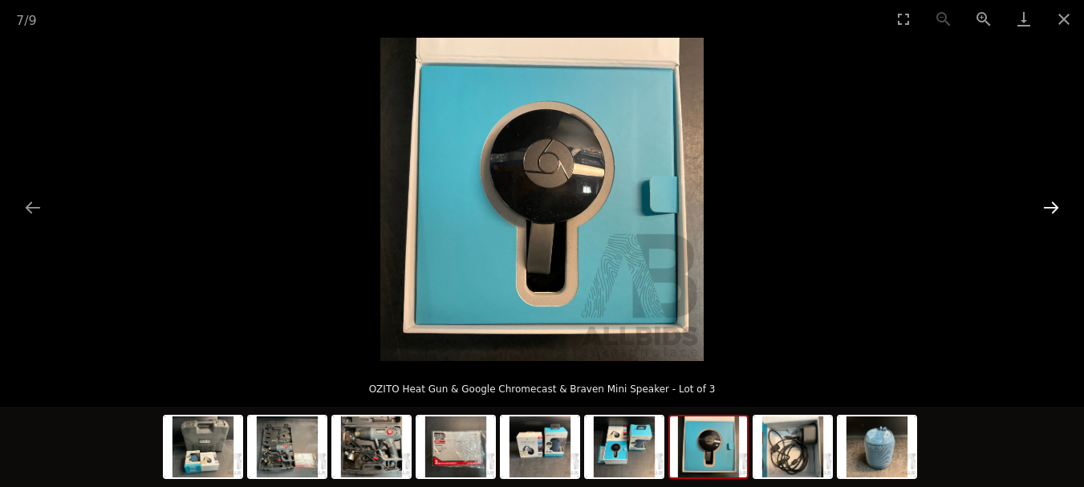
click at [1048, 210] on button "Next slide" at bounding box center [1052, 207] width 34 height 31
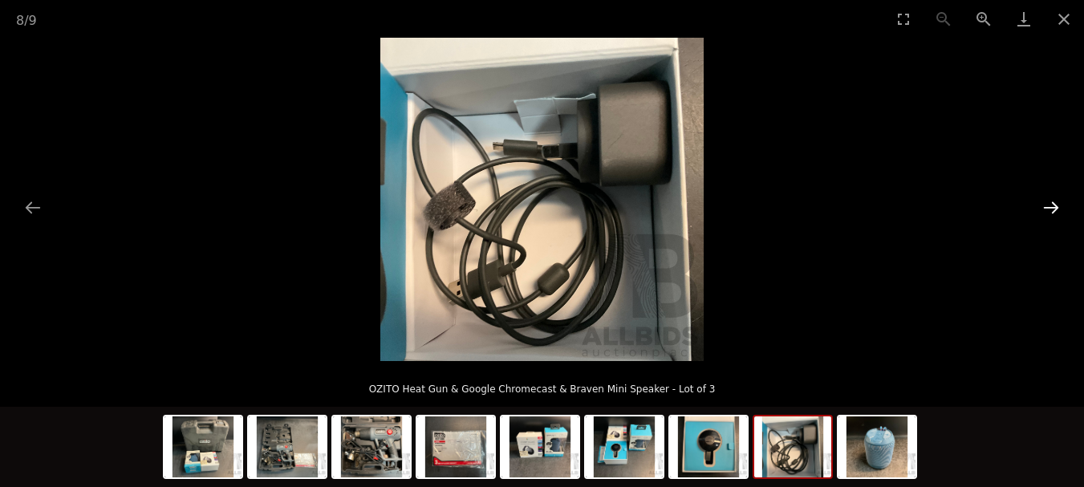
click at [1048, 210] on button "Next slide" at bounding box center [1052, 207] width 34 height 31
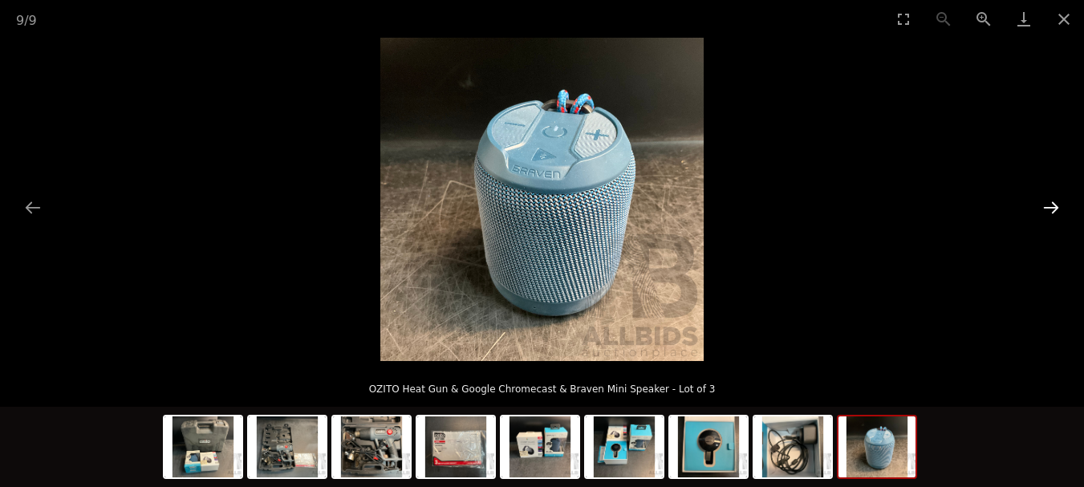
click at [1048, 210] on button "Next slide" at bounding box center [1052, 207] width 34 height 31
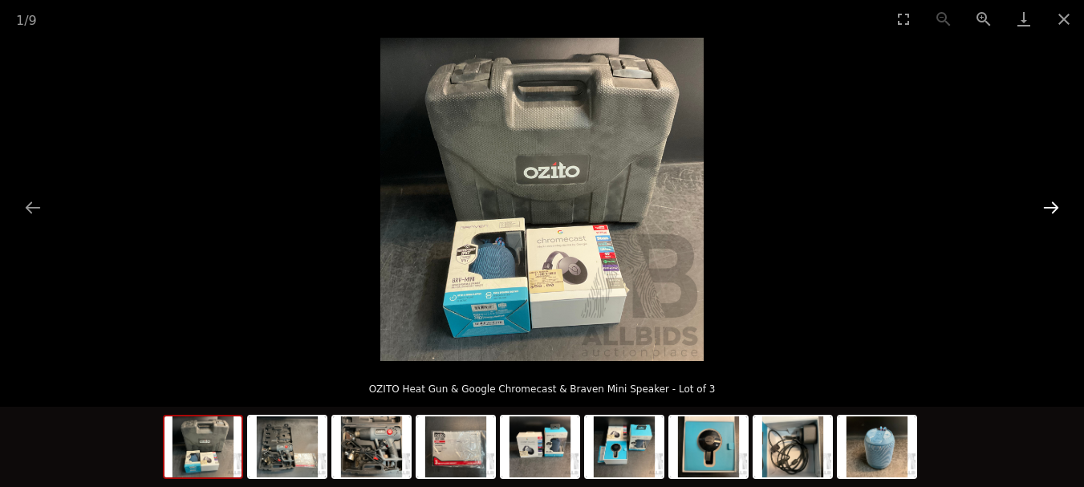
click at [1048, 210] on button "Next slide" at bounding box center [1052, 207] width 34 height 31
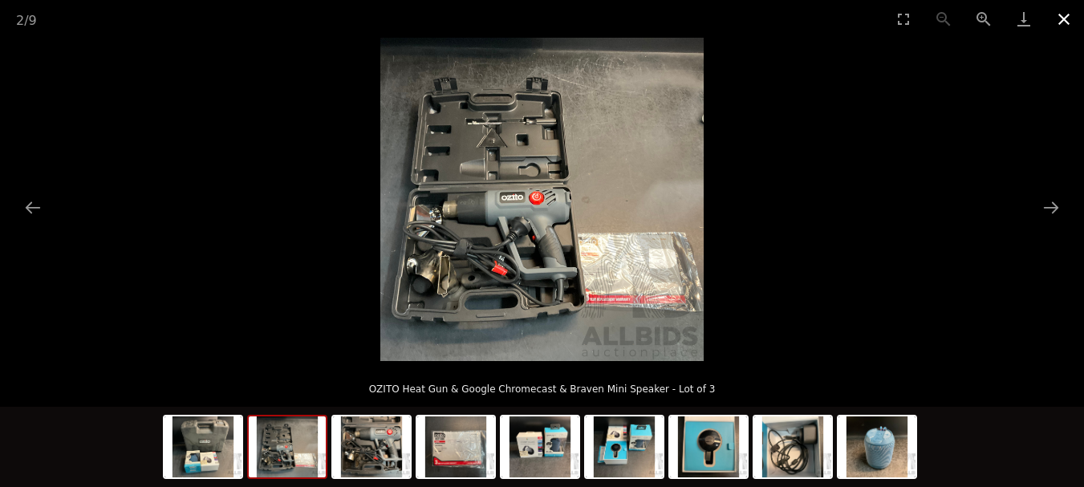
click at [1058, 22] on button "Close gallery" at bounding box center [1064, 19] width 40 height 38
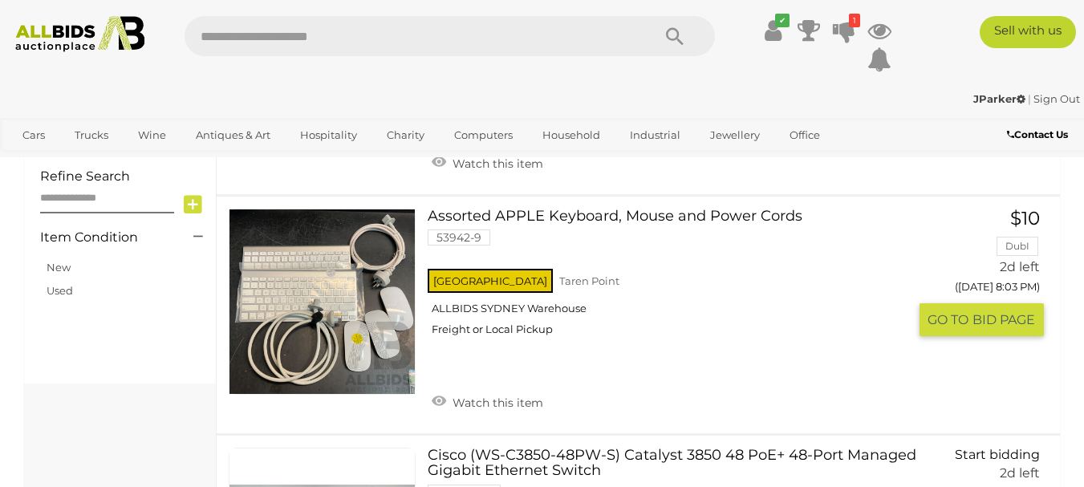
scroll to position [990, 0]
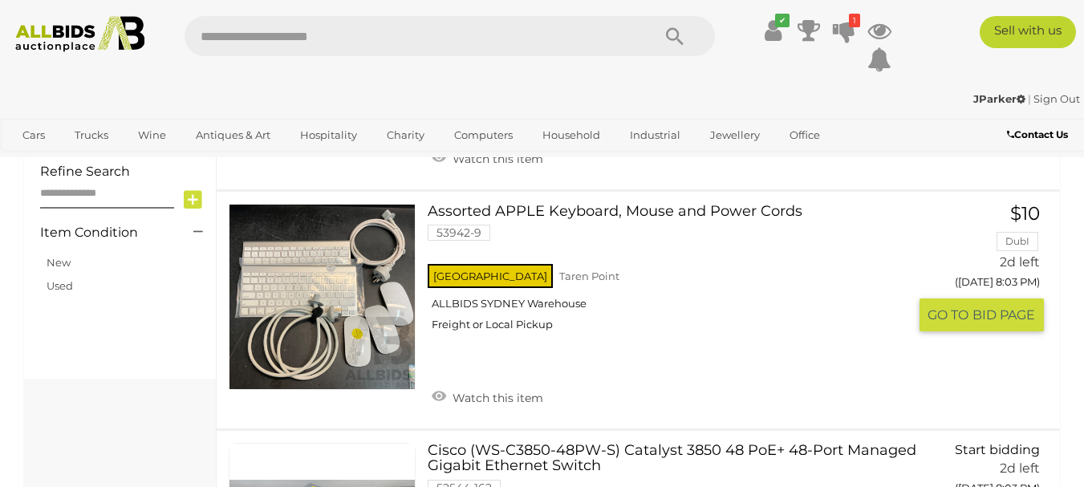
click at [680, 210] on link "Assorted APPLE Keyboard, Mouse and Power Cords 53942-9 NSW Taren Point Freight …" at bounding box center [674, 274] width 468 height 140
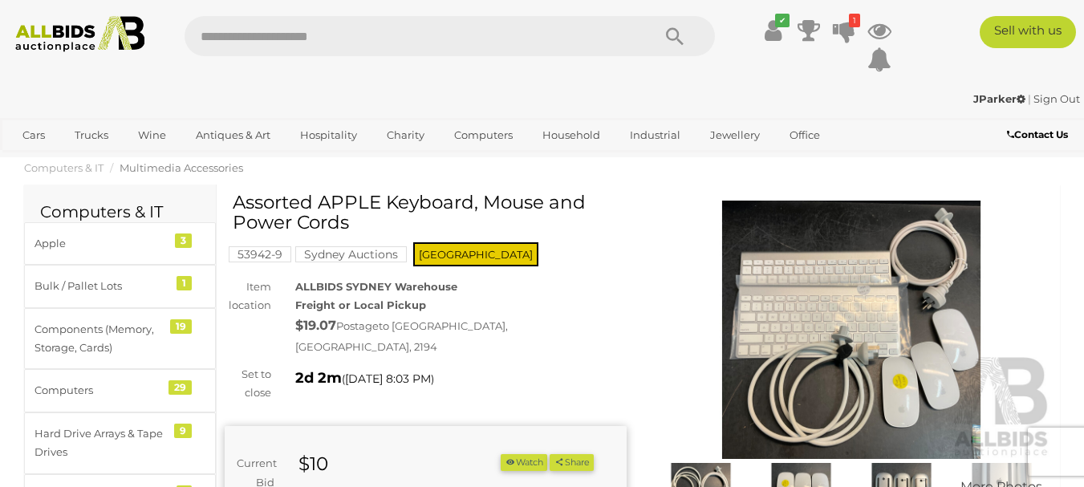
click at [959, 310] on img at bounding box center [852, 330] width 402 height 259
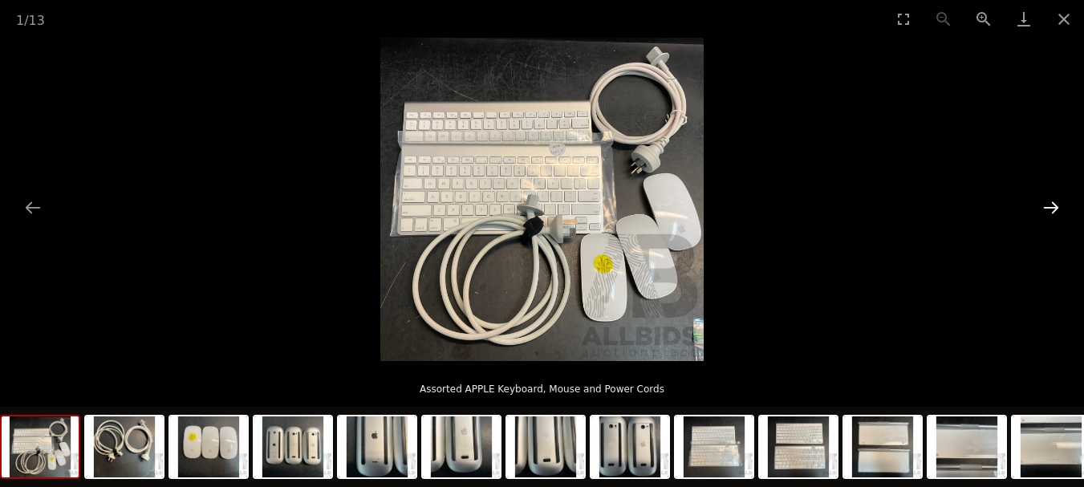
click at [1047, 201] on button "Next slide" at bounding box center [1052, 207] width 34 height 31
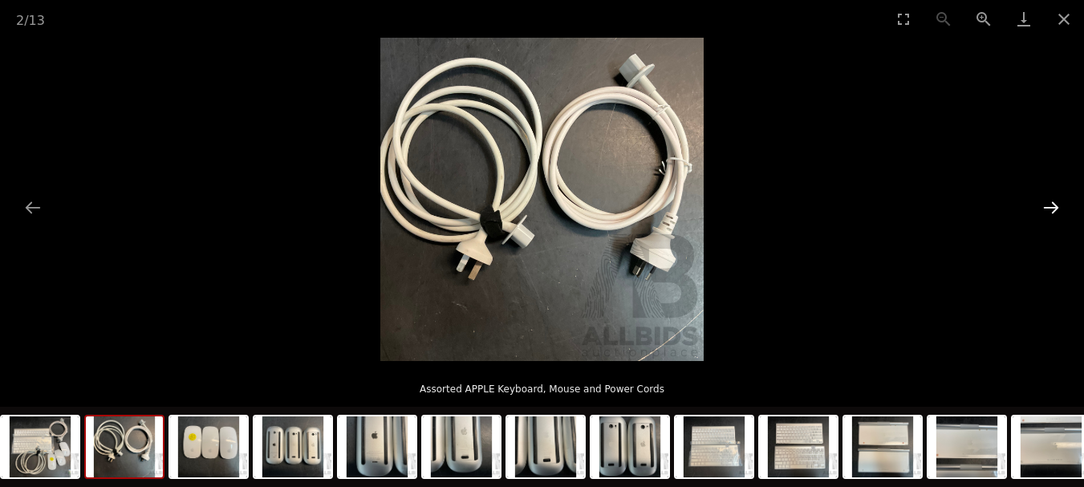
click at [1047, 209] on button "Next slide" at bounding box center [1052, 207] width 34 height 31
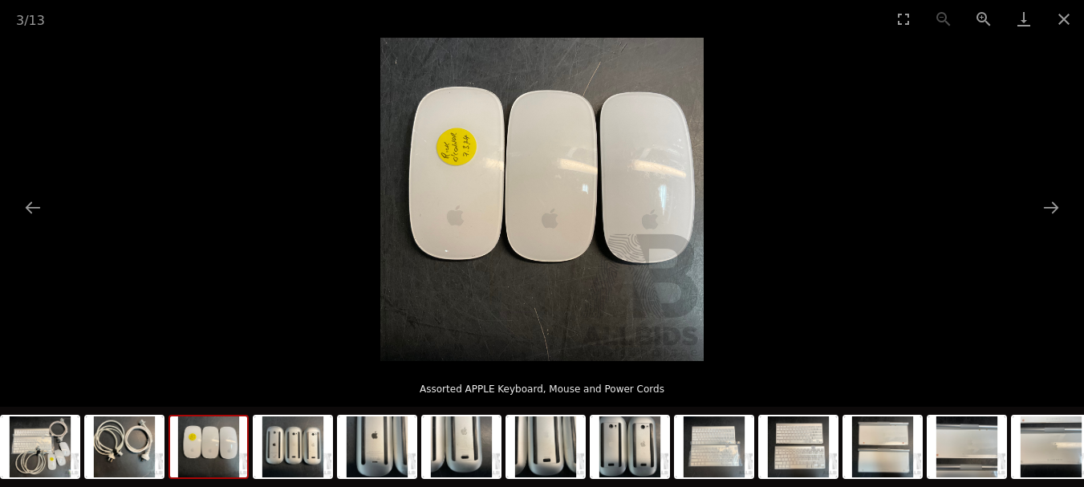
click at [525, 185] on img at bounding box center [541, 199] width 323 height 323
click at [979, 10] on button "Zoom in" at bounding box center [984, 19] width 40 height 38
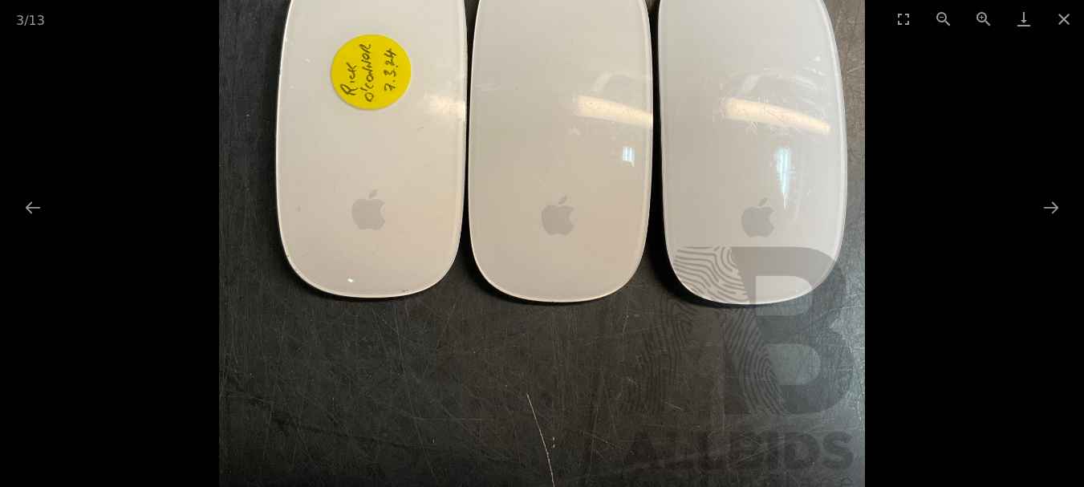
scroll to position [161, 0]
click at [1055, 205] on button "Next slide" at bounding box center [1052, 207] width 34 height 31
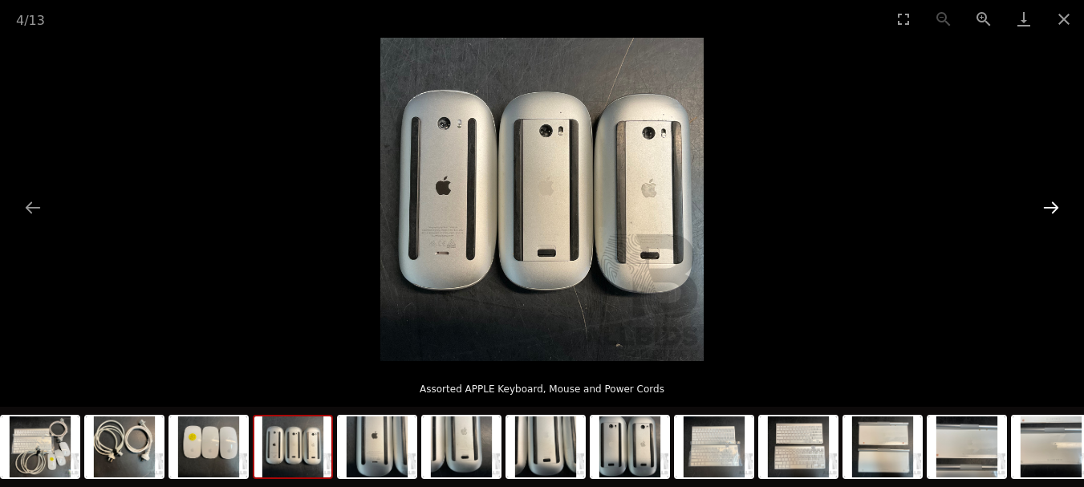
click at [1055, 205] on button "Next slide" at bounding box center [1052, 207] width 34 height 31
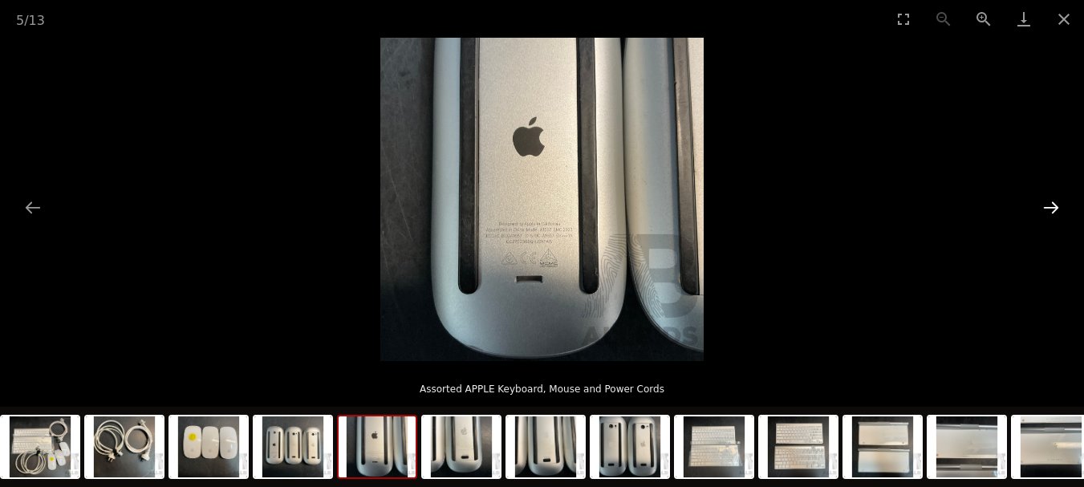
click at [1055, 205] on button "Next slide" at bounding box center [1052, 207] width 34 height 31
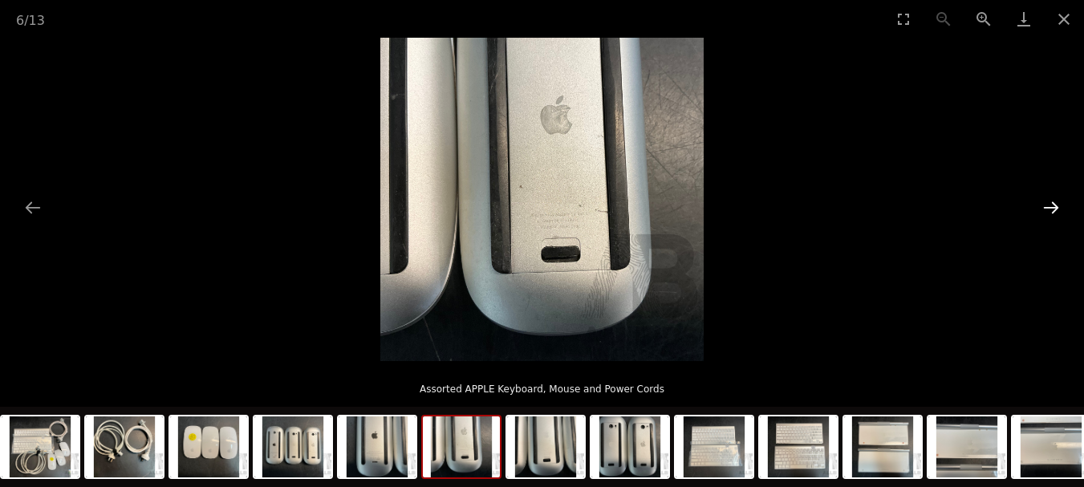
click at [1055, 205] on button "Next slide" at bounding box center [1052, 207] width 34 height 31
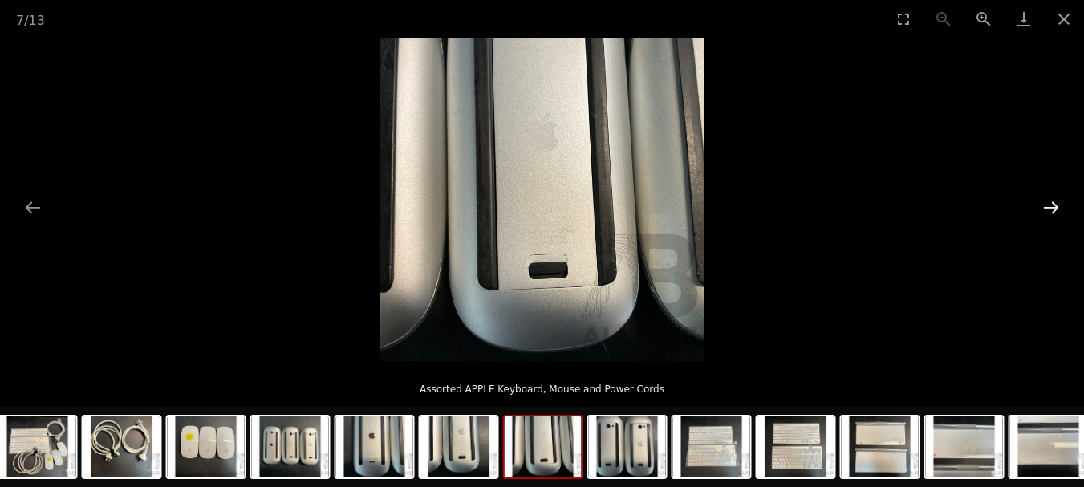
click at [1055, 205] on button "Next slide" at bounding box center [1052, 207] width 34 height 31
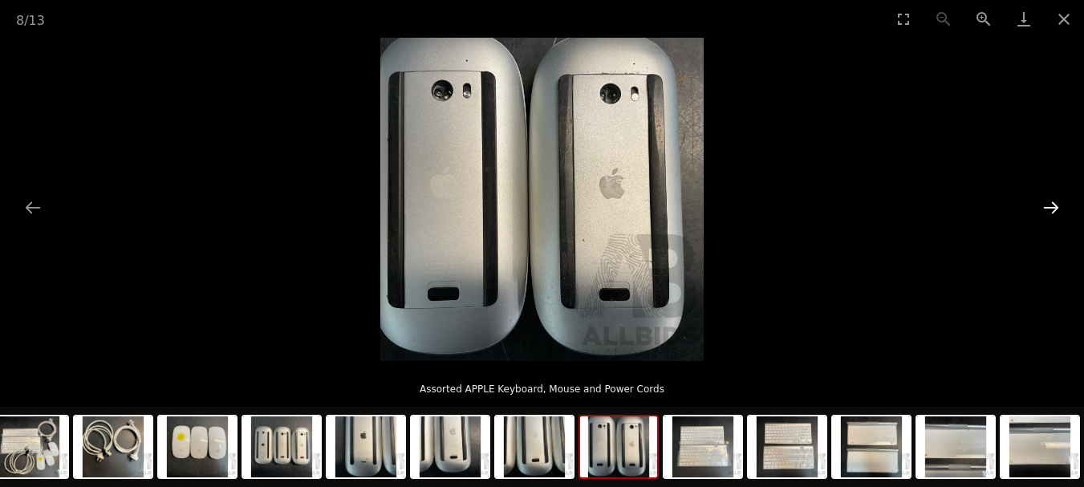
click at [1055, 205] on button "Next slide" at bounding box center [1052, 207] width 34 height 31
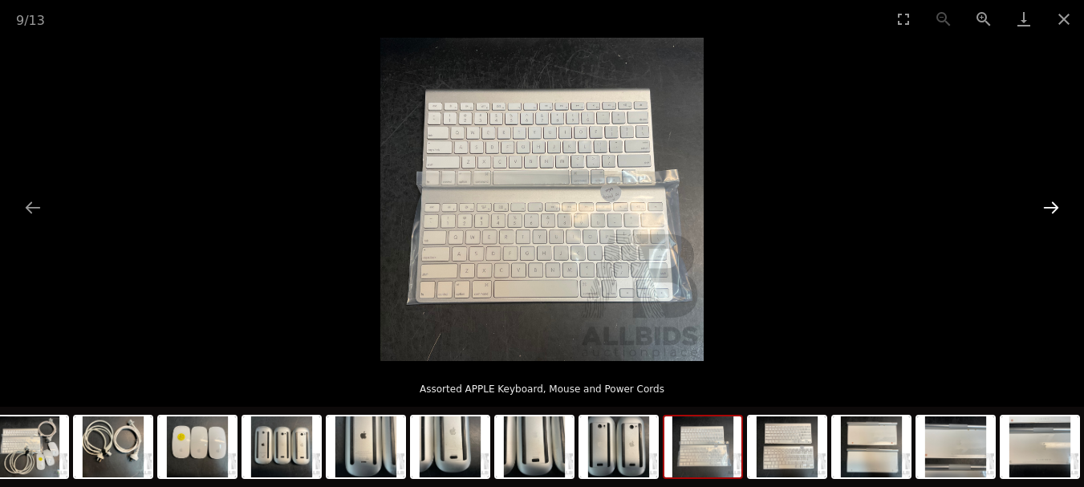
click at [1055, 205] on button "Next slide" at bounding box center [1052, 207] width 34 height 31
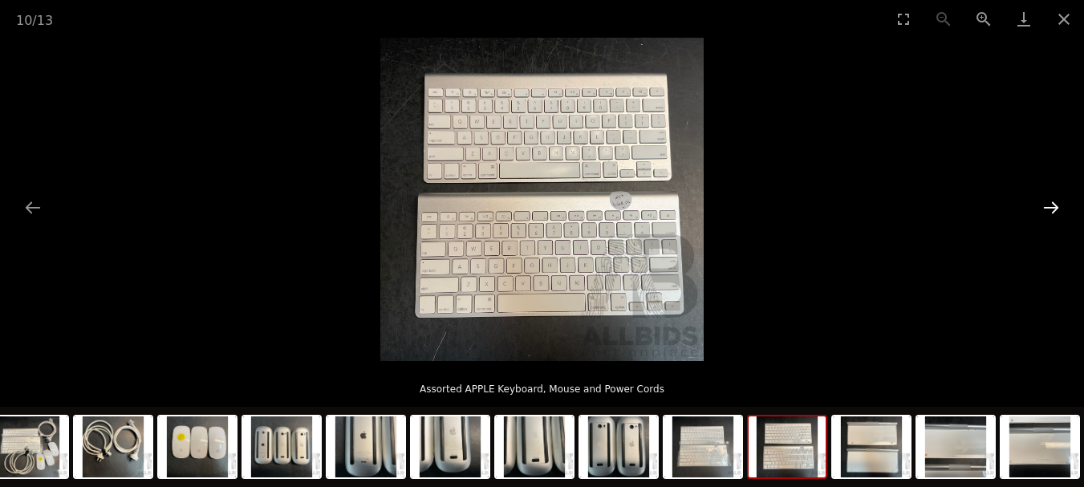
click at [1055, 205] on button "Next slide" at bounding box center [1052, 207] width 34 height 31
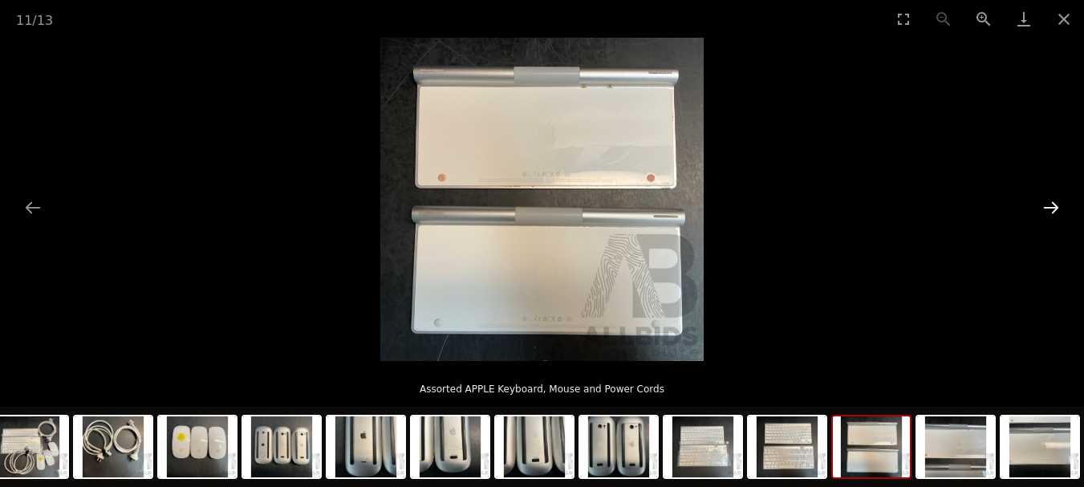
click at [1055, 205] on button "Next slide" at bounding box center [1052, 207] width 34 height 31
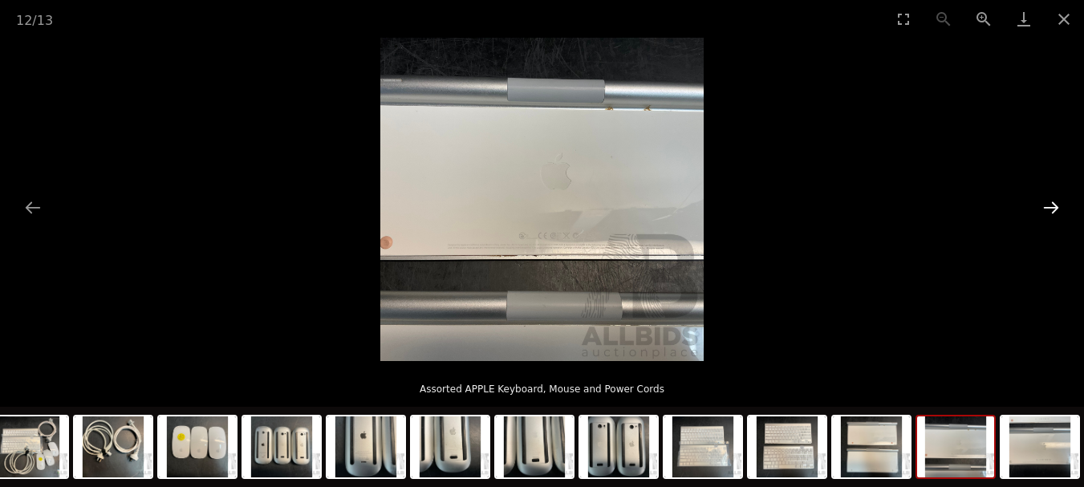
click at [1055, 205] on button "Next slide" at bounding box center [1052, 207] width 34 height 31
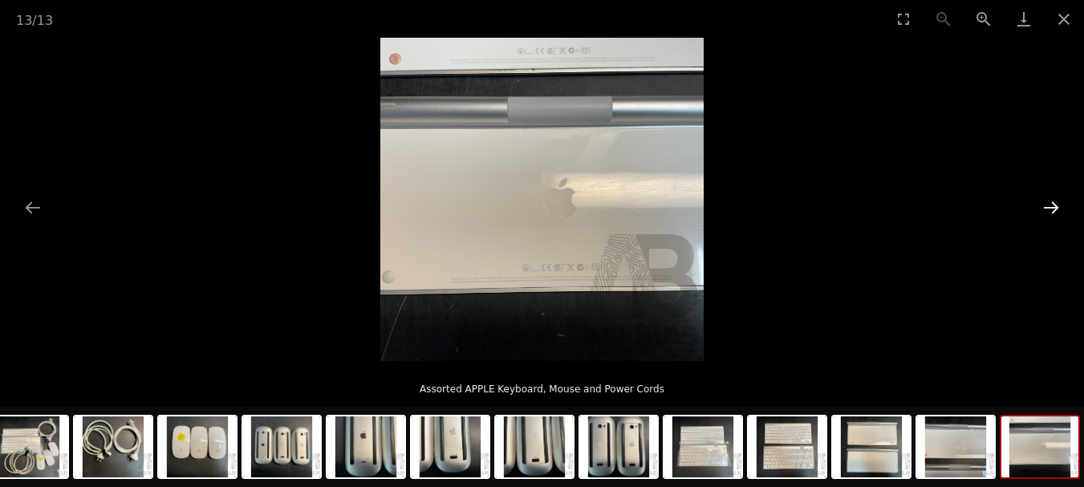
click at [1055, 205] on button "Next slide" at bounding box center [1052, 207] width 34 height 31
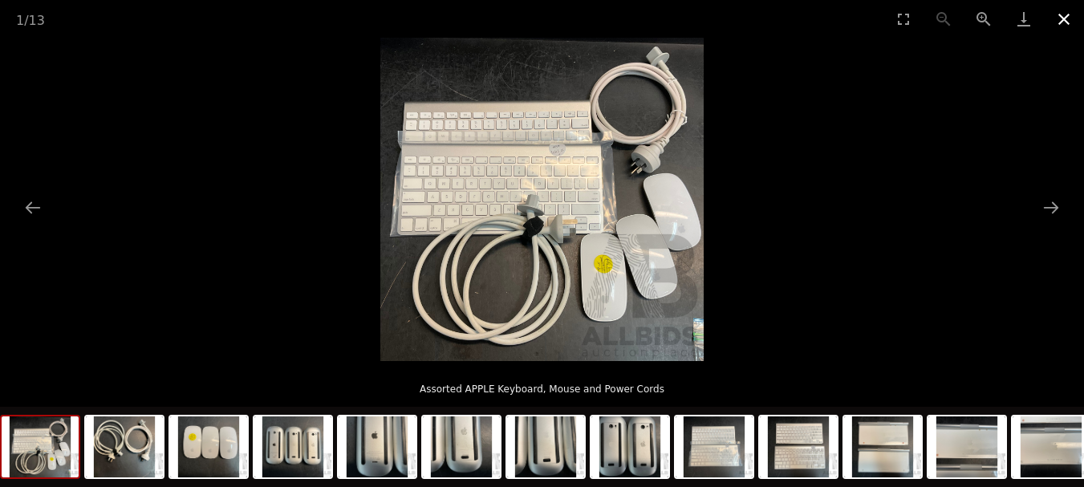
click at [1059, 18] on button "Close gallery" at bounding box center [1064, 19] width 40 height 38
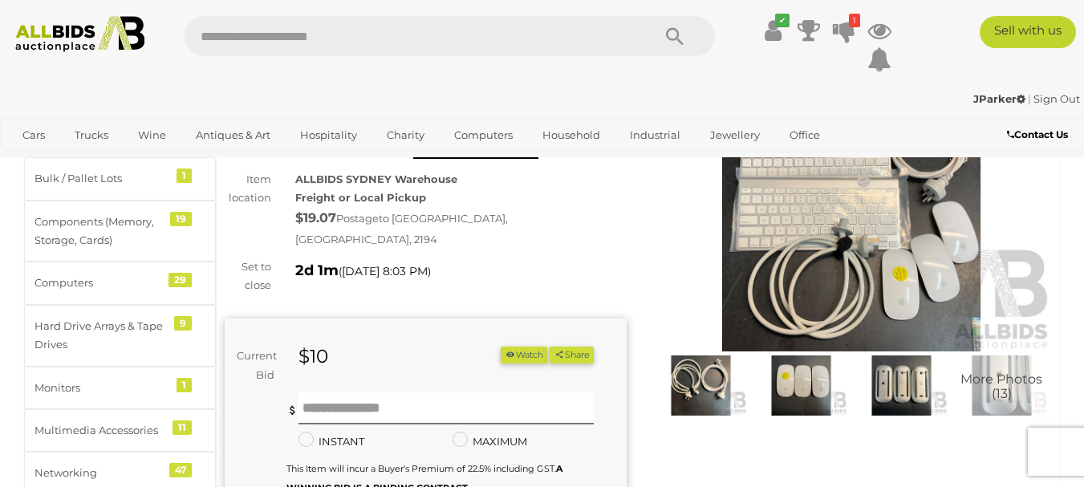
scroll to position [241, 0]
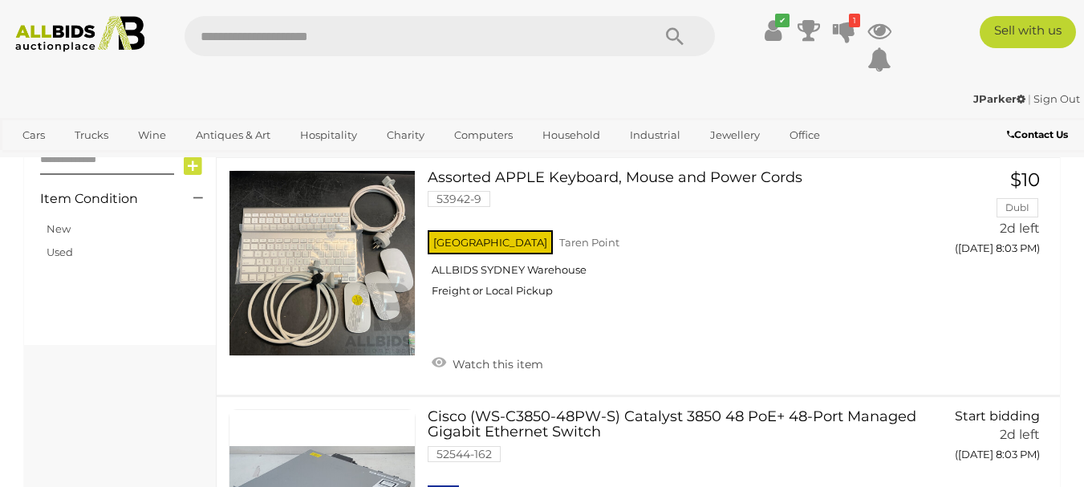
scroll to position [1018, 0]
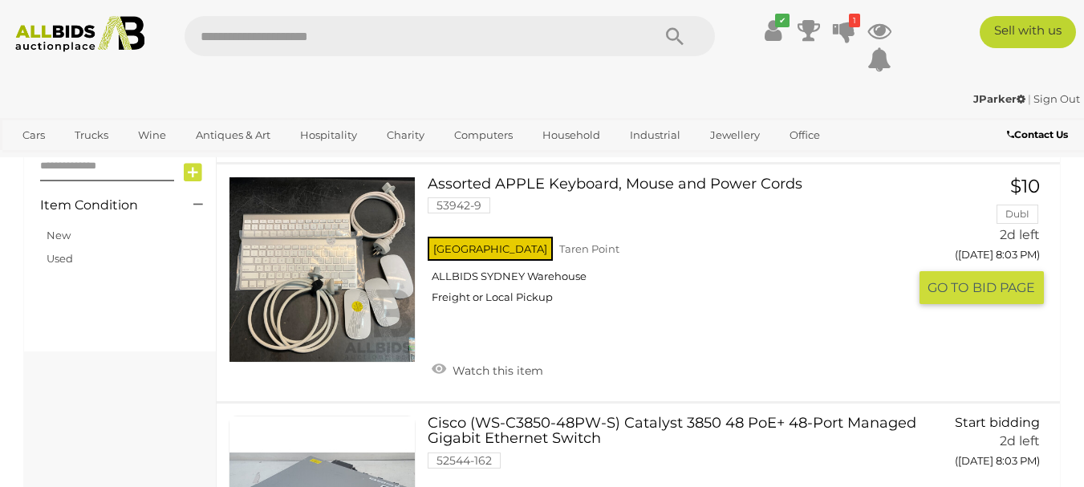
click at [569, 186] on link "Assorted APPLE Keyboard, Mouse and Power Cords 53942-9 [GEOGRAPHIC_DATA] [GEOGR…" at bounding box center [674, 247] width 468 height 140
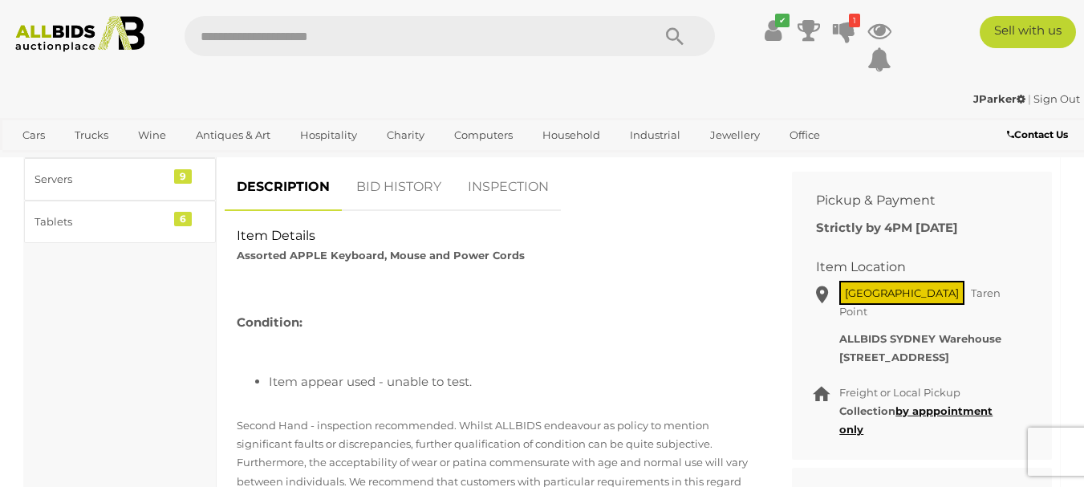
scroll to position [642, 0]
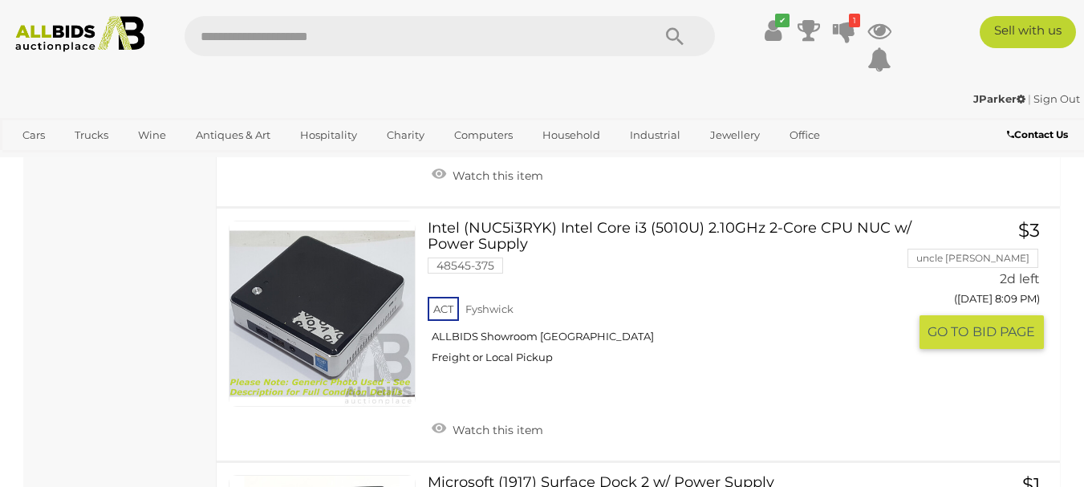
scroll to position [2141, 0]
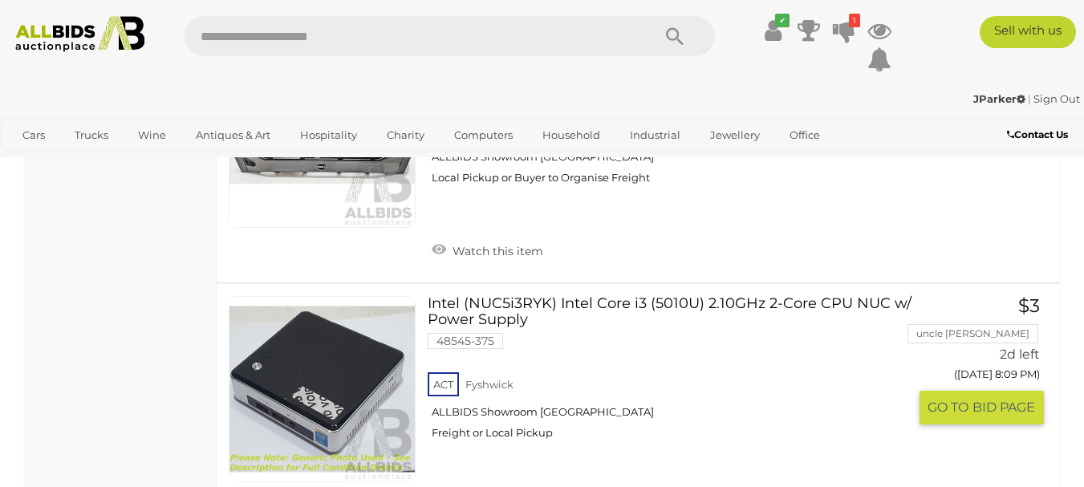
click at [596, 311] on link "Intel (NUC5i3RYK) Intel Core i3 (5010U) 2.10GHz 2-Core CPU NUC w/ Power Supply …" at bounding box center [674, 374] width 468 height 157
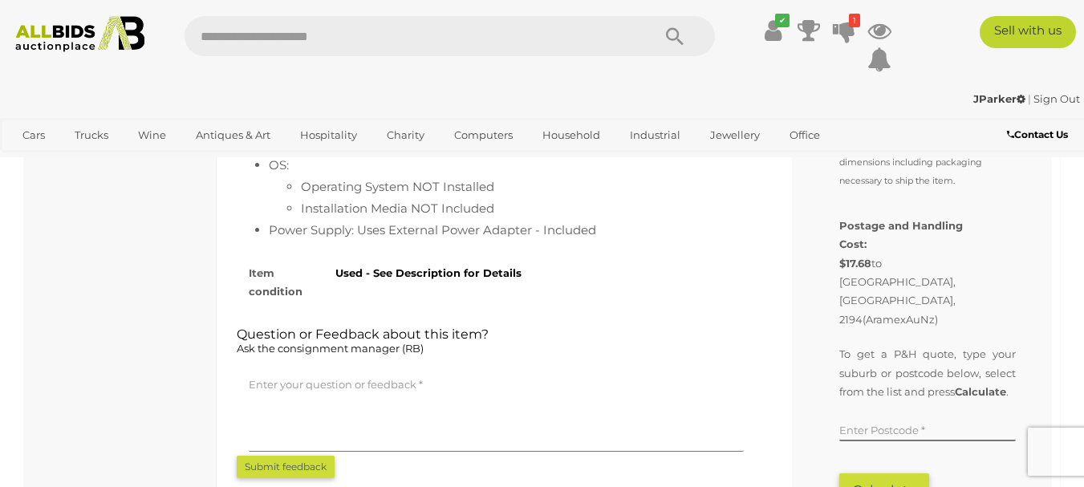
scroll to position [1204, 0]
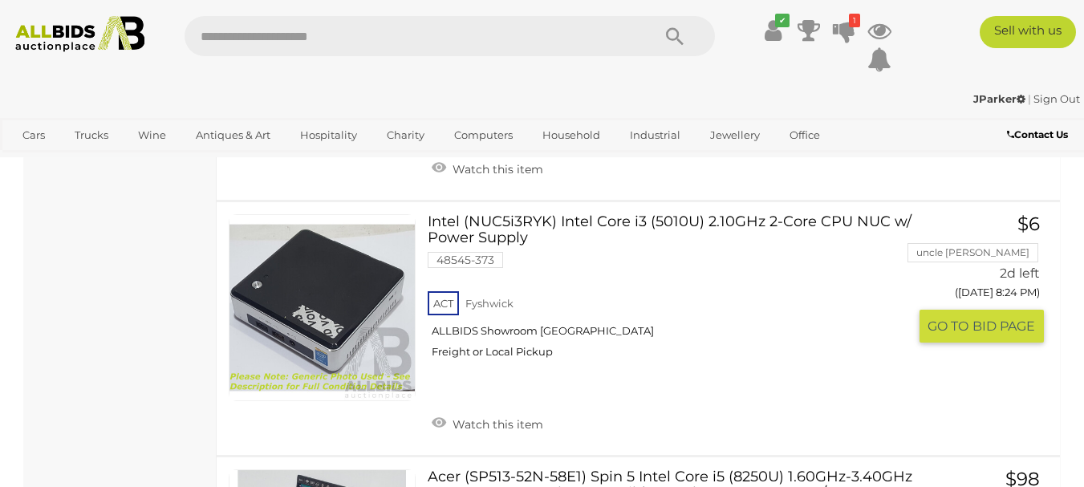
scroll to position [5707, 0]
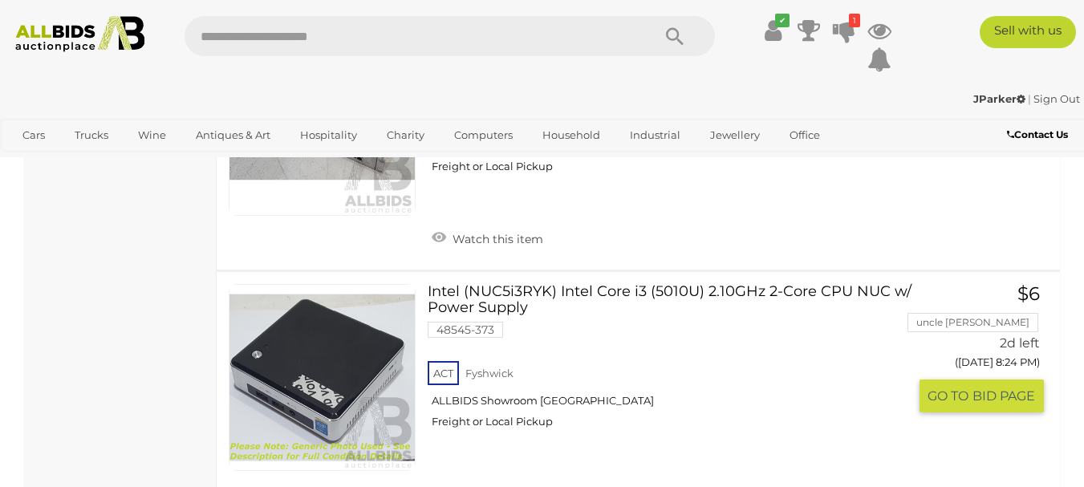
click at [680, 284] on link "Intel (NUC5i3RYK) Intel Core i3 (5010U) 2.10GHz 2-Core CPU NUC w/ Power Supply …" at bounding box center [674, 362] width 468 height 157
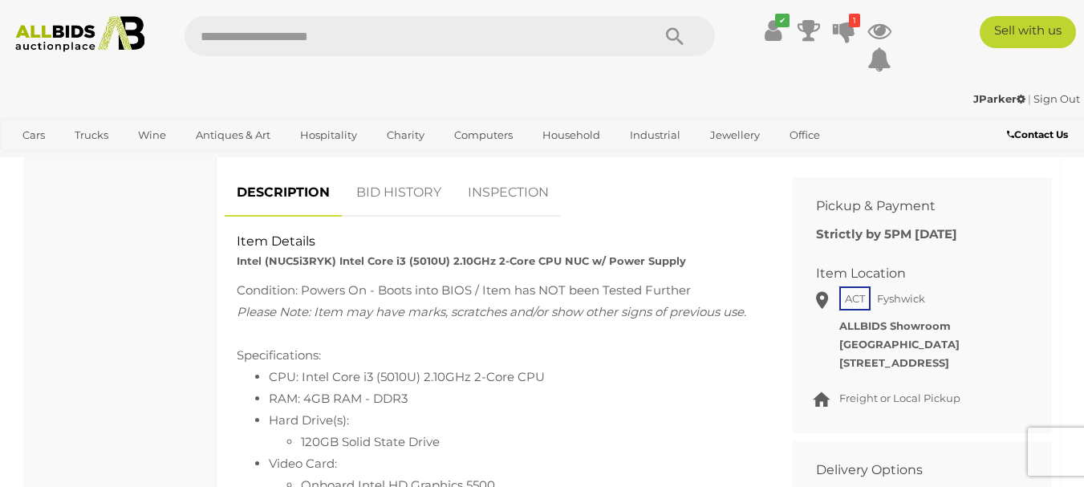
scroll to position [642, 0]
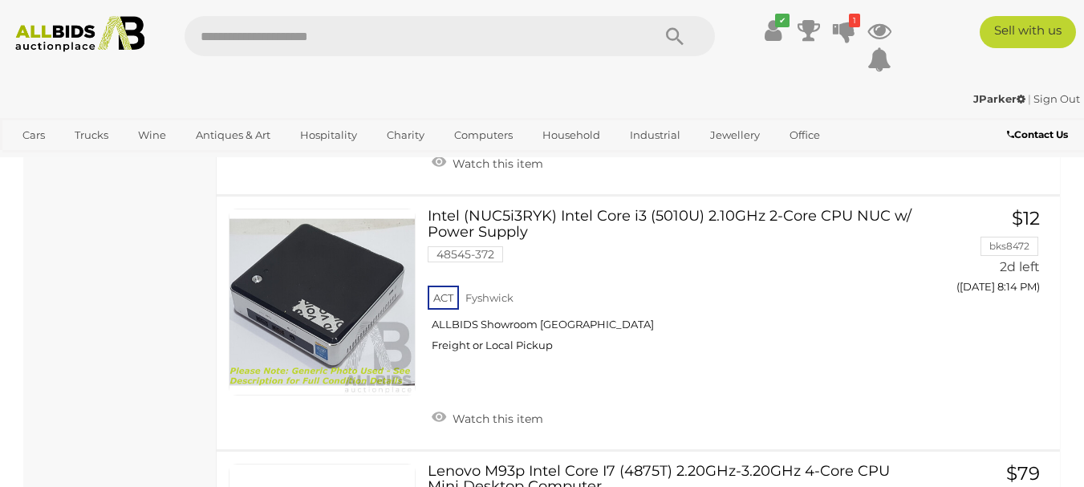
scroll to position [3231, 0]
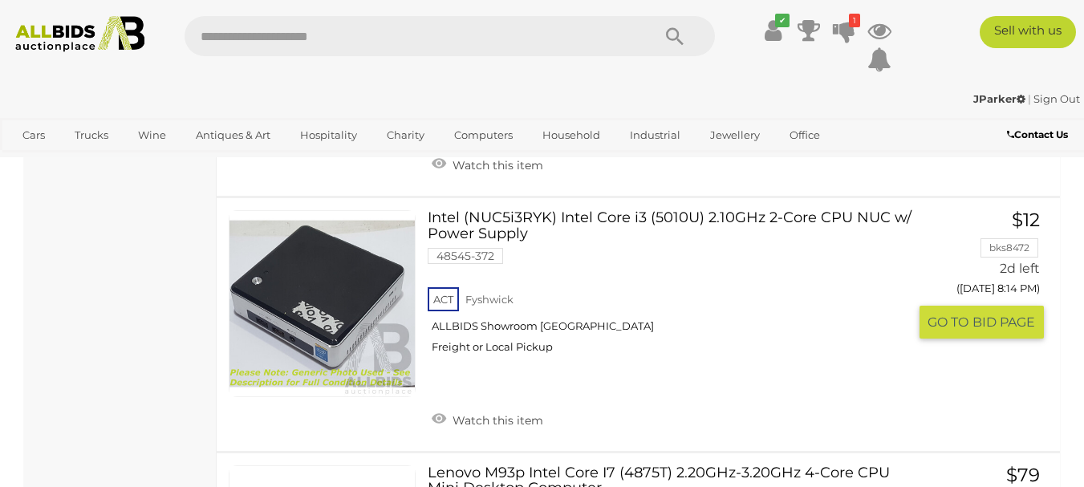
click at [624, 217] on link "Intel (NUC5i3RYK) Intel Core i3 (5010U) 2.10GHz 2-Core CPU NUC w/ Power Supply …" at bounding box center [674, 288] width 468 height 157
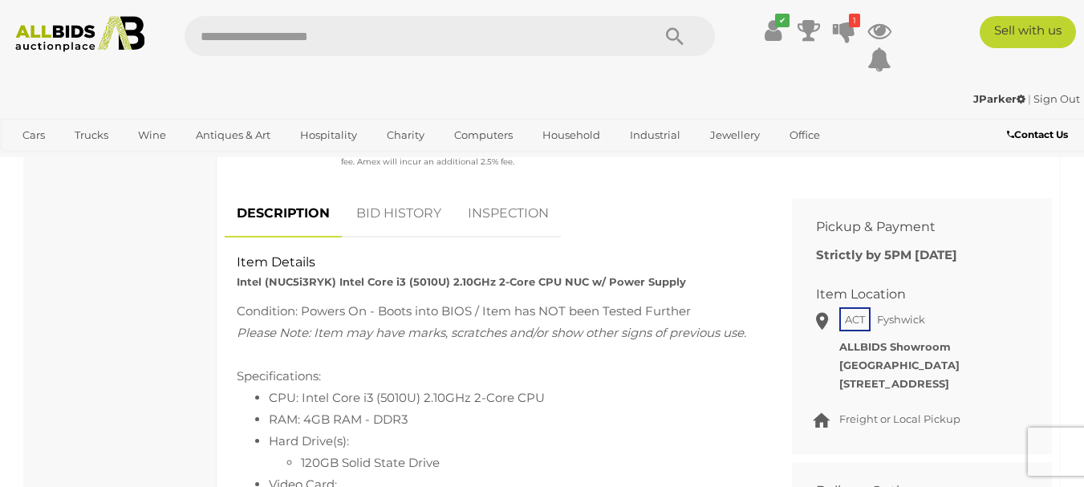
scroll to position [642, 0]
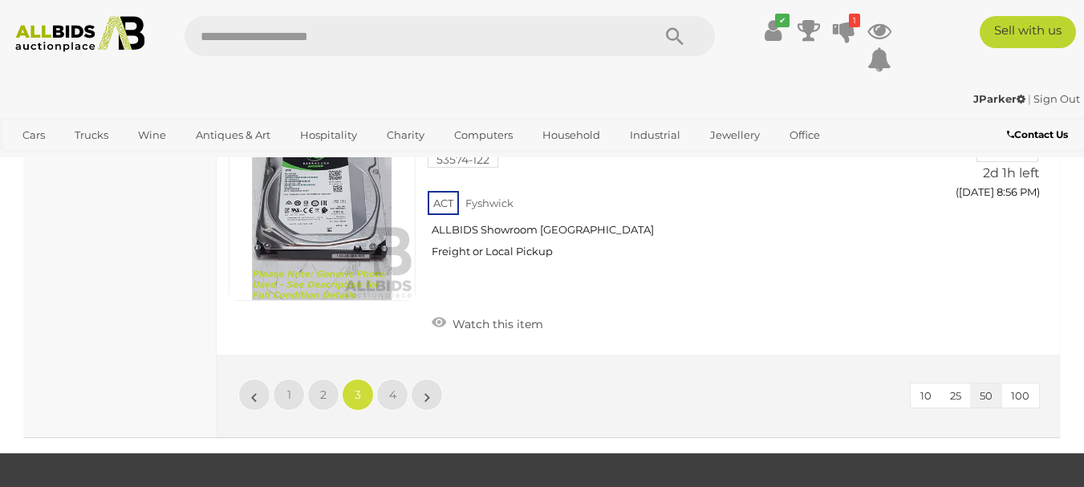
scroll to position [12735, 0]
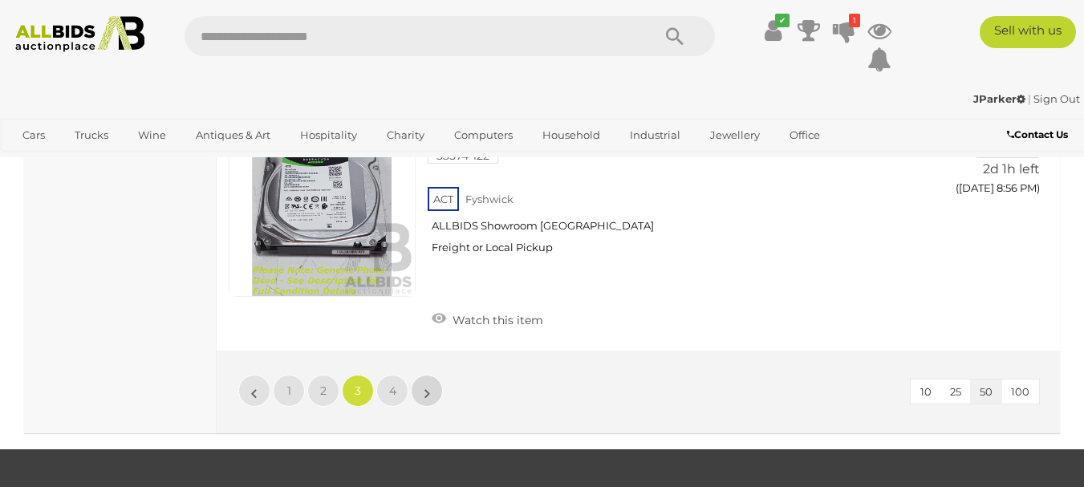
click at [431, 375] on link "»" at bounding box center [427, 391] width 32 height 32
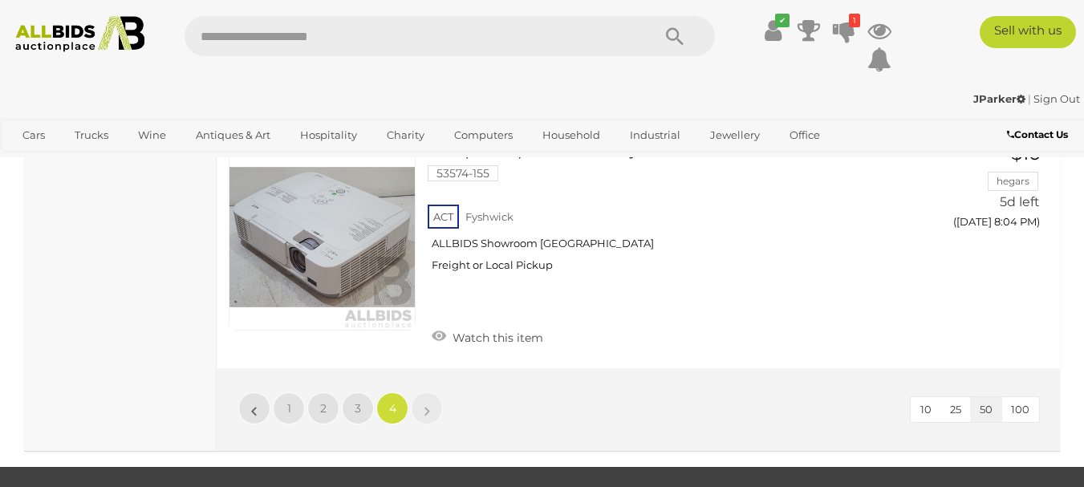
scroll to position [4844, 0]
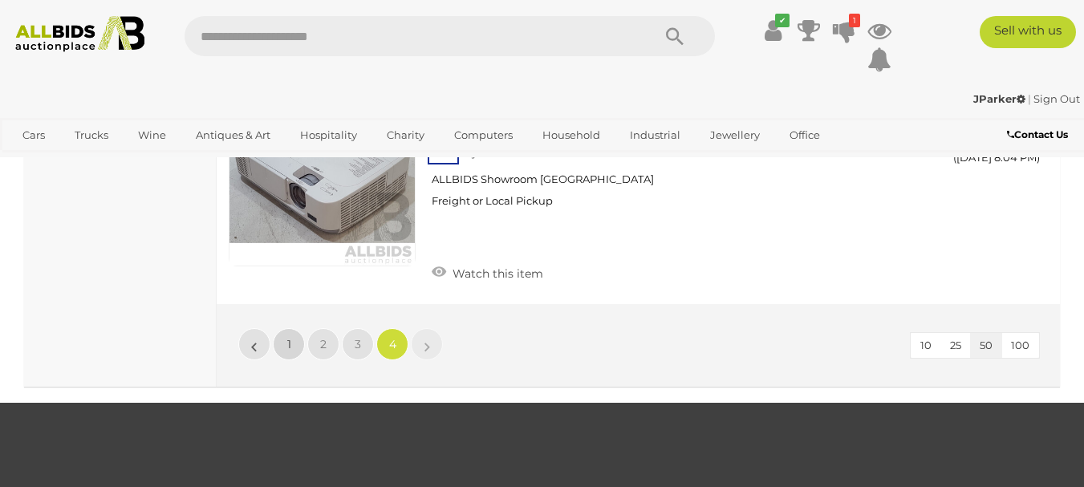
click at [289, 328] on link "1" at bounding box center [289, 344] width 32 height 32
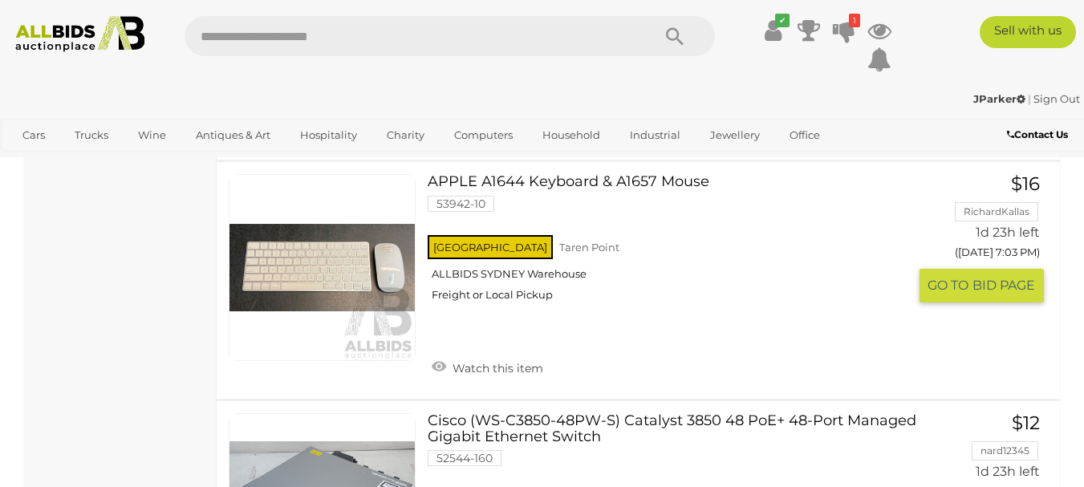
scroll to position [7011, 0]
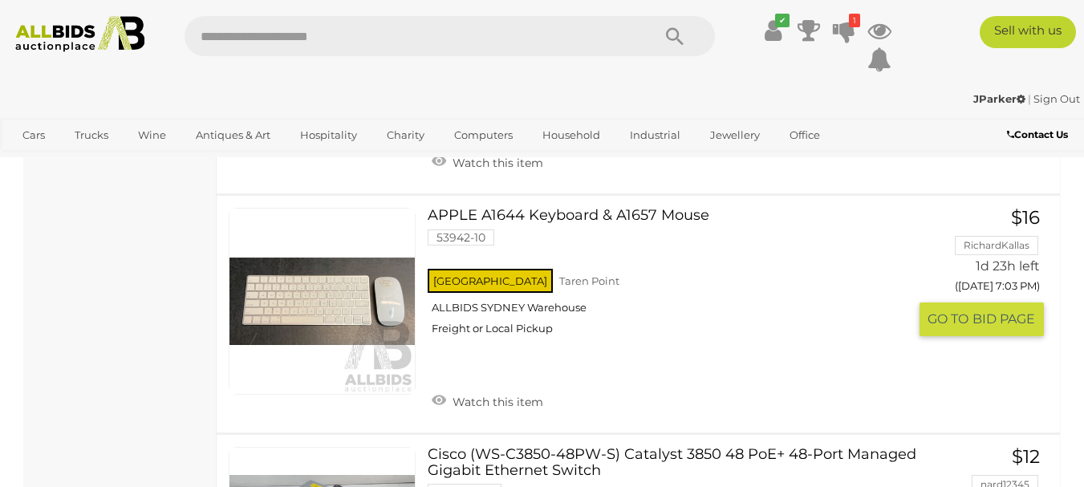
click at [490, 216] on link "APPLE A1644 Keyboard & A1657 Mouse 53942-10 NSW Taren Point ALLBIDS SYDNEY Ware…" at bounding box center [674, 278] width 468 height 140
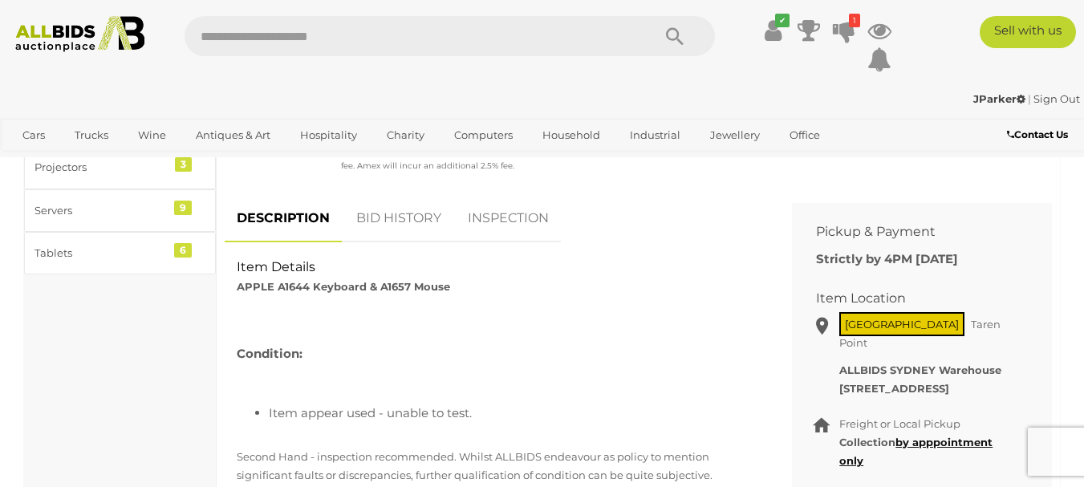
scroll to position [562, 0]
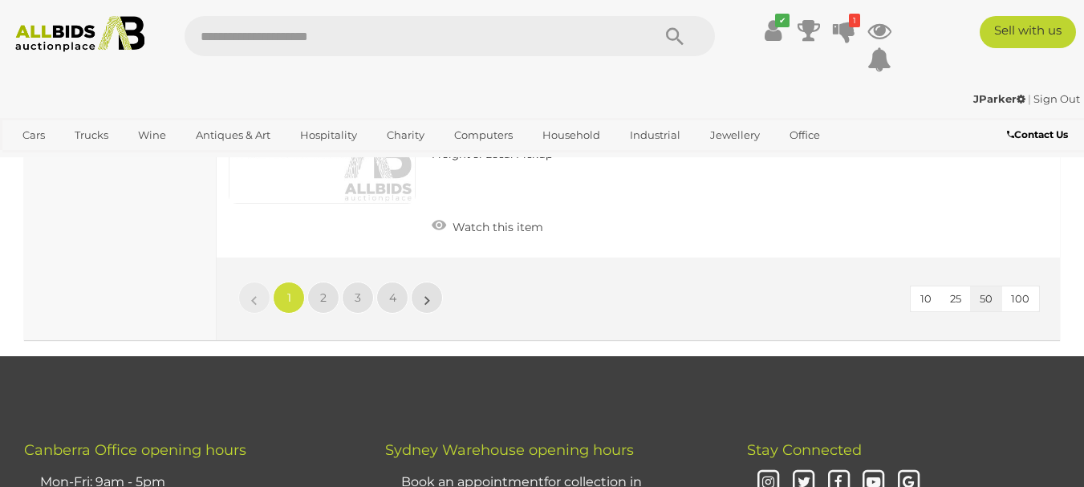
scroll to position [12661, 0]
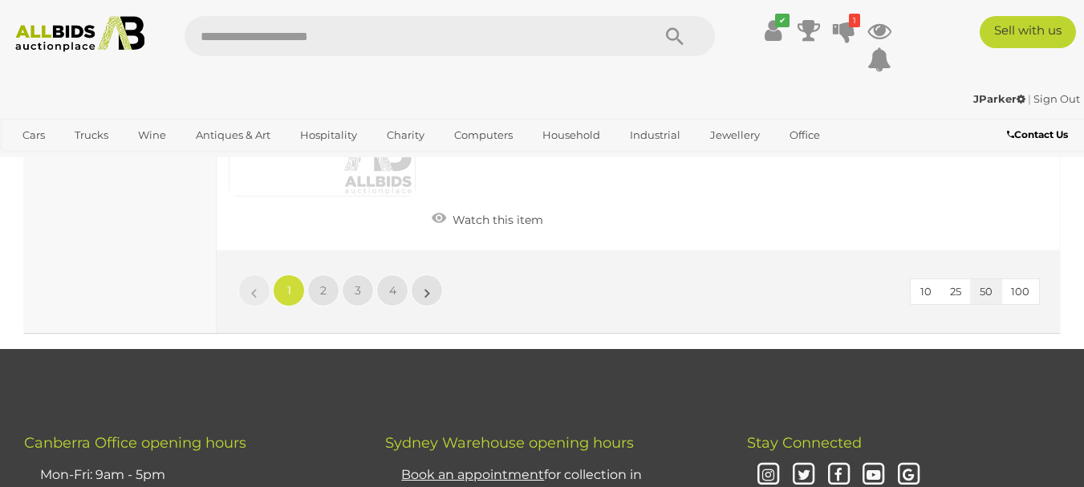
click at [429, 299] on li "»" at bounding box center [427, 290] width 31 height 32
click at [327, 296] on link "2" at bounding box center [323, 290] width 32 height 32
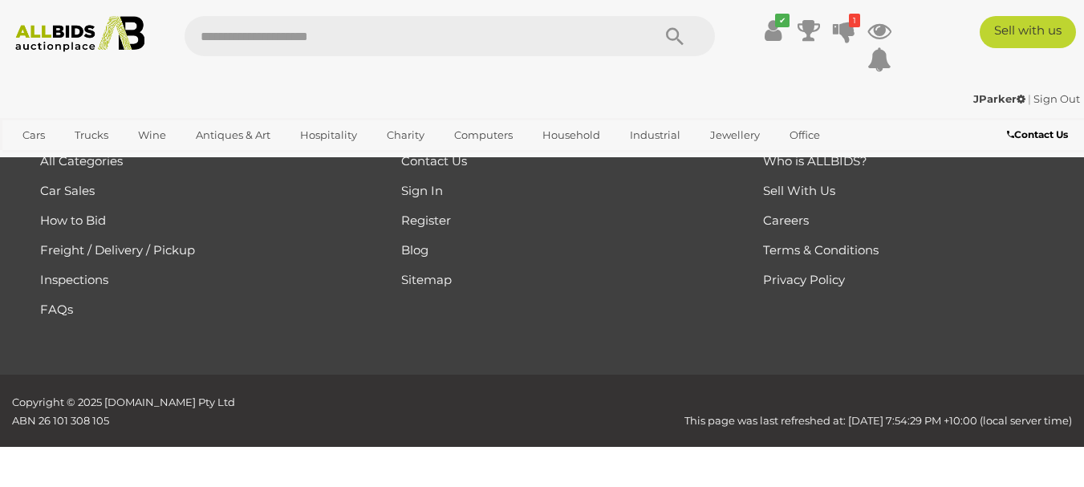
scroll to position [270, 0]
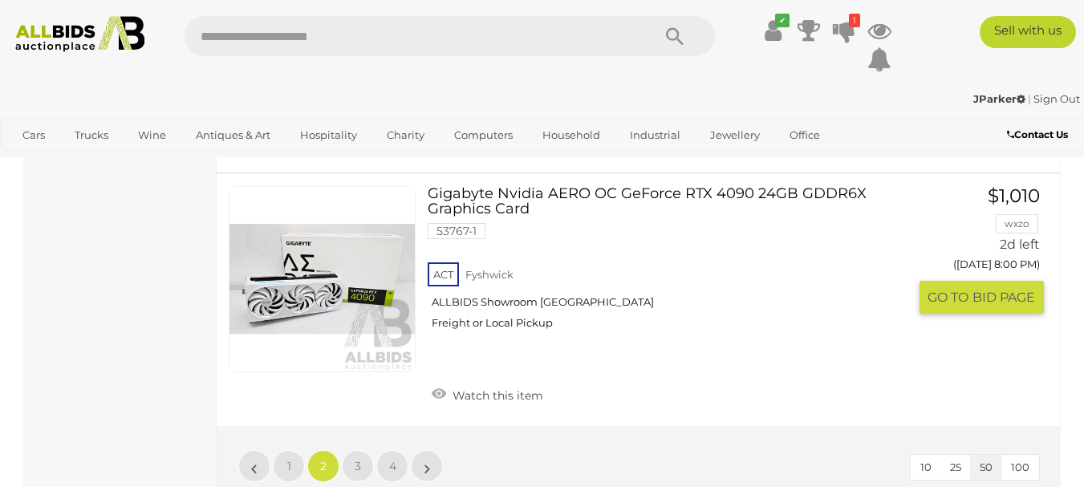
scroll to position [12389, 0]
